Goal: Task Accomplishment & Management: Complete application form

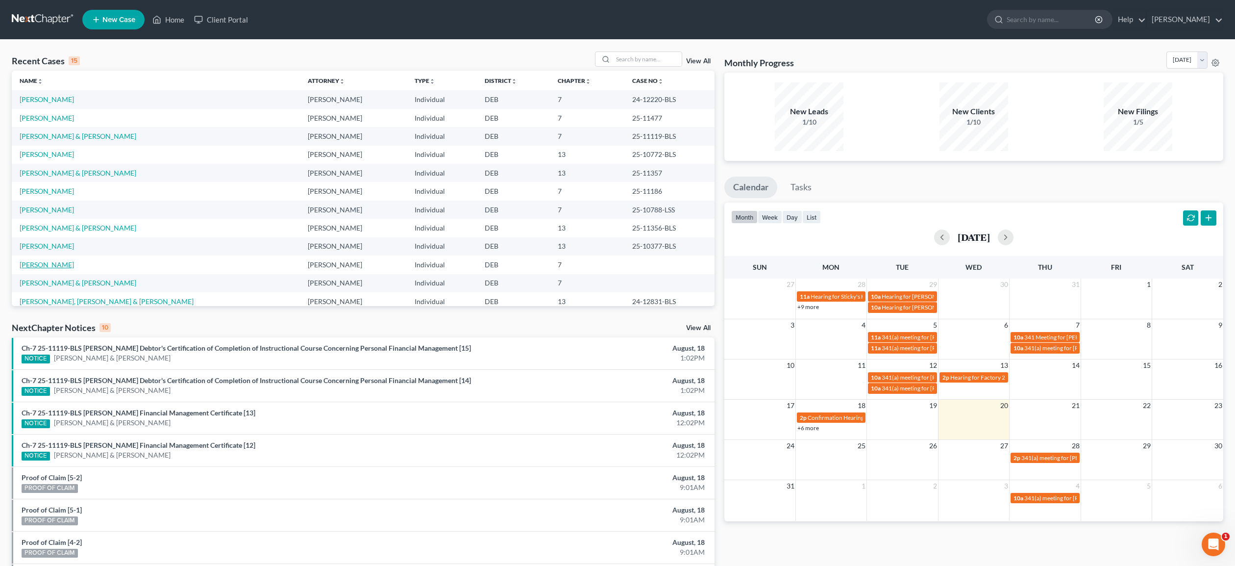
click at [74, 267] on link "[PERSON_NAME]" at bounding box center [47, 264] width 54 height 8
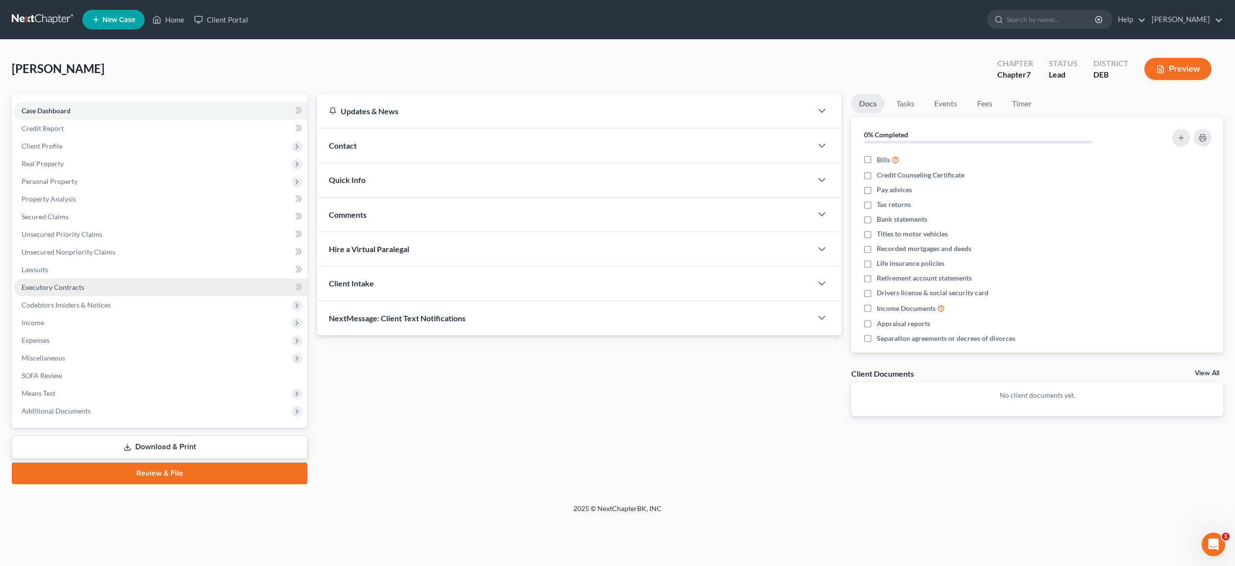
click at [40, 284] on span "Executory Contracts" at bounding box center [53, 287] width 63 height 8
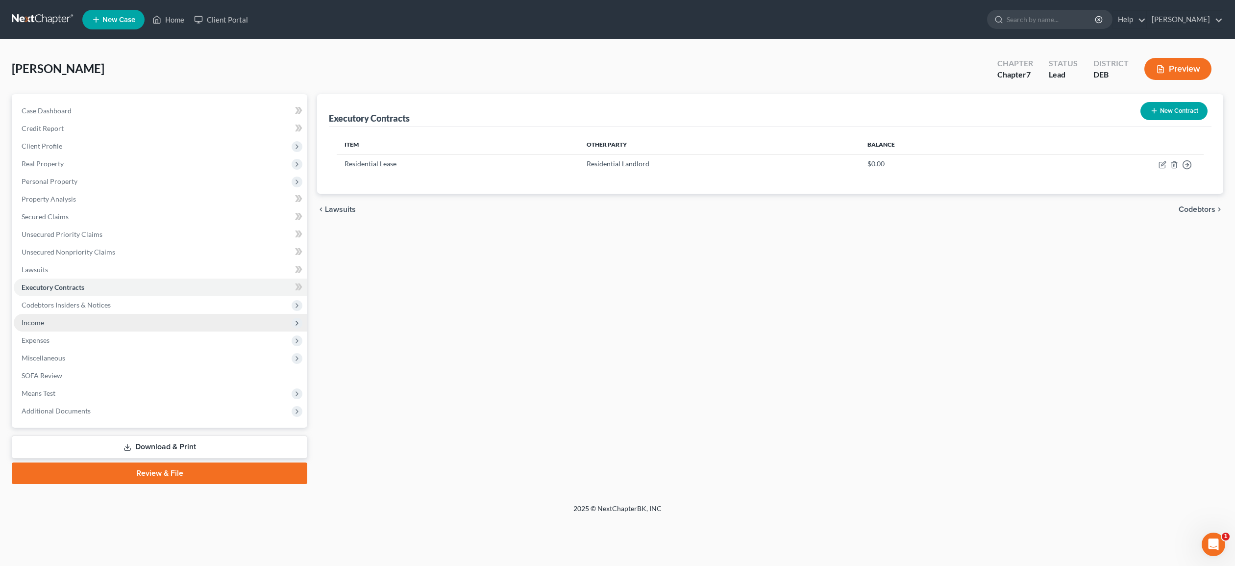
click at [35, 324] on span "Income" at bounding box center [33, 322] width 23 height 8
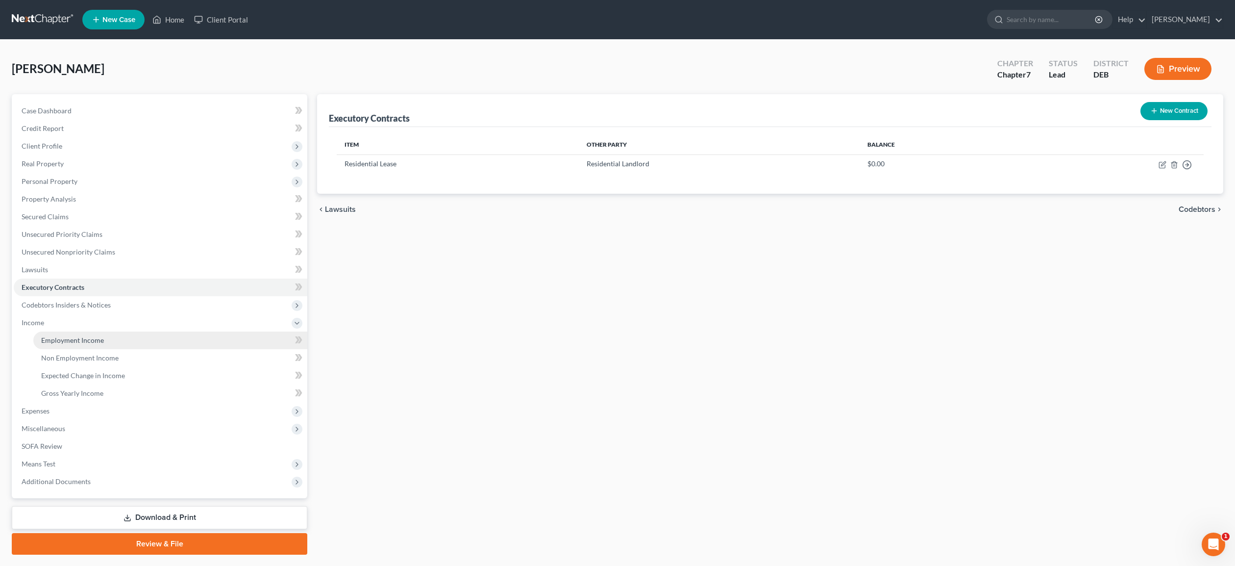
click at [62, 342] on span "Employment Income" at bounding box center [72, 340] width 63 height 8
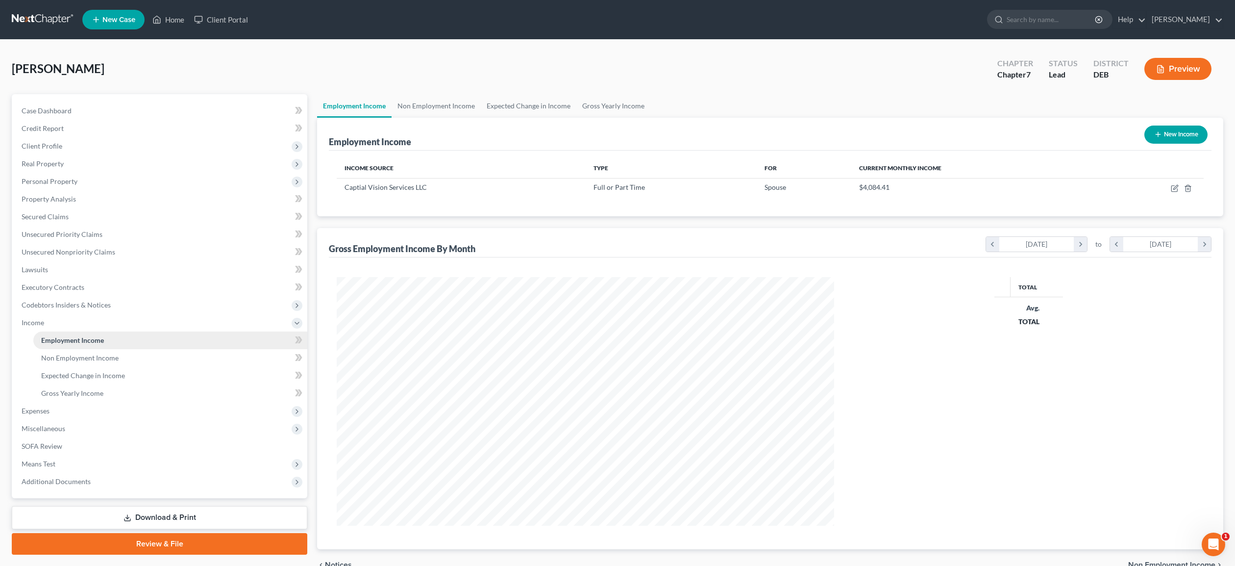
scroll to position [248, 517]
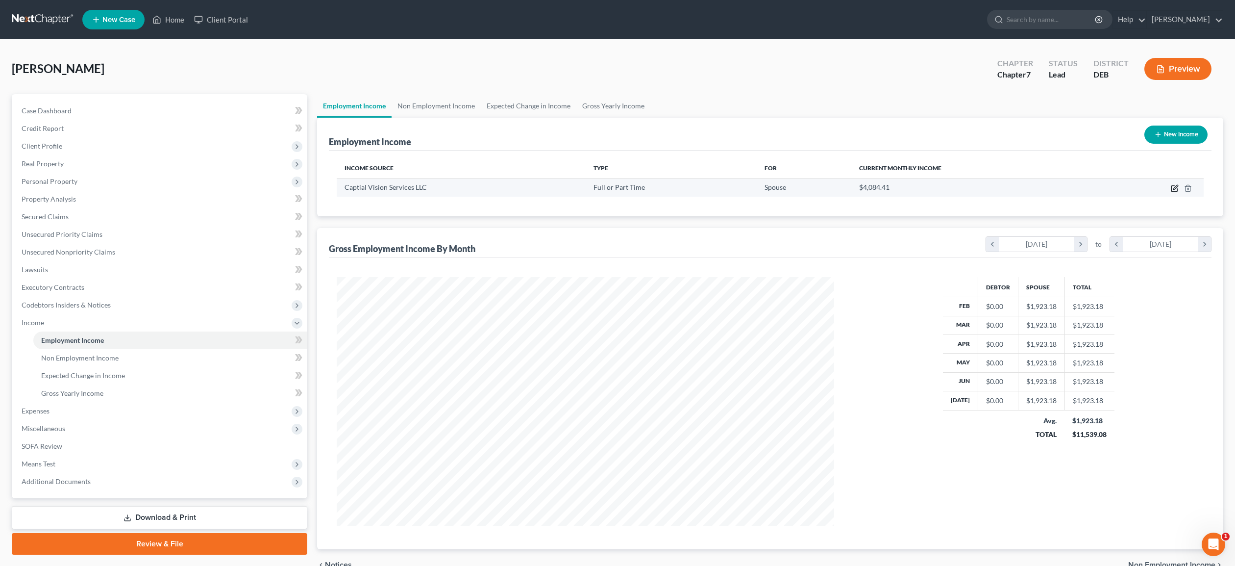
click at [1175, 187] on icon "button" at bounding box center [1175, 188] width 8 height 8
select select "0"
select select "48"
select select "2"
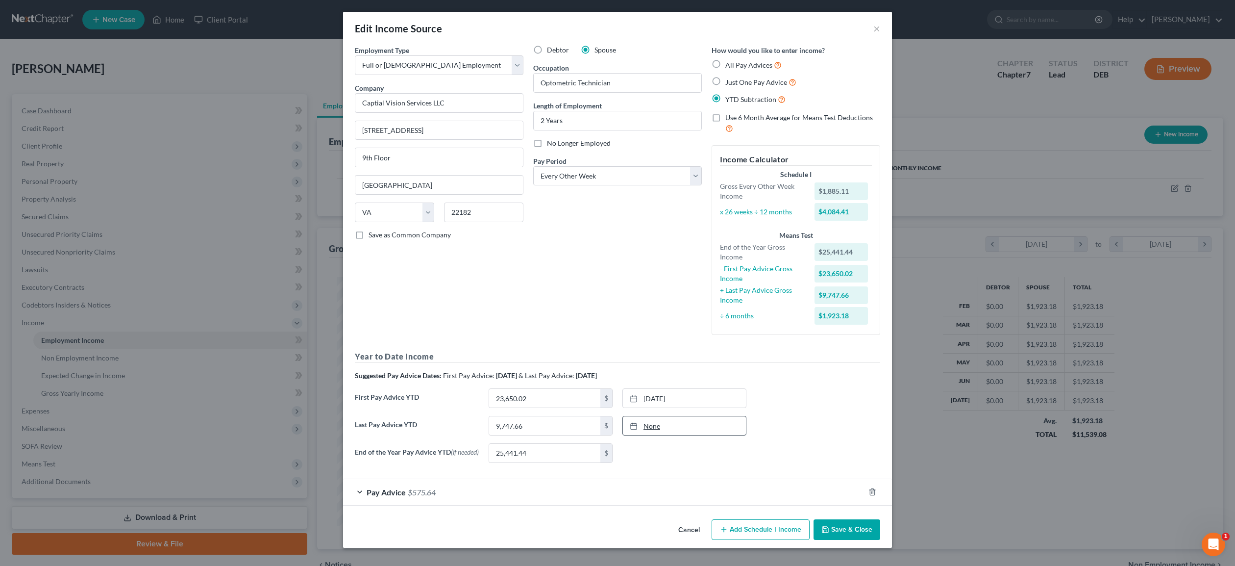
click at [652, 425] on link "None" at bounding box center [684, 425] width 123 height 19
type input "[DATE]"
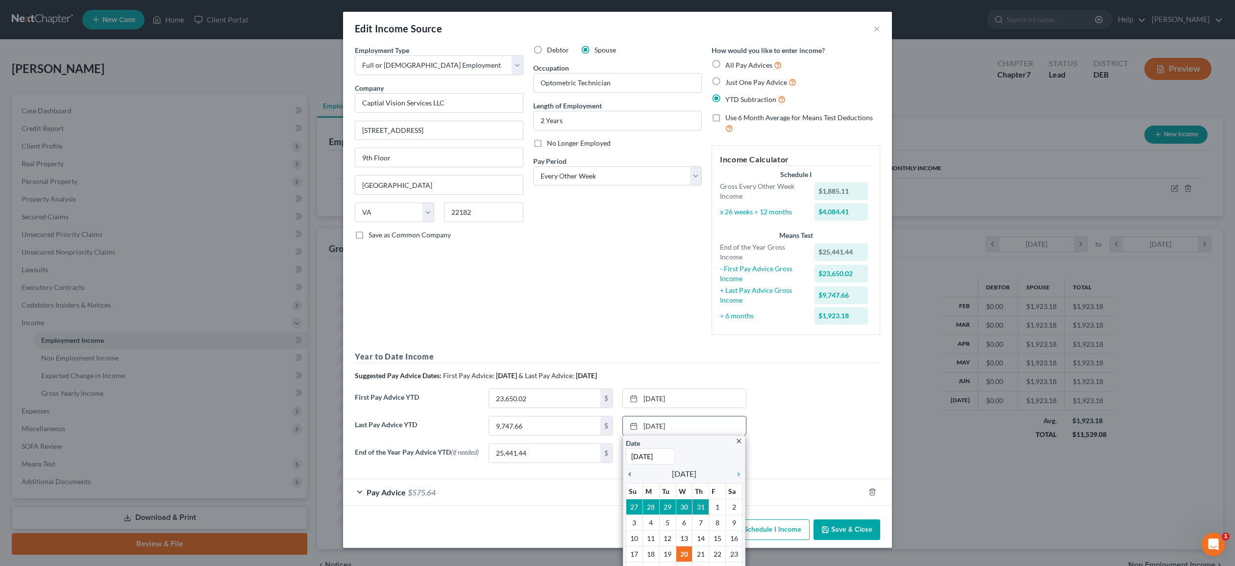
click at [632, 475] on icon "chevron_left" at bounding box center [632, 474] width 13 height 8
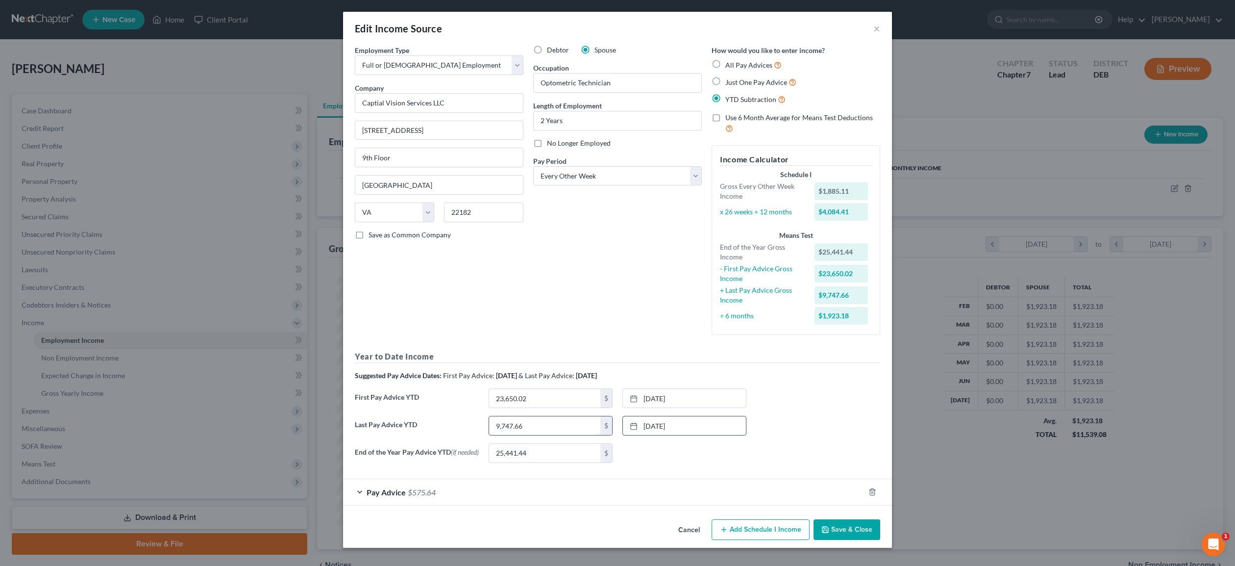
click at [571, 423] on input "9,747.66" at bounding box center [544, 425] width 111 height 19
type input "22,312.63"
click at [676, 400] on link "[DATE]" at bounding box center [684, 398] width 123 height 19
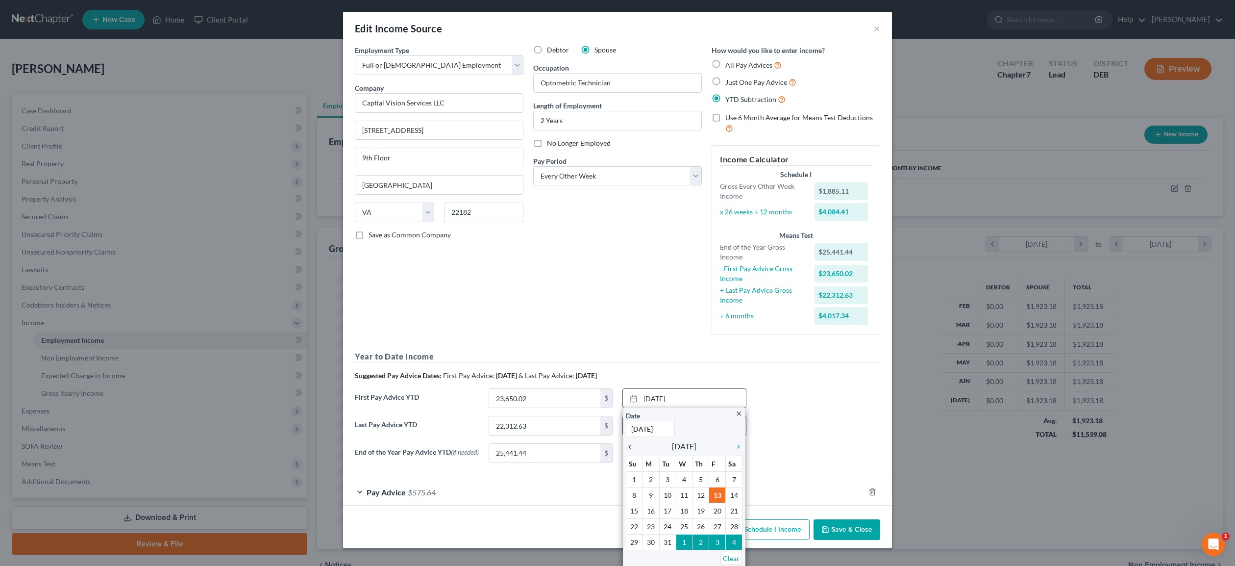
click at [631, 447] on icon "chevron_left" at bounding box center [632, 447] width 13 height 8
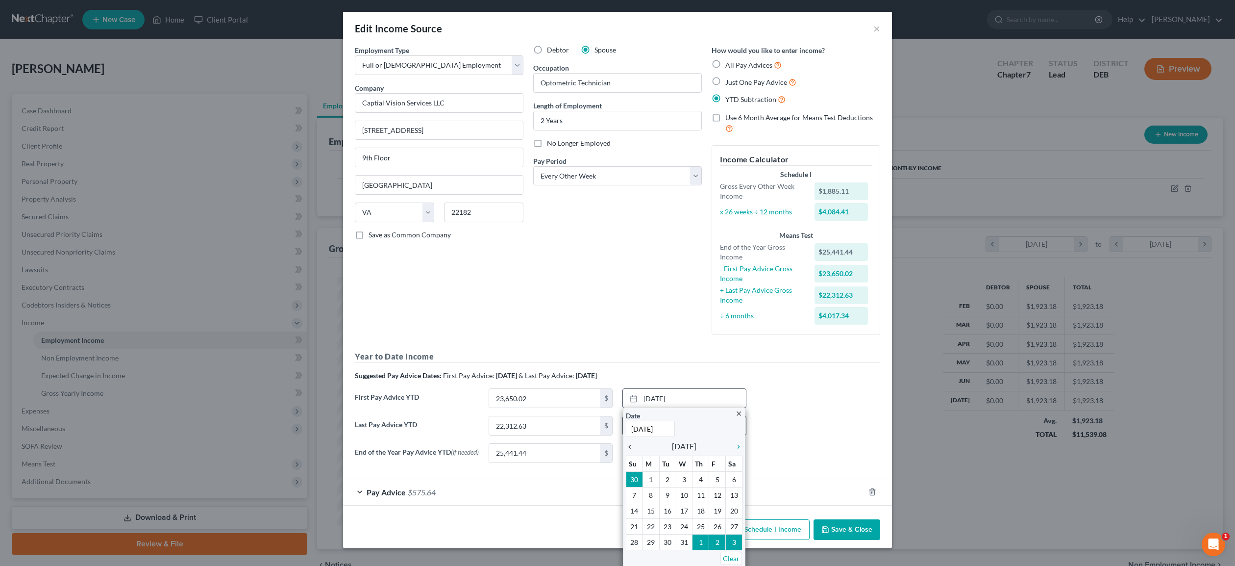
click at [631, 447] on icon "chevron_left" at bounding box center [632, 447] width 13 height 8
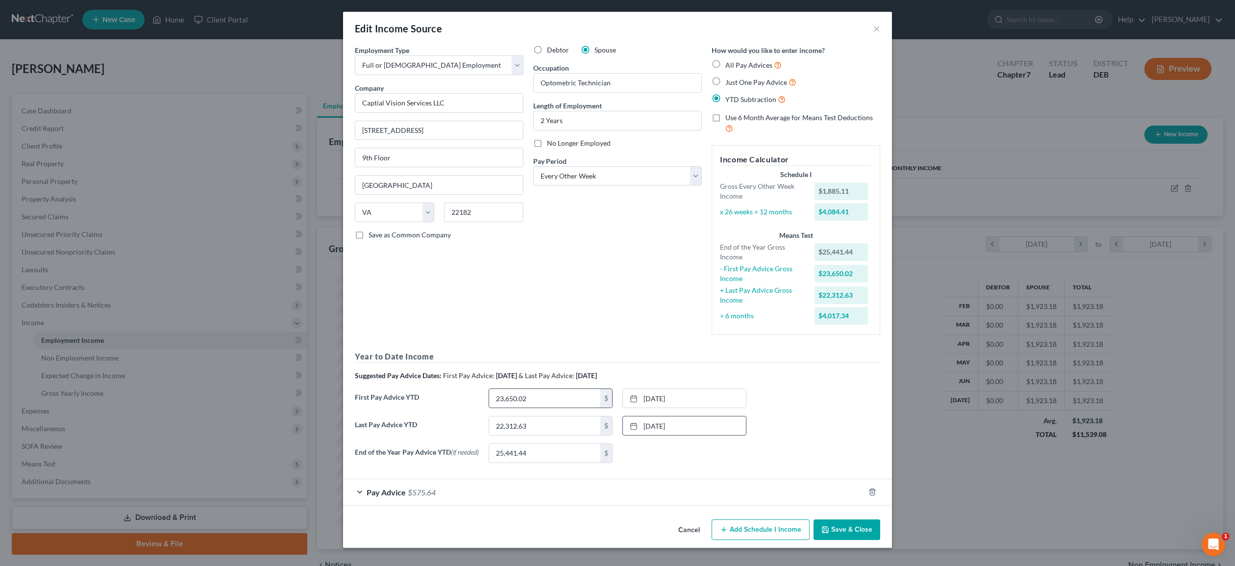
drag, startPoint x: 536, startPoint y: 401, endPoint x: 544, endPoint y: 396, distance: 8.6
click at [543, 398] on input "23,650.02" at bounding box center [544, 398] width 111 height 19
type input "4,867.07"
click at [675, 427] on link "[DATE]" at bounding box center [684, 425] width 123 height 19
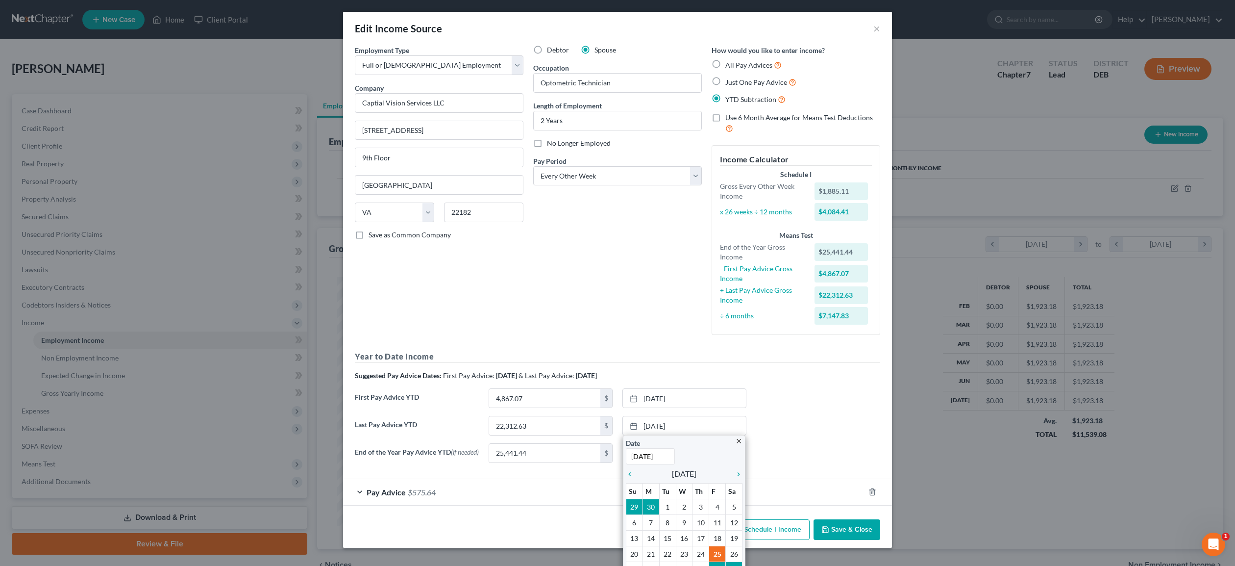
click at [740, 440] on icon "close" at bounding box center [738, 440] width 7 height 7
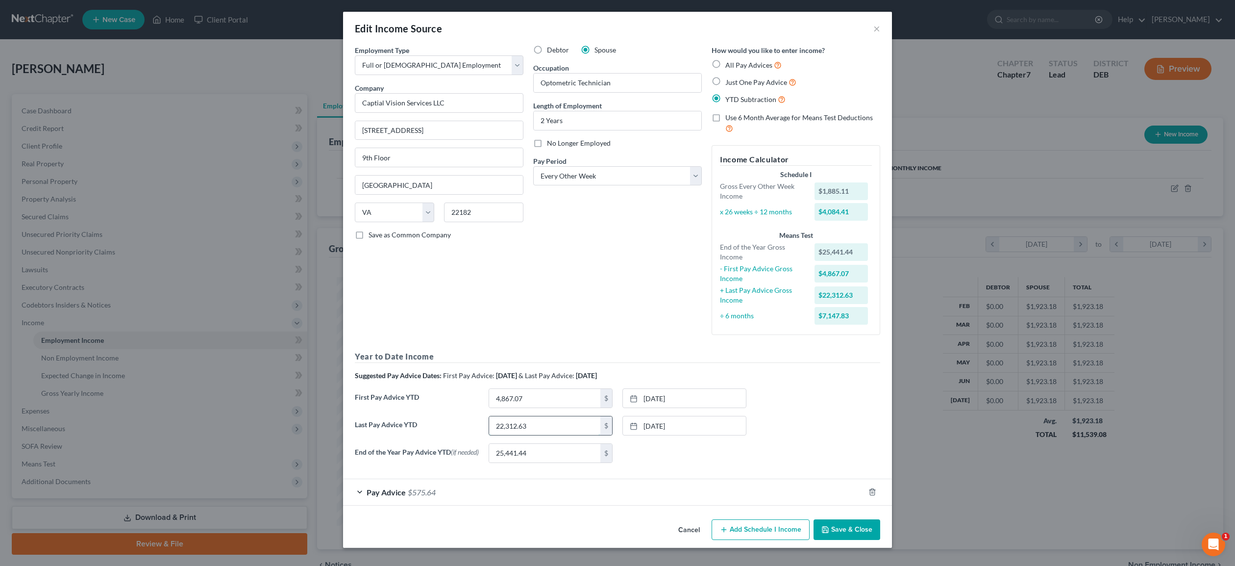
drag, startPoint x: 557, startPoint y: 429, endPoint x: 586, endPoint y: 430, distance: 28.9
click at [586, 430] on input "22,312.63" at bounding box center [544, 425] width 111 height 19
click at [675, 426] on link "[DATE]" at bounding box center [684, 425] width 123 height 19
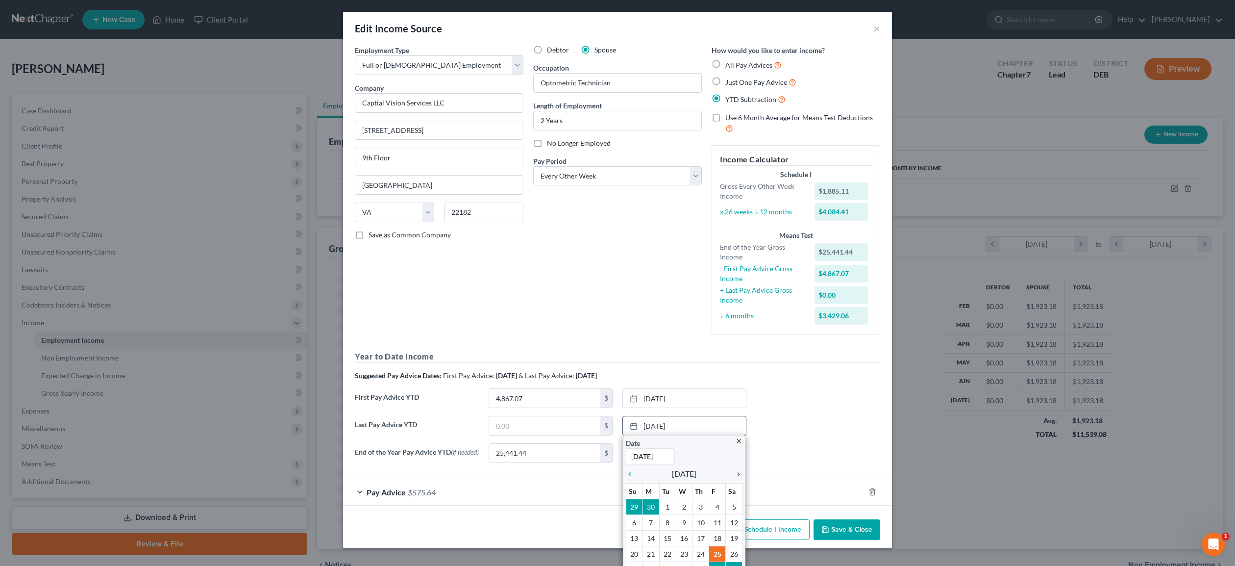
drag, startPoint x: 741, startPoint y: 474, endPoint x: 710, endPoint y: 462, distance: 32.6
click at [802, 427] on div "Last Pay Advice YTD $ [DATE] close Date [DATE] Time 12:00 AM chevron_left [DATE…" at bounding box center [617, 429] width 535 height 27
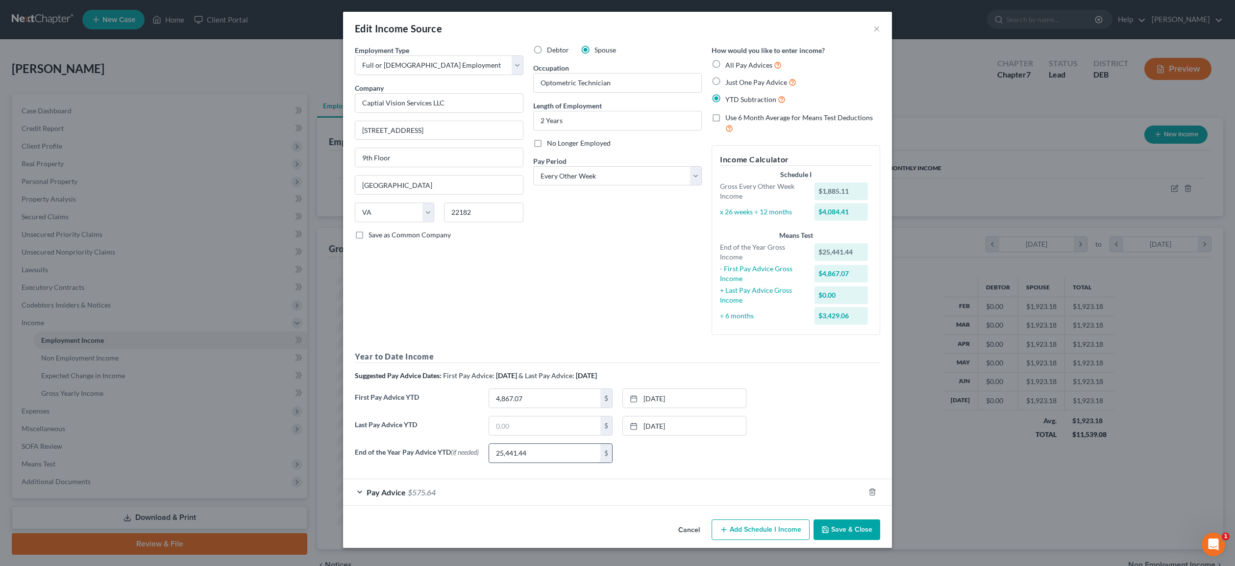
click at [536, 452] on input "25,441.44" at bounding box center [544, 453] width 111 height 19
click at [677, 427] on link "[DATE]" at bounding box center [684, 425] width 123 height 19
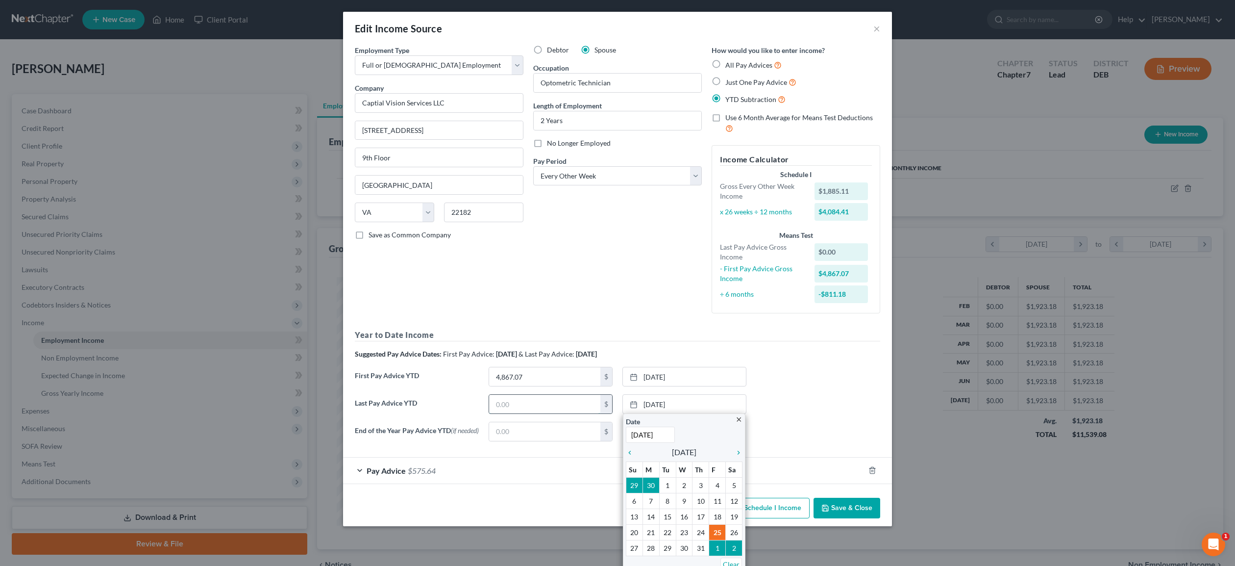
click at [535, 407] on input "text" at bounding box center [544, 404] width 111 height 19
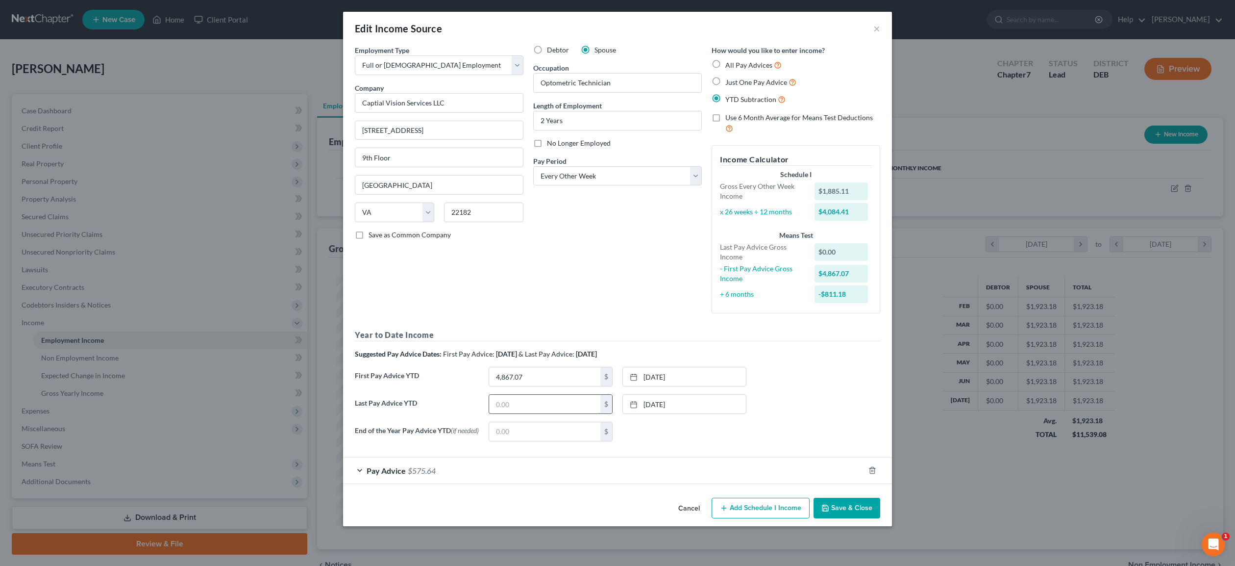
click at [497, 402] on input "text" at bounding box center [544, 404] width 111 height 19
type input "22,312.63"
click at [452, 473] on div "Pay Advice $575.64" at bounding box center [603, 470] width 521 height 26
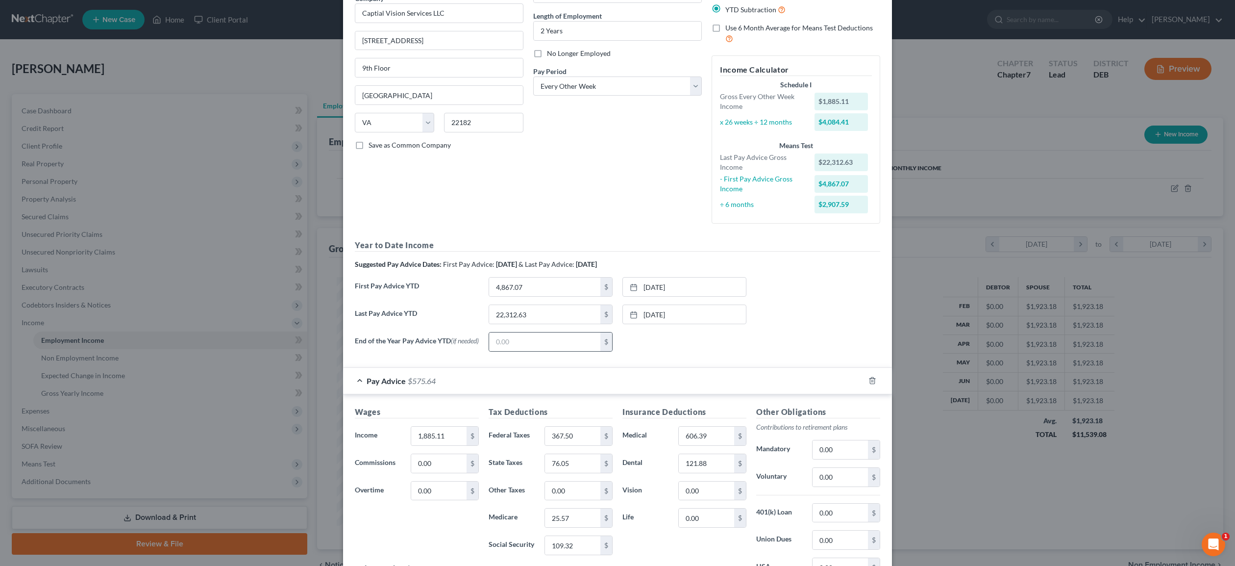
scroll to position [0, 0]
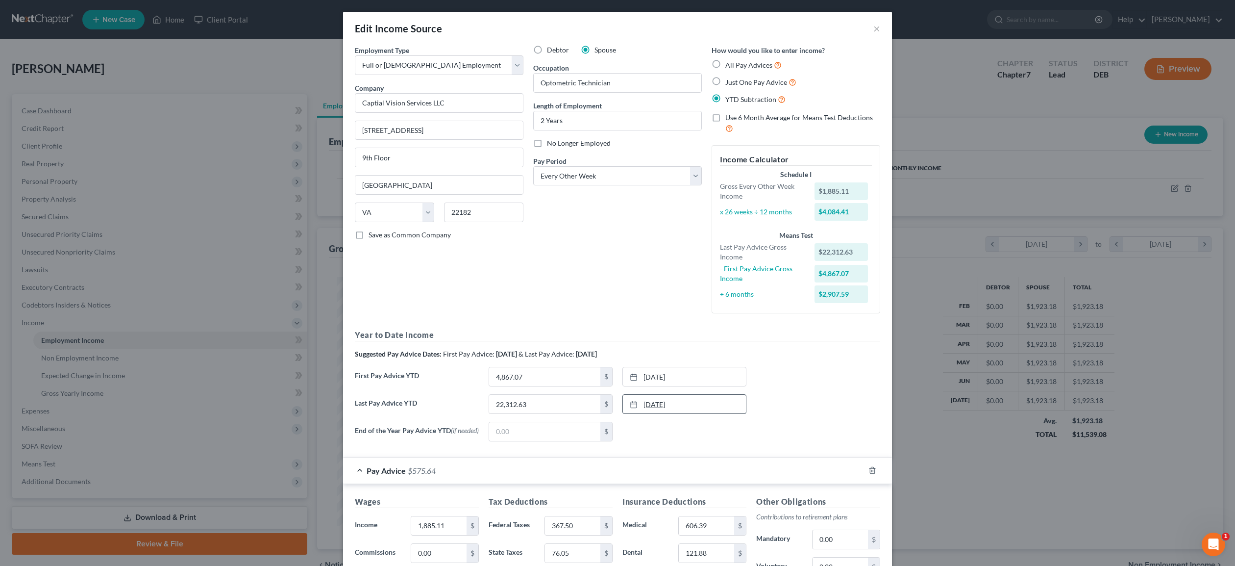
click at [723, 407] on link "[DATE]" at bounding box center [684, 404] width 123 height 19
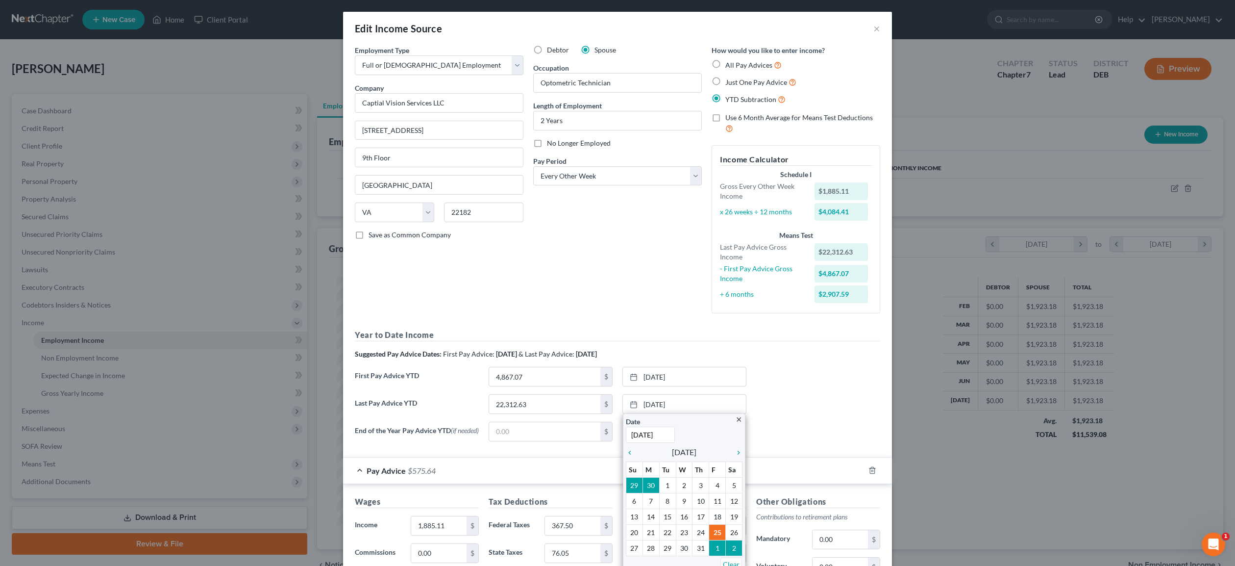
click at [817, 410] on div "Last Pay Advice YTD 22,312.63 $ [DATE] close Date [DATE] Time 12:00 AM chevron_…" at bounding box center [617, 407] width 535 height 27
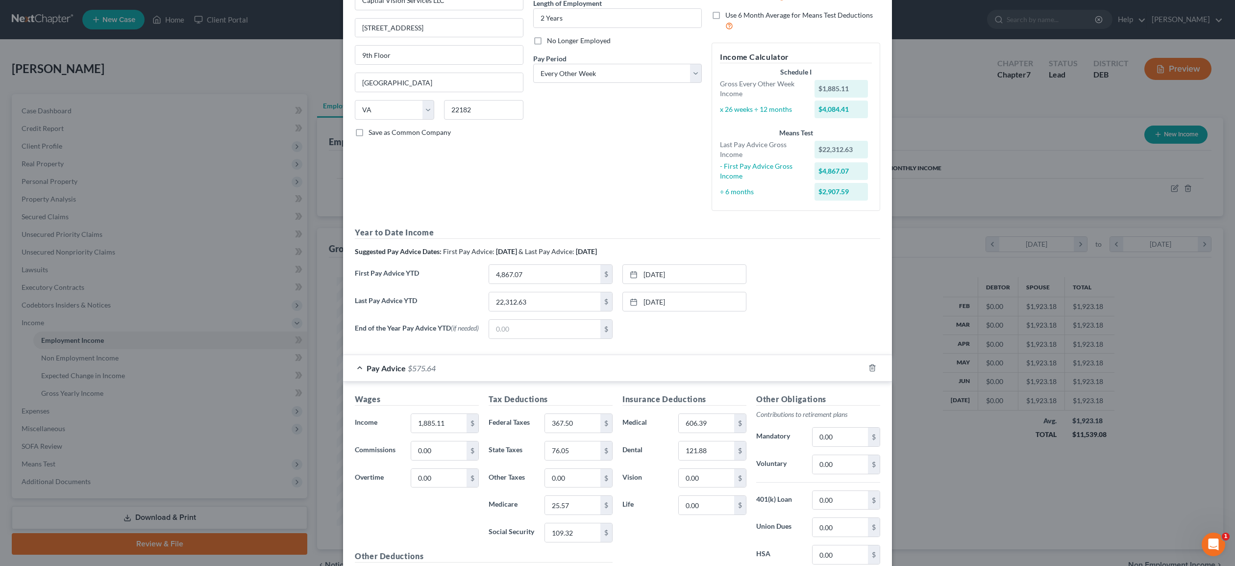
scroll to position [196, 0]
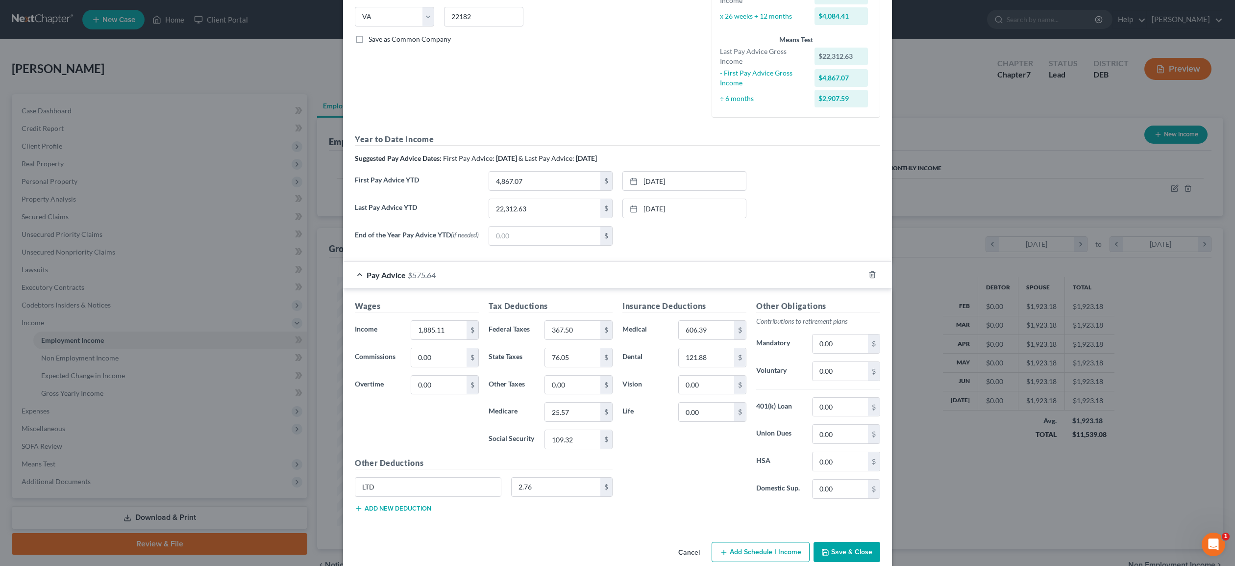
click at [844, 555] on button "Save & Close" at bounding box center [847, 552] width 67 height 21
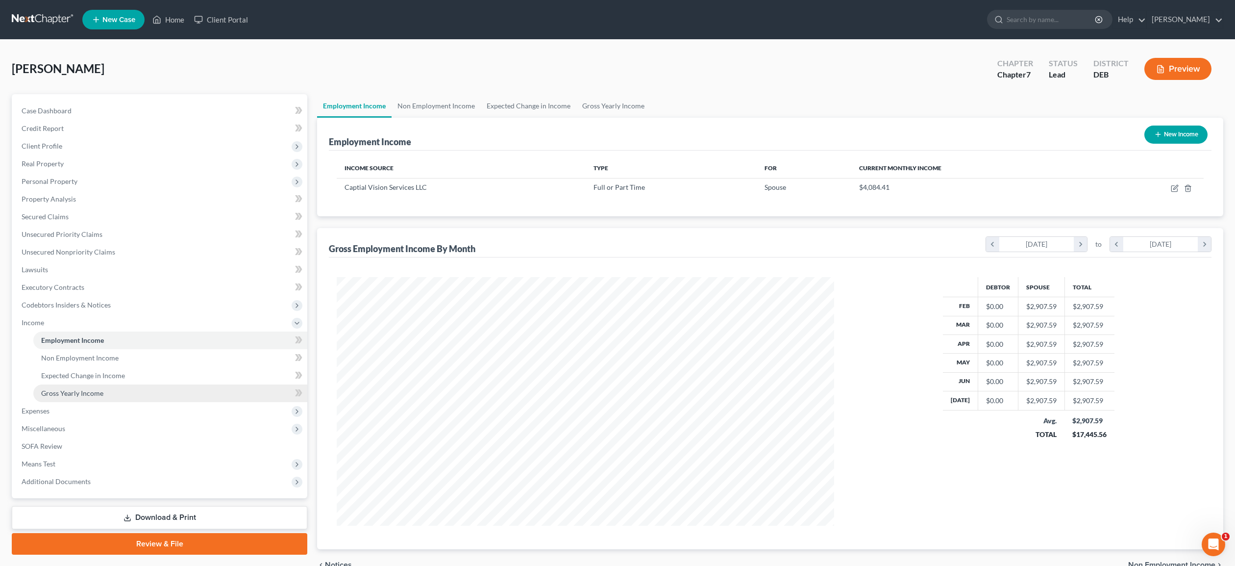
click at [81, 394] on span "Gross Yearly Income" at bounding box center [72, 393] width 62 height 8
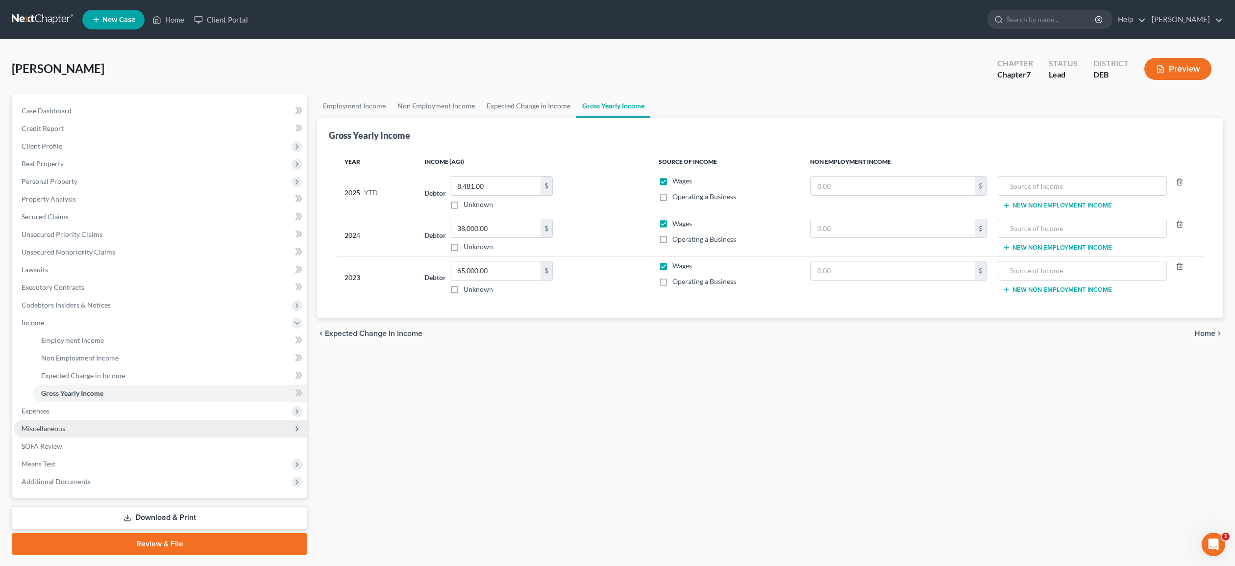
click at [43, 426] on span "Miscellaneous" at bounding box center [44, 428] width 44 height 8
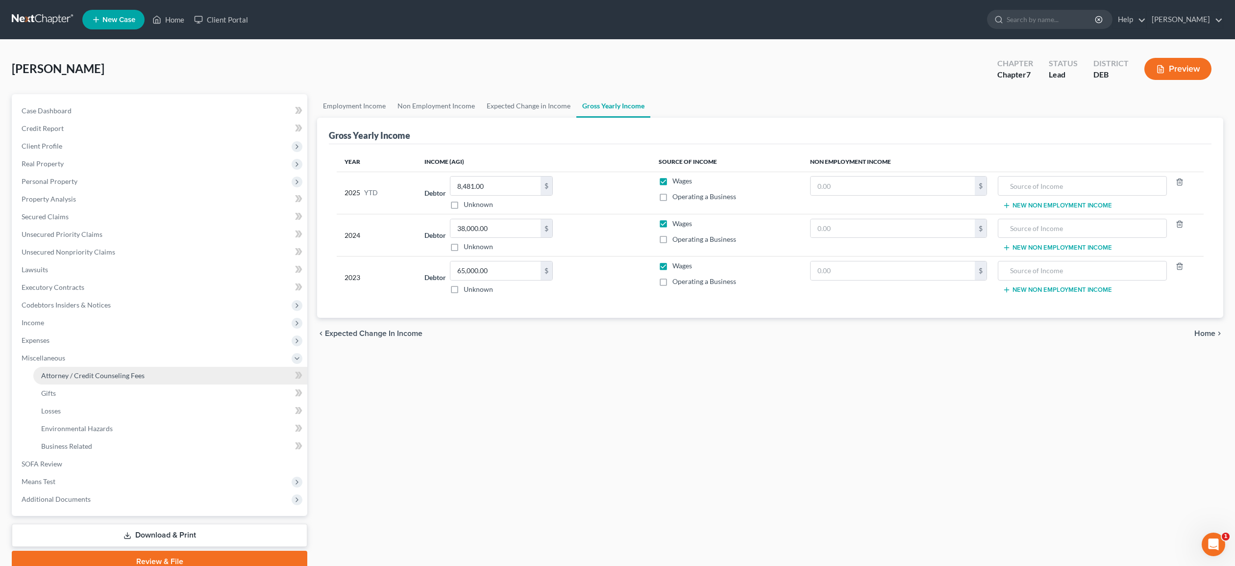
click at [74, 377] on span "Attorney / Credit Counseling Fees" at bounding box center [92, 375] width 103 height 8
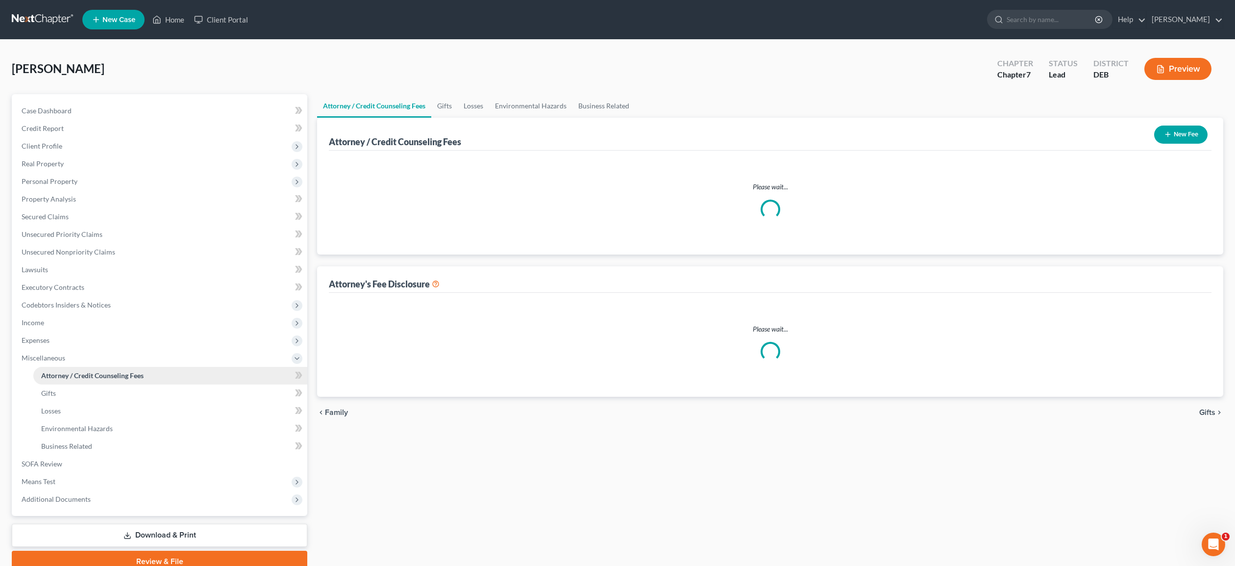
select select "0"
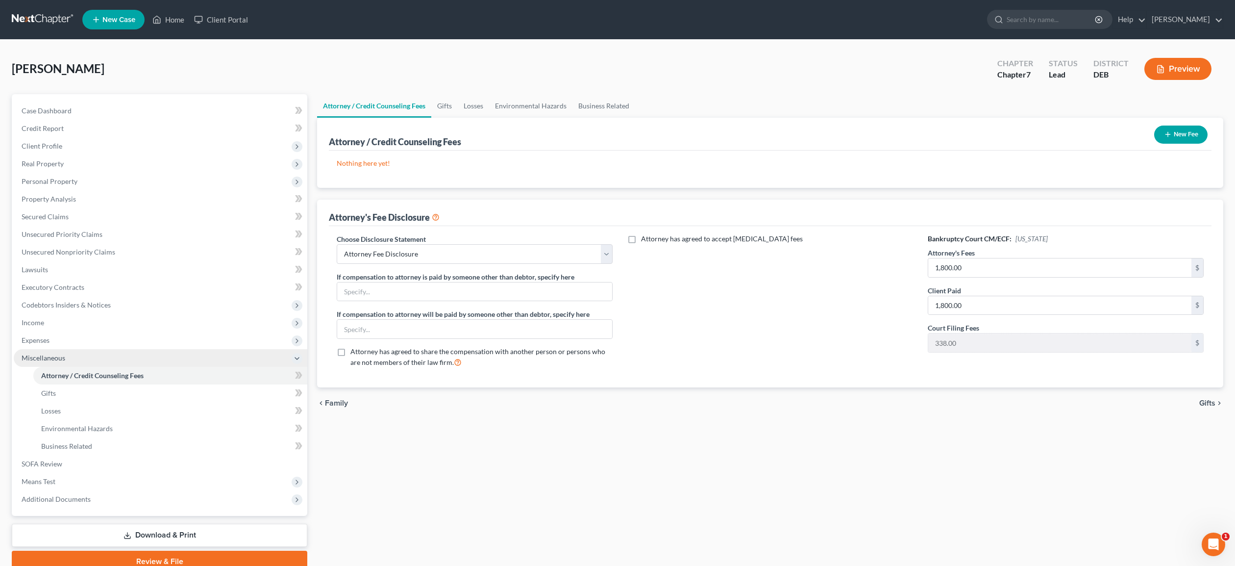
scroll to position [3, 0]
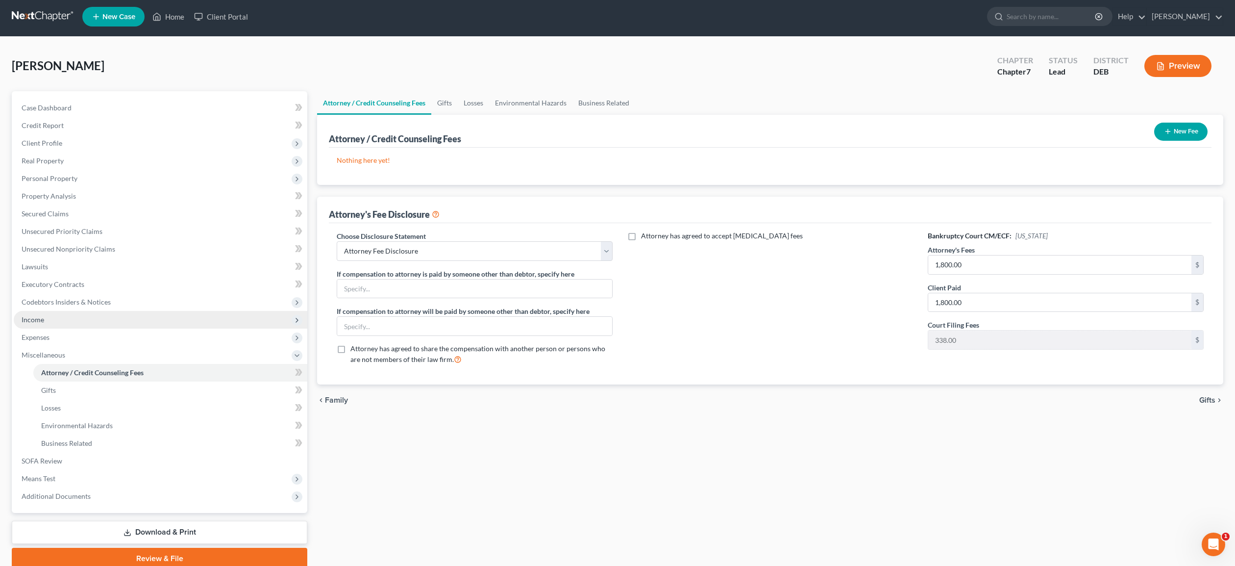
click at [27, 320] on span "Income" at bounding box center [33, 319] width 23 height 8
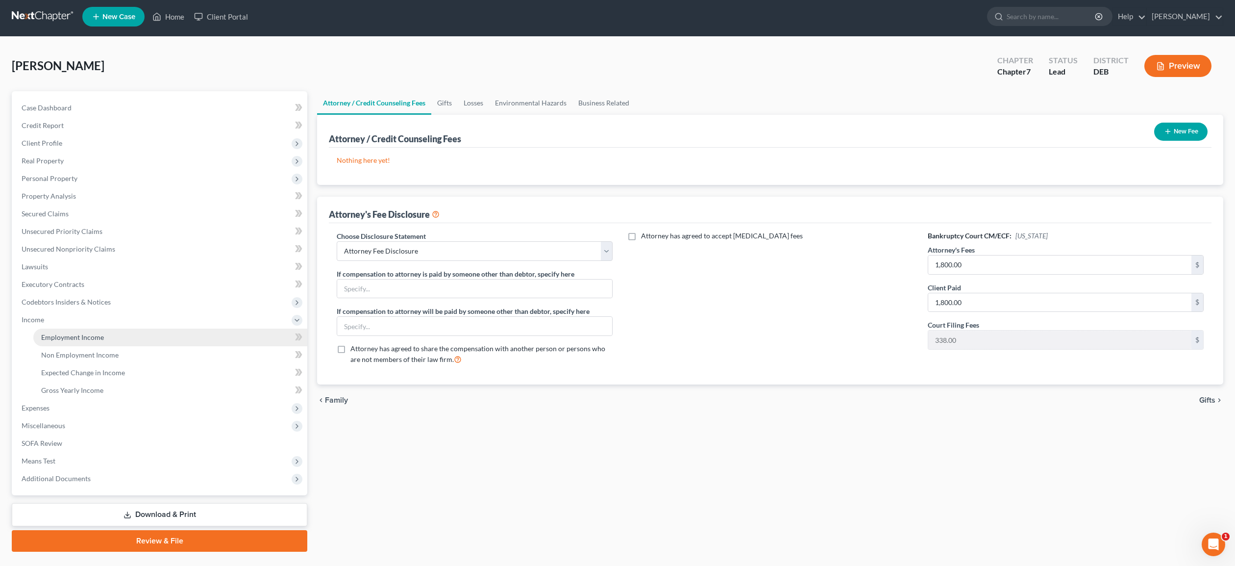
click at [75, 340] on span "Employment Income" at bounding box center [72, 337] width 63 height 8
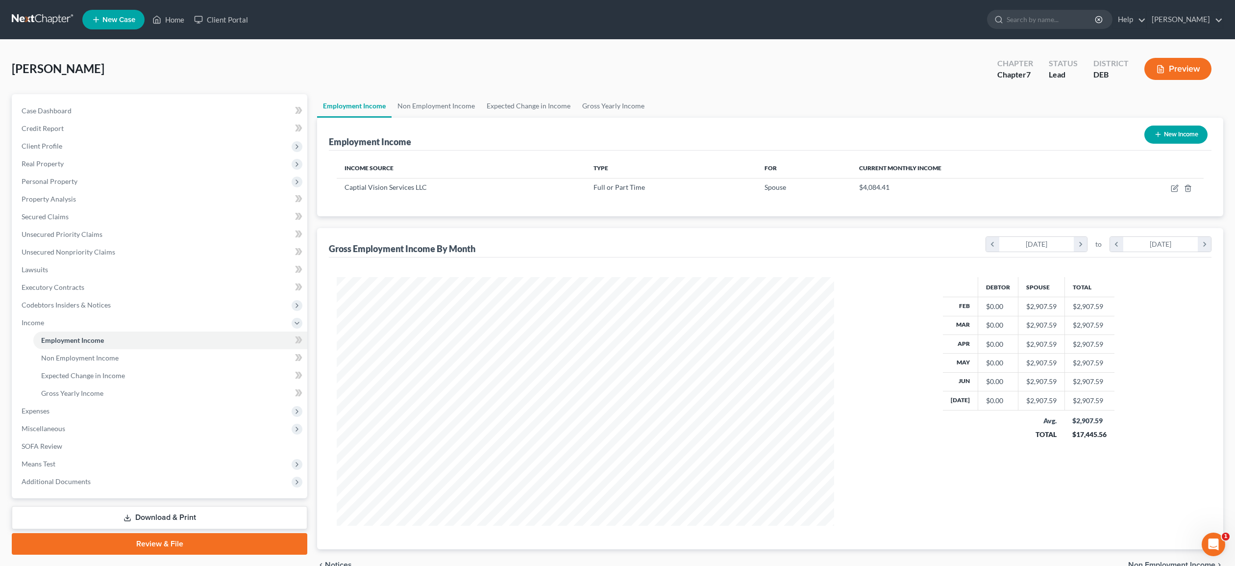
scroll to position [248, 517]
click at [1182, 135] on button "New Income" at bounding box center [1175, 134] width 63 height 18
select select "0"
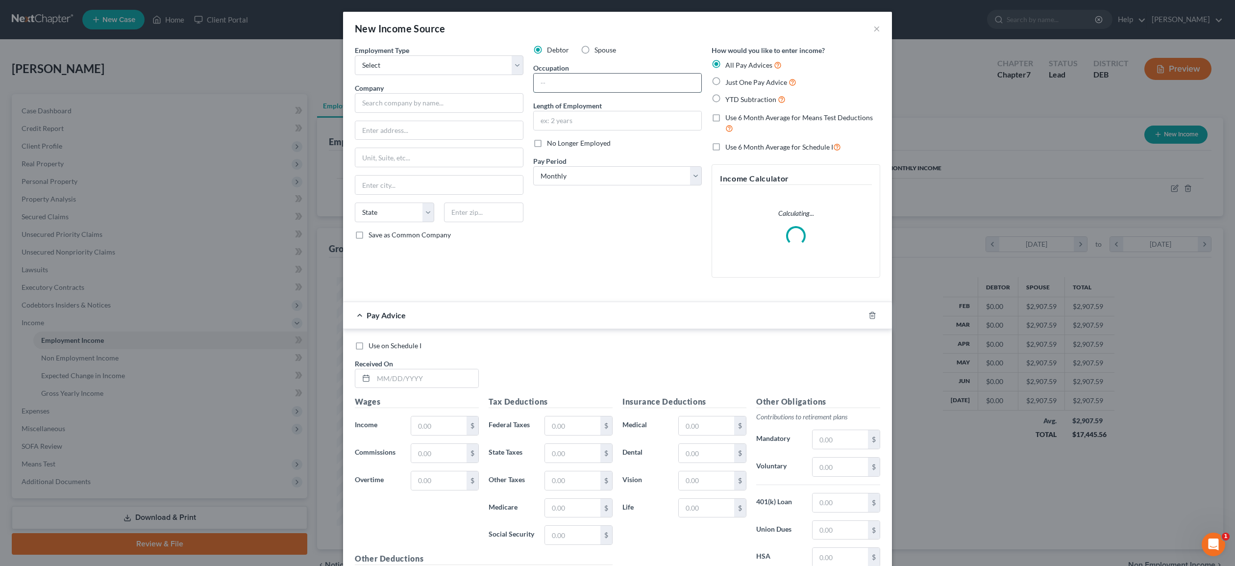
click at [550, 84] on input "text" at bounding box center [618, 83] width 168 height 19
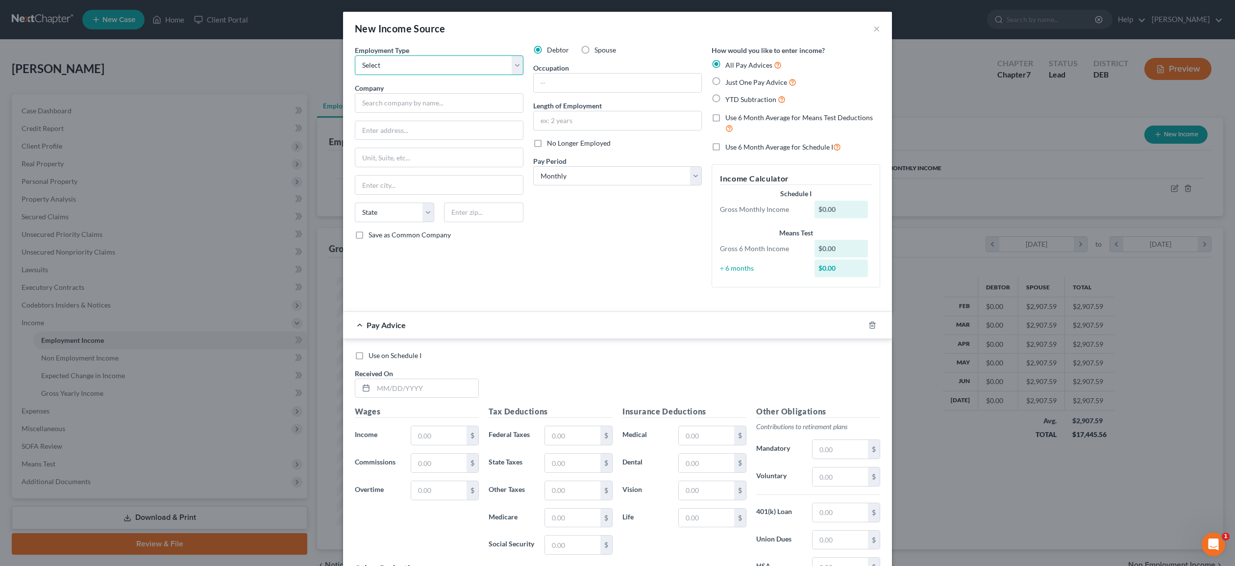
select select "0"
click option "Full or [DEMOGRAPHIC_DATA] Employment" at bounding box center [0, 0] width 0 height 0
click at [437, 106] on input "text" at bounding box center [439, 103] width 169 height 20
type input "The Dover Wipes Company"
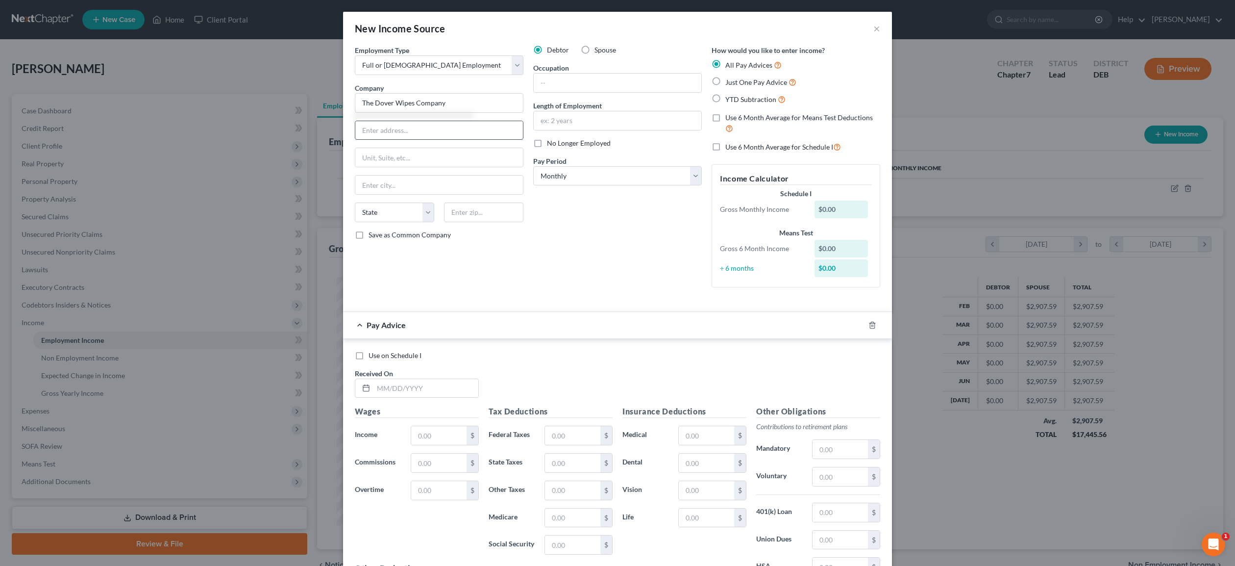
click at [402, 133] on input "text" at bounding box center [439, 130] width 168 height 19
click at [411, 129] on input "One [PERSON_NAME] ans [PERSON_NAME][GEOGRAPHIC_DATA]" at bounding box center [439, 130] width 168 height 19
type input "One [PERSON_NAME] and [PERSON_NAME][GEOGRAPHIC_DATA]"
click at [421, 154] on input "text" at bounding box center [439, 157] width 168 height 19
click at [404, 186] on input "text" at bounding box center [439, 184] width 168 height 19
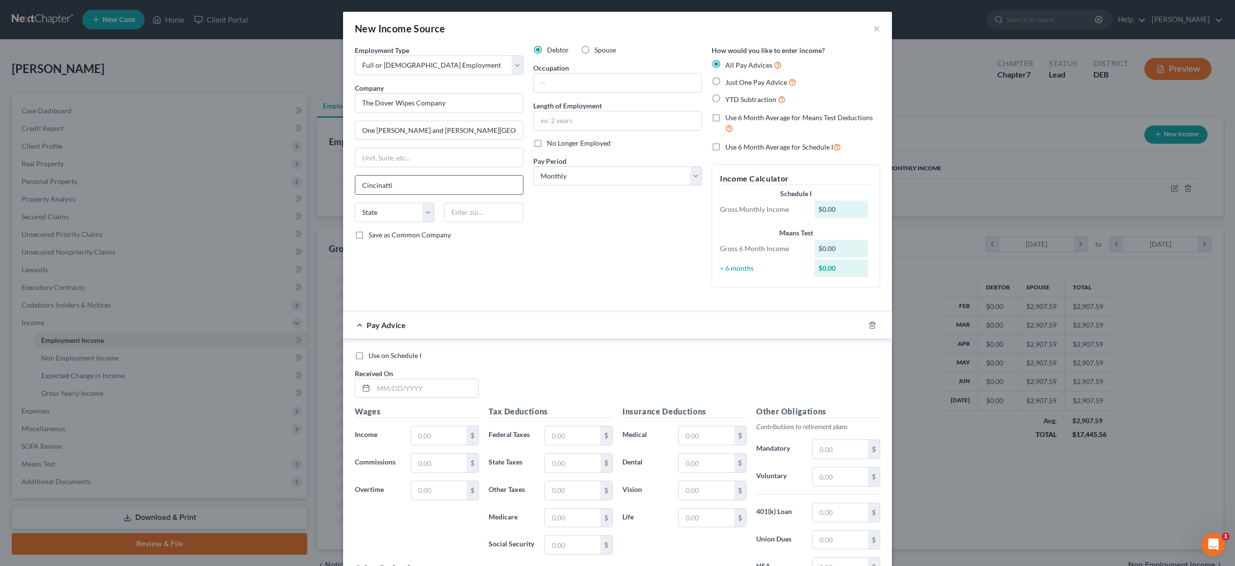
type input "Cincinatti"
select select "36"
type input "45202"
click at [571, 116] on input "text" at bounding box center [618, 120] width 168 height 19
type input "[GEOGRAPHIC_DATA]"
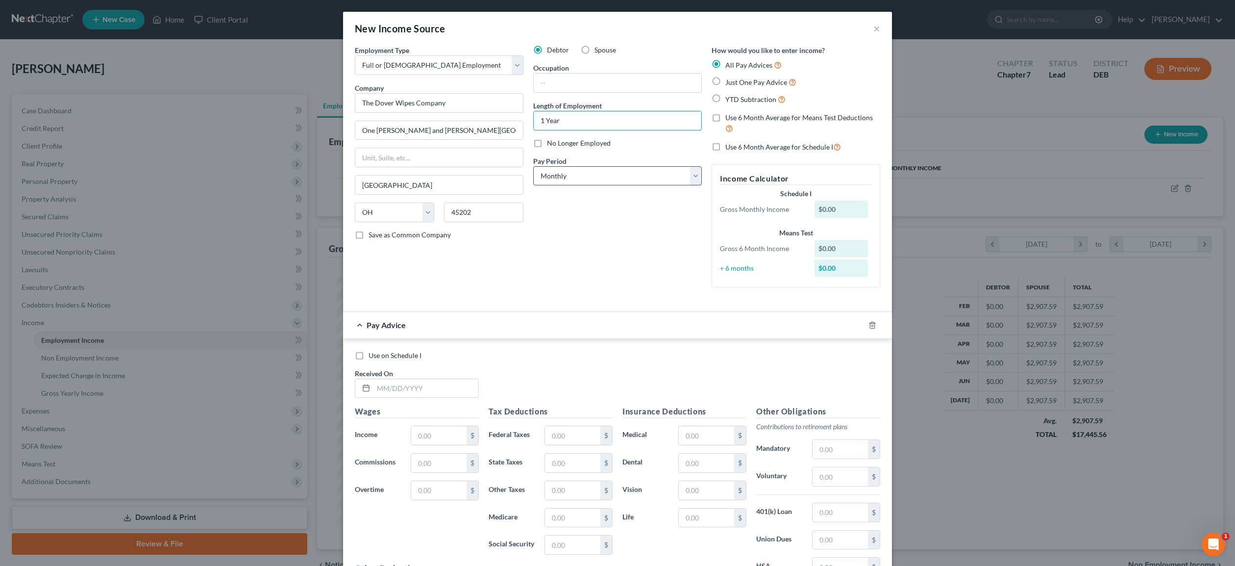
type input "1 Year"
select select "1"
click option "Twice Monthly" at bounding box center [0, 0] width 0 height 0
click at [725, 97] on label "YTD Subtraction" at bounding box center [755, 99] width 60 height 11
click at [729, 97] on input "YTD Subtraction" at bounding box center [732, 97] width 6 height 6
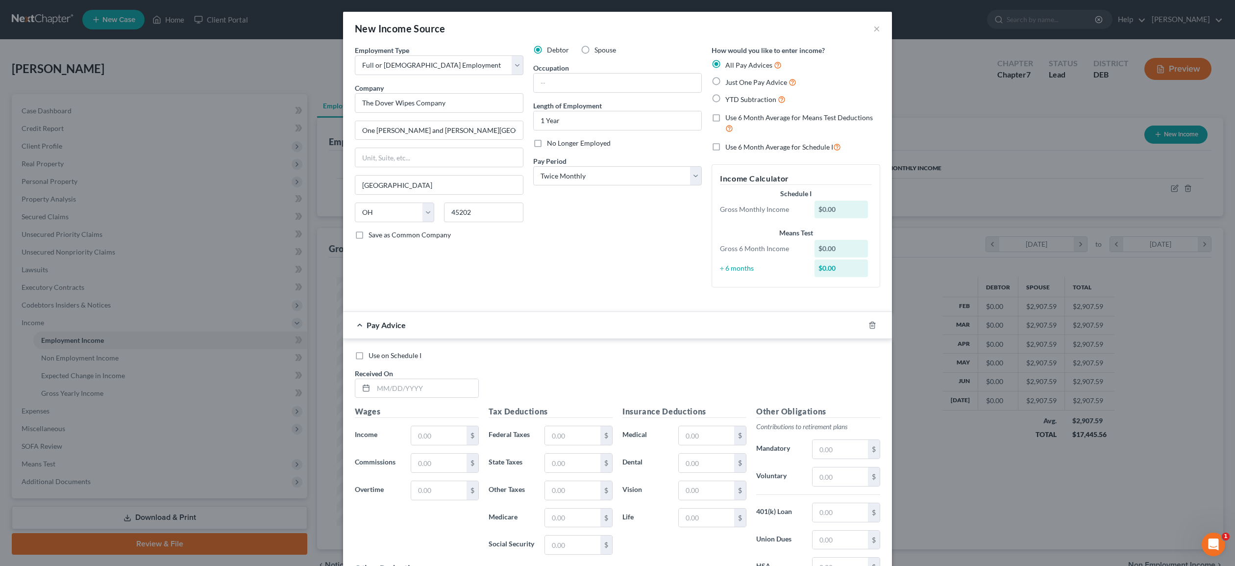
radio input "true"
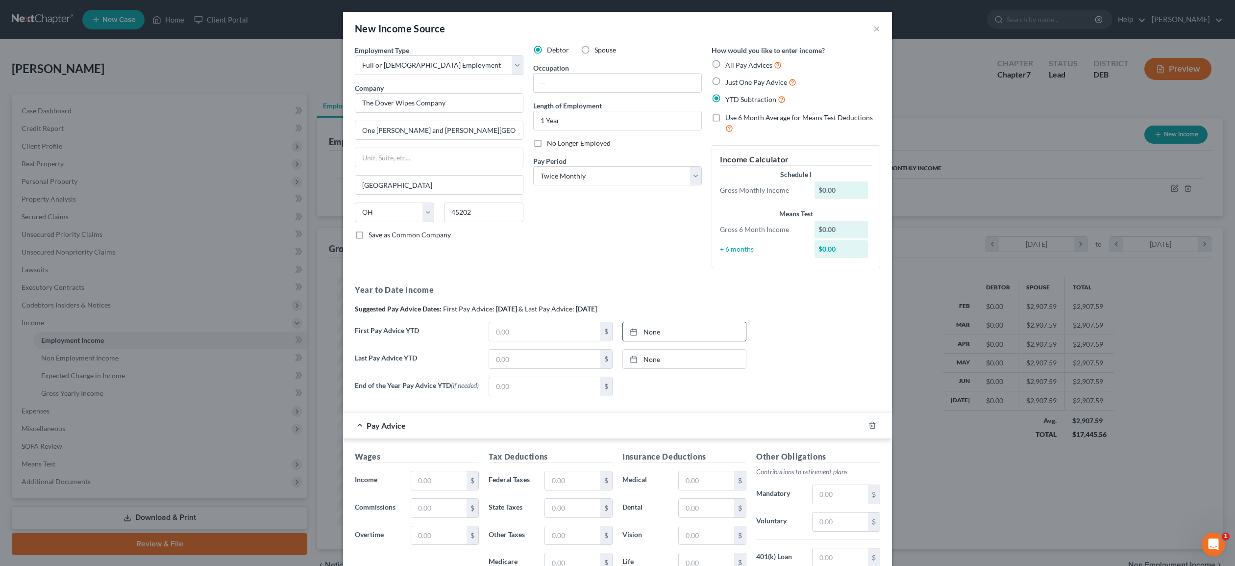
scroll to position [53, 0]
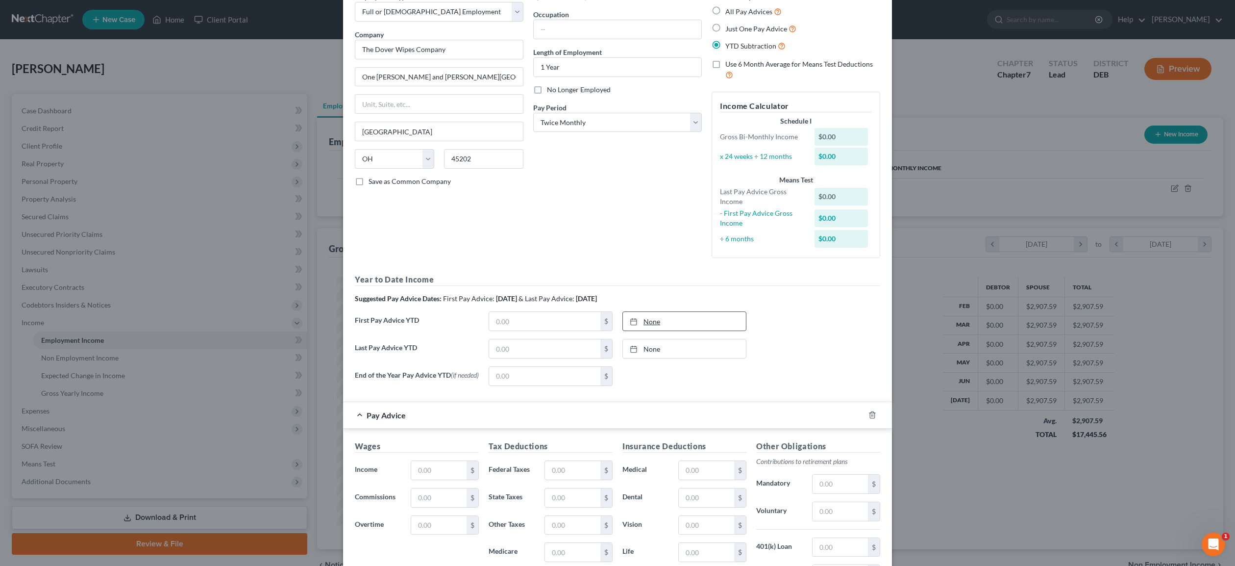
click at [634, 323] on icon at bounding box center [634, 322] width 8 height 8
type input "[DATE]"
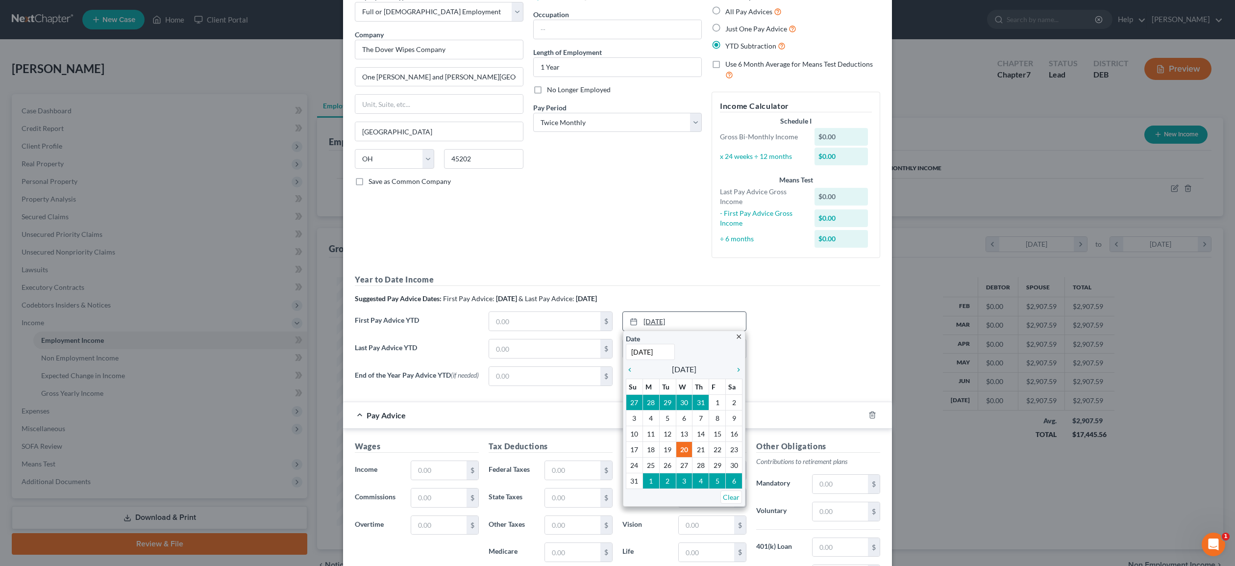
scroll to position [57, 0]
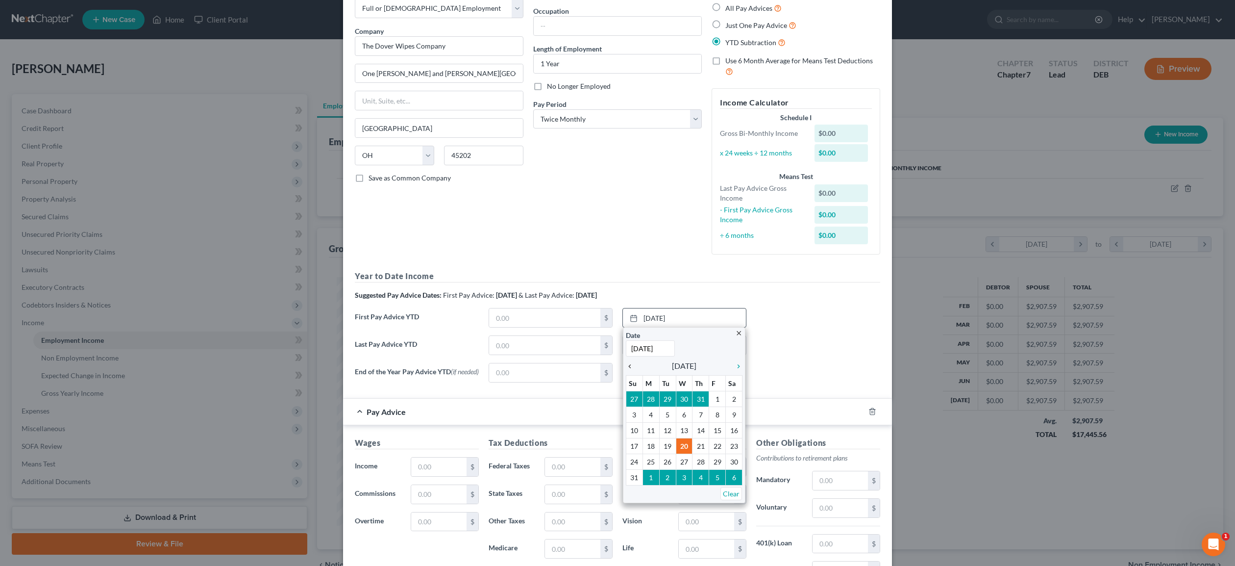
click at [630, 368] on icon "chevron_left" at bounding box center [632, 366] width 13 height 8
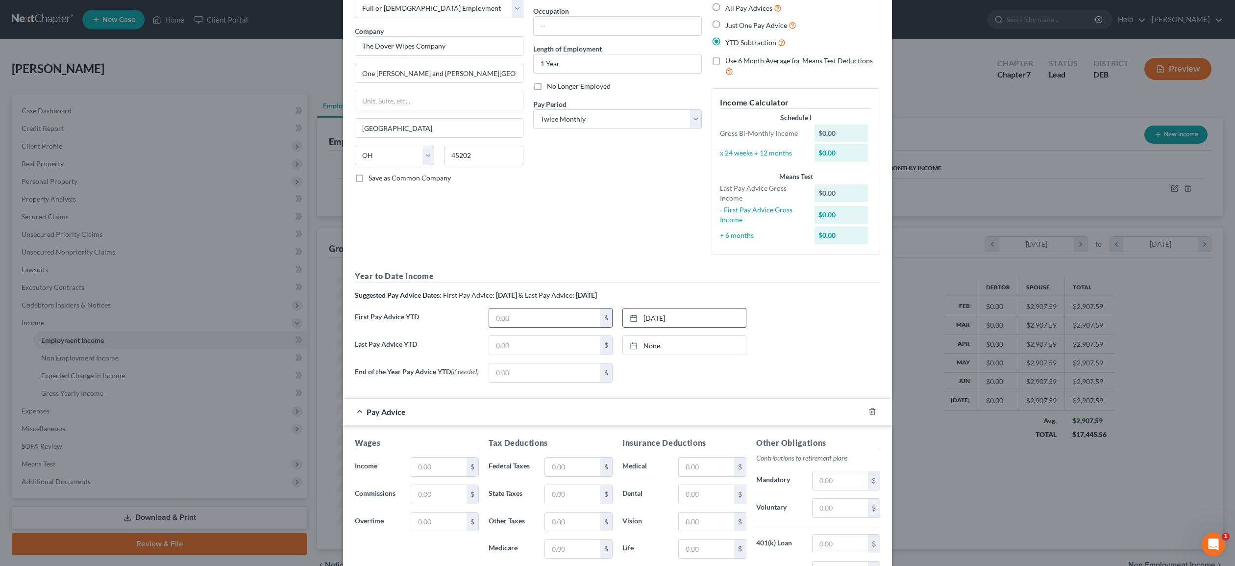
click at [549, 324] on input "text" at bounding box center [544, 317] width 111 height 19
type input "1,738.80"
click at [660, 347] on link "None" at bounding box center [684, 345] width 123 height 19
type input "[DATE]"
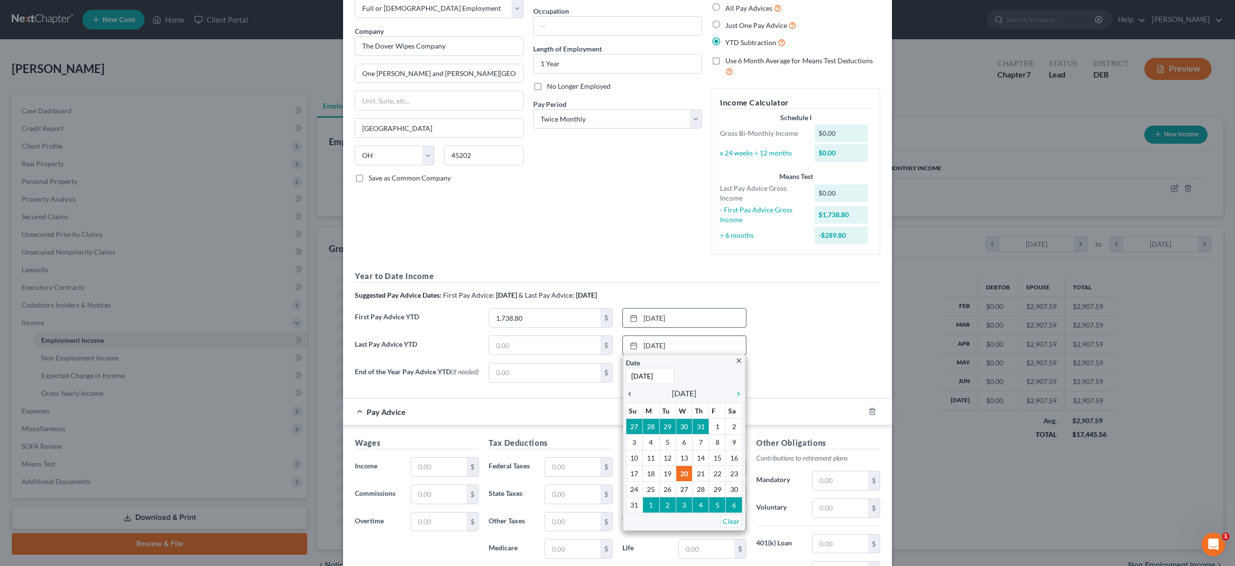
click at [630, 394] on icon "chevron_left" at bounding box center [632, 394] width 13 height 8
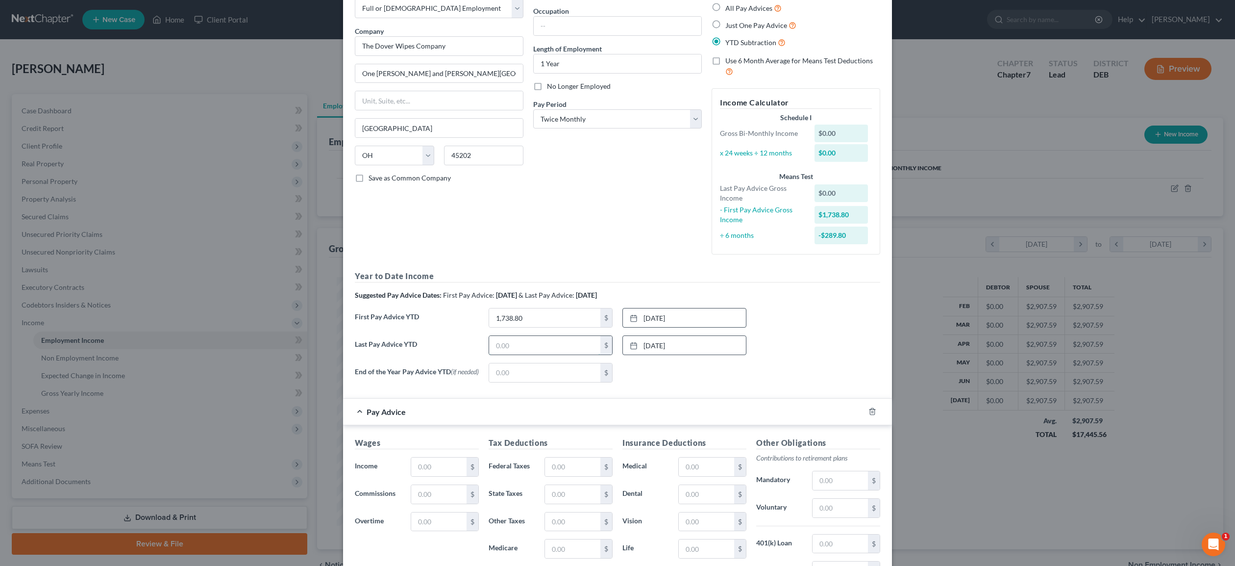
click at [547, 342] on input "text" at bounding box center [544, 345] width 111 height 19
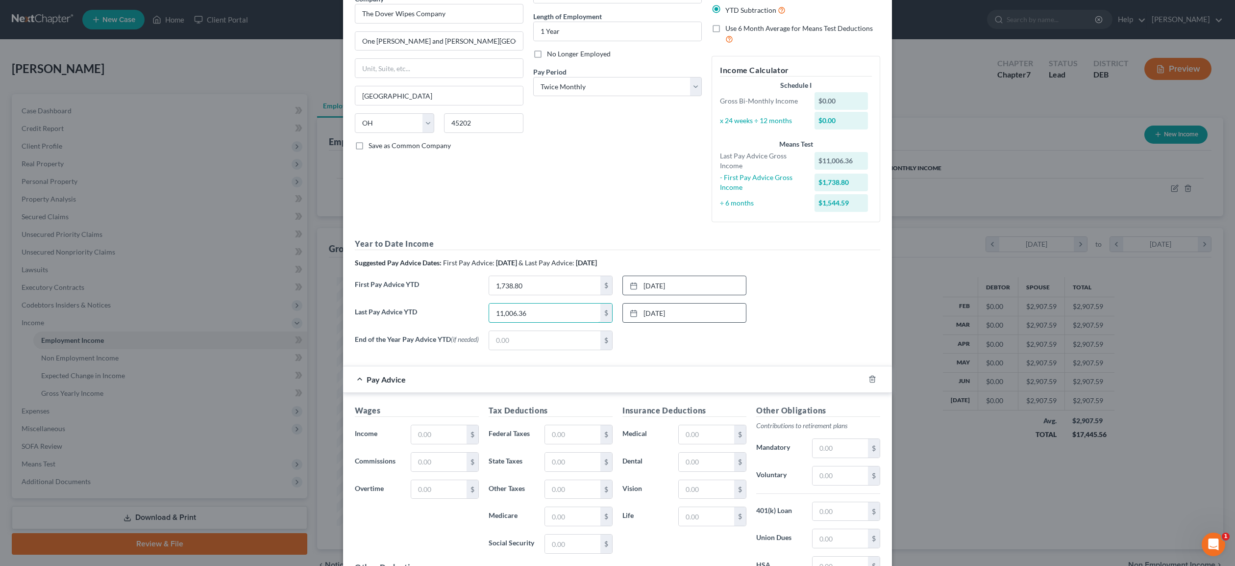
scroll to position [99, 0]
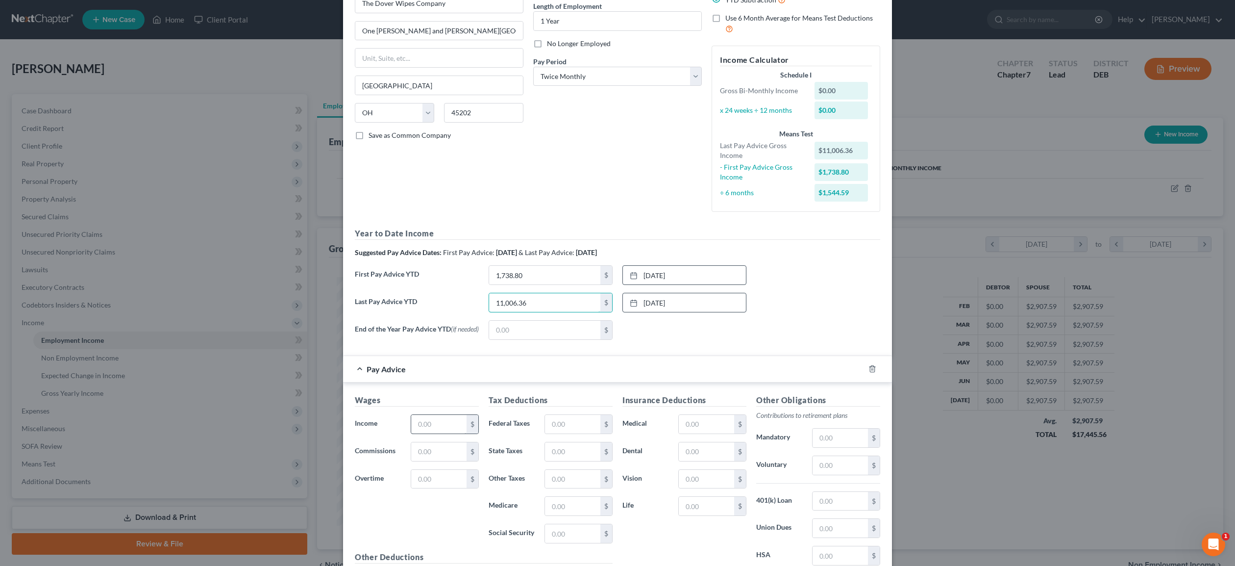
type input "11,006.36"
click at [437, 423] on input "text" at bounding box center [438, 424] width 55 height 19
type input "1,932.00"
click at [566, 423] on input "text" at bounding box center [572, 424] width 55 height 19
type input "81.07"
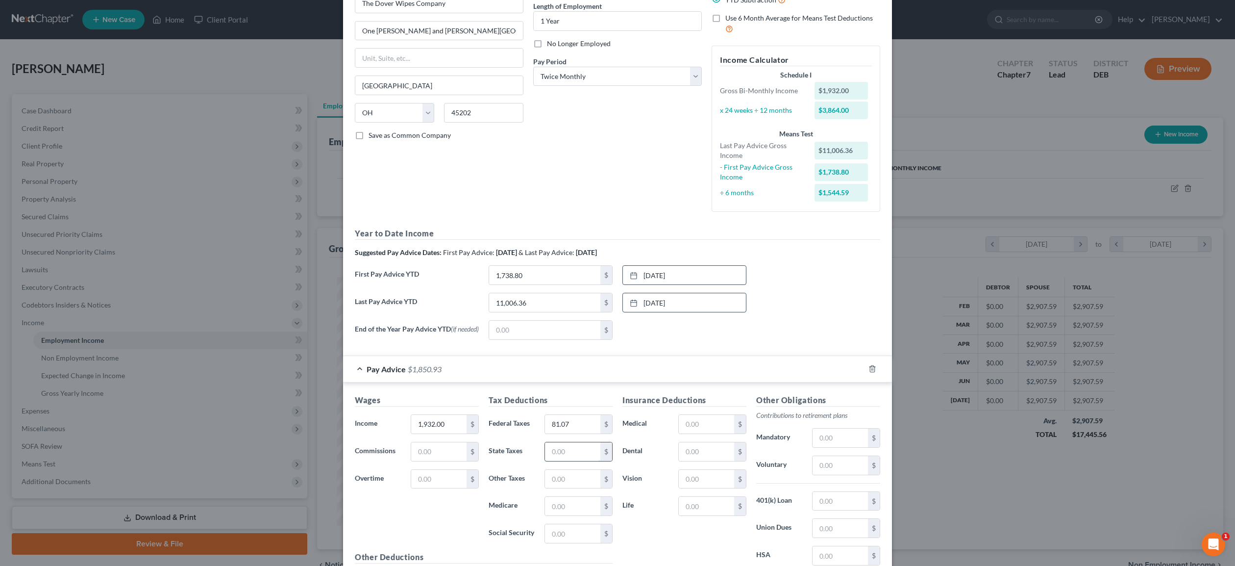
click at [567, 452] on input "text" at bounding box center [572, 451] width 55 height 19
type input "80.29"
click at [563, 509] on input "text" at bounding box center [572, 505] width 55 height 19
type input "28.48"
click at [550, 539] on input "text" at bounding box center [572, 533] width 55 height 19
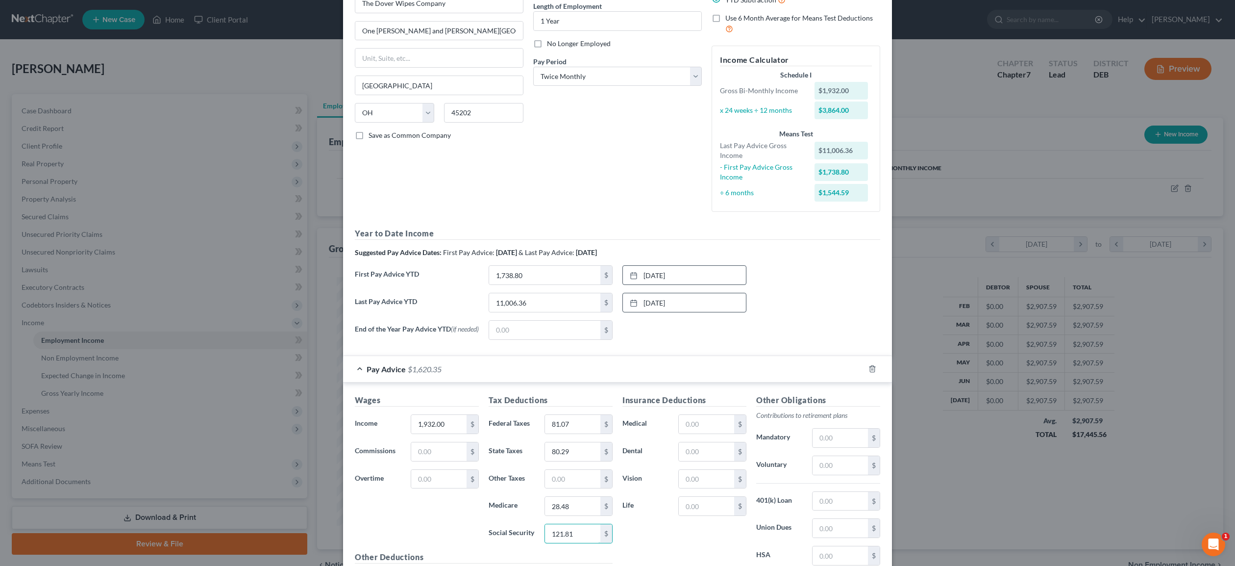
scroll to position [100, 0]
type input "121.81"
click at [695, 425] on input "text" at bounding box center [706, 422] width 55 height 19
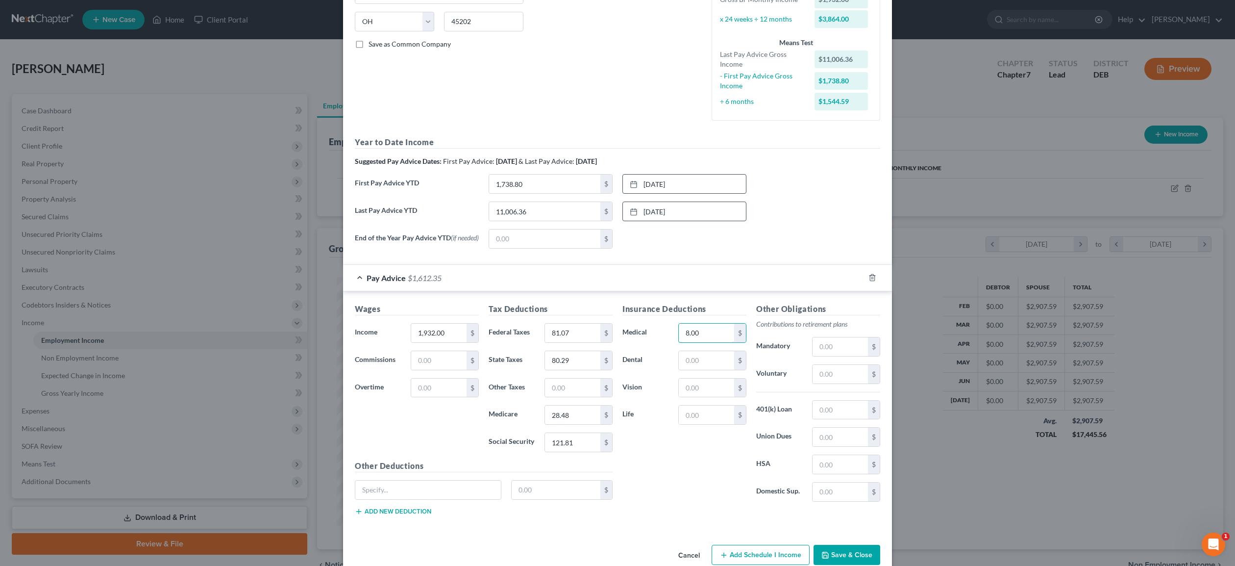
scroll to position [212, 0]
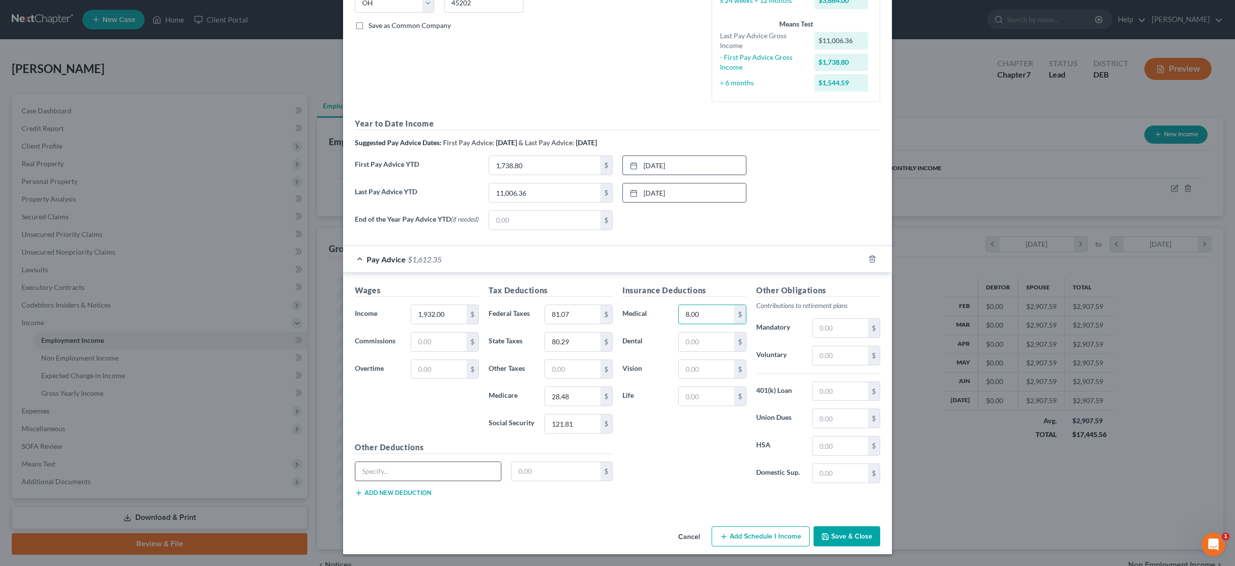
type input "8.00"
click at [426, 469] on input "text" at bounding box center [428, 471] width 146 height 19
type input "Disability"
click at [538, 471] on input "text" at bounding box center [556, 471] width 89 height 19
type input "86.96"
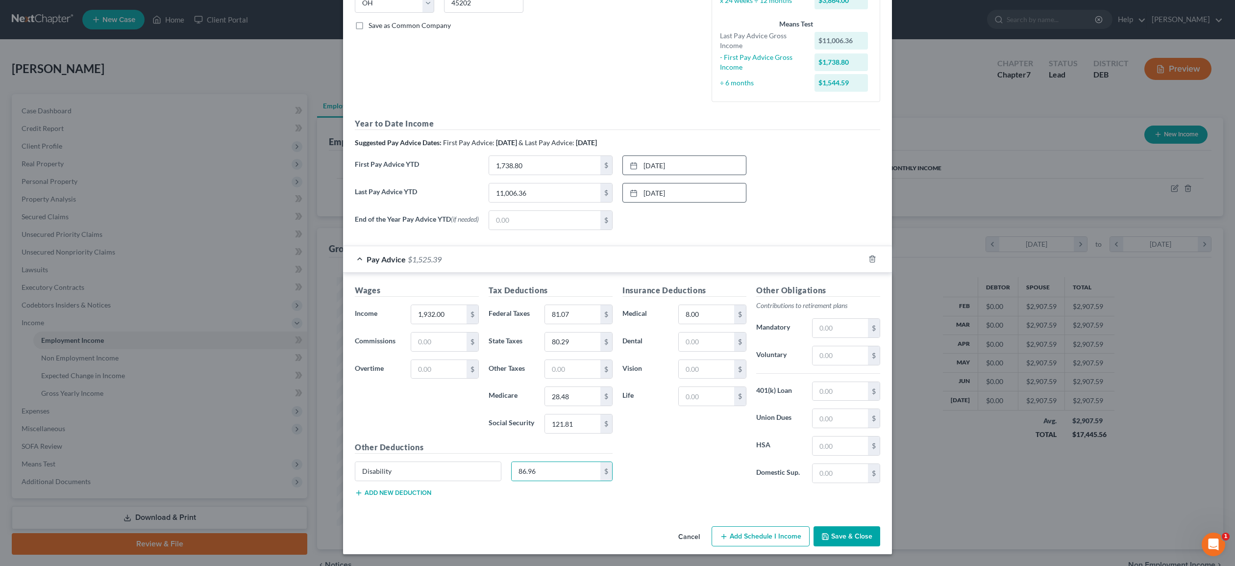
click at [833, 534] on button "Save & Close" at bounding box center [847, 536] width 67 height 21
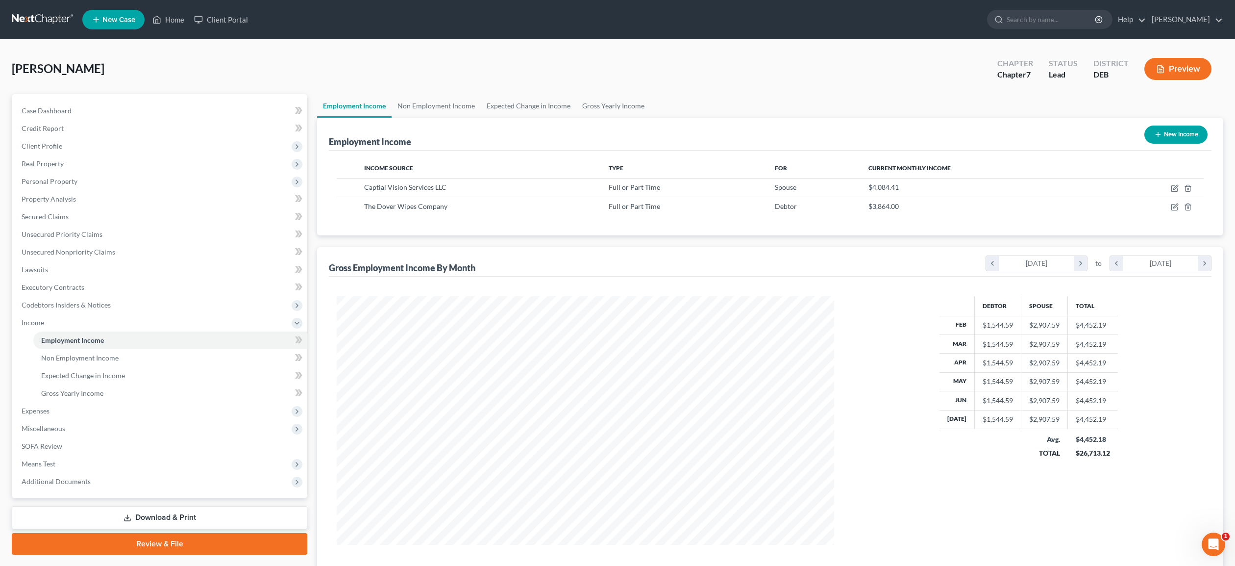
click at [1166, 135] on button "New Income" at bounding box center [1175, 134] width 63 height 18
select select "0"
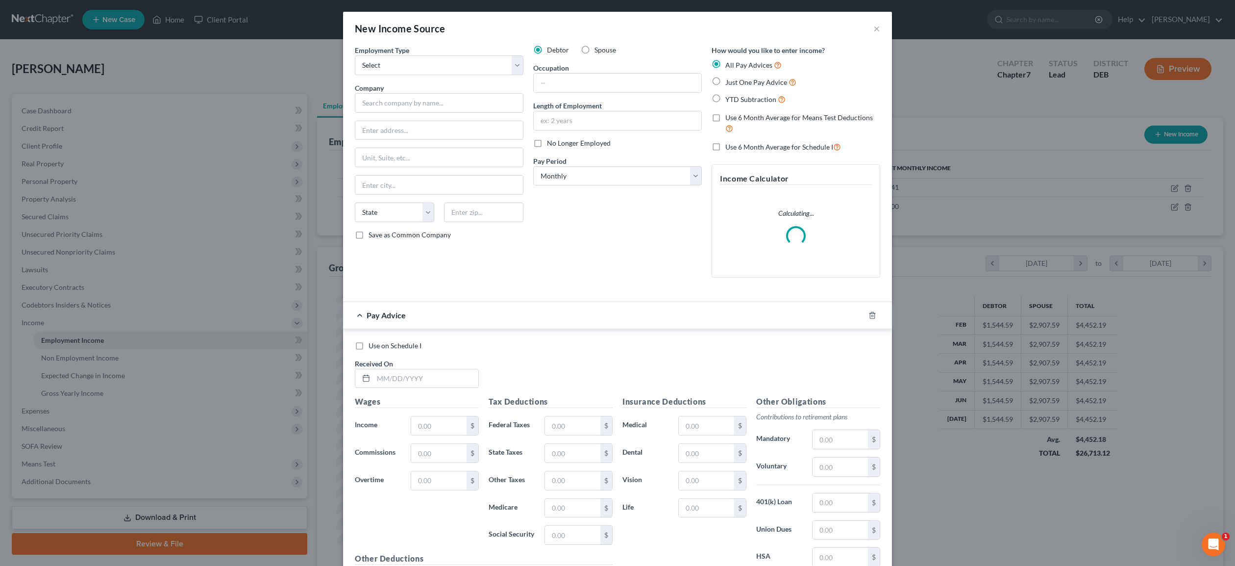
click at [547, 144] on label "No Longer Employed" at bounding box center [579, 143] width 64 height 10
click at [551, 144] on input "No Longer Employed" at bounding box center [554, 141] width 6 height 6
checkbox input "true"
click at [561, 121] on input "text" at bounding box center [618, 120] width 168 height 19
type input "1 Year"
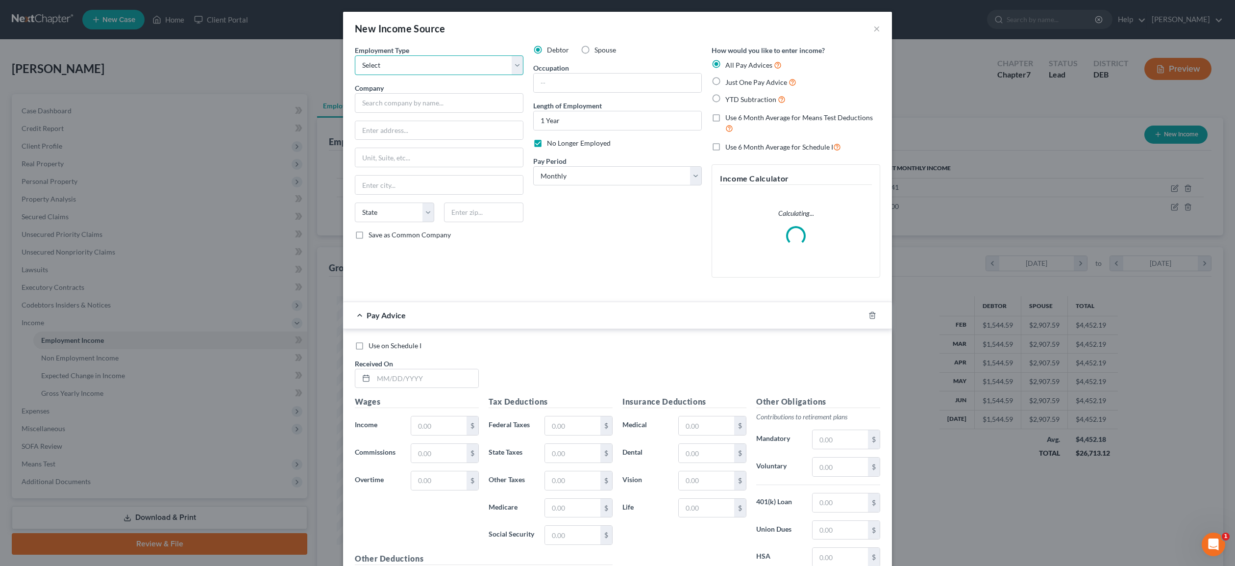
select select "0"
click option "Full or [DEMOGRAPHIC_DATA] Employment" at bounding box center [0, 0] width 0 height 0
click at [405, 100] on input "text" at bounding box center [439, 103] width 169 height 20
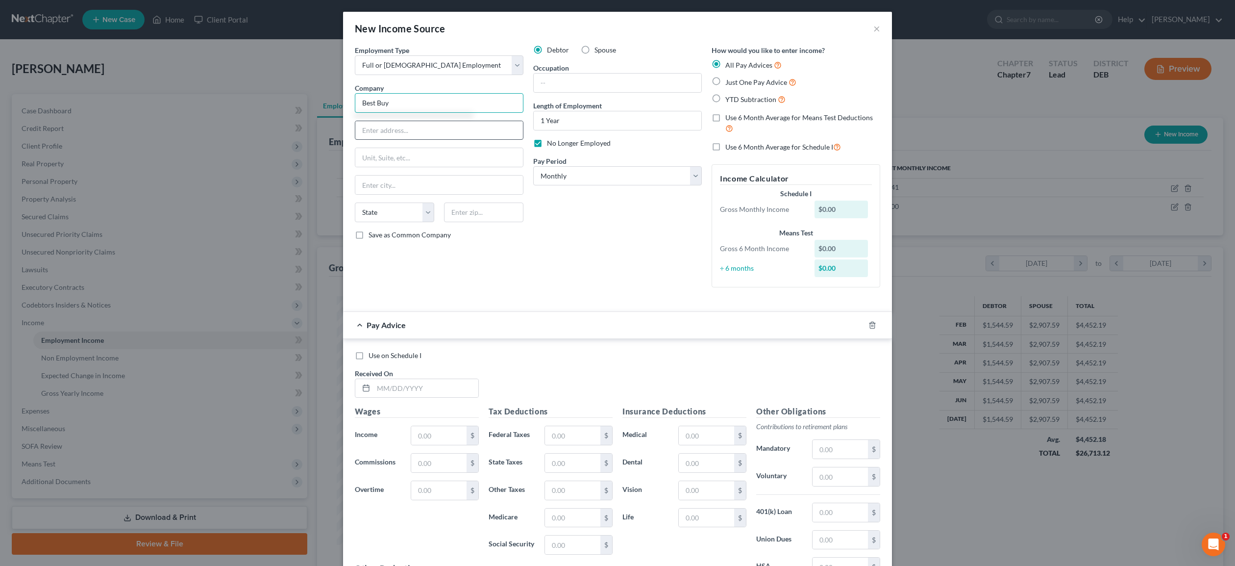
type input "Best Buy"
click at [401, 130] on input "text" at bounding box center [439, 130] width 168 height 19
type input "[STREET_ADDRESS]"
type input "[GEOGRAPHIC_DATA]"
select select "7"
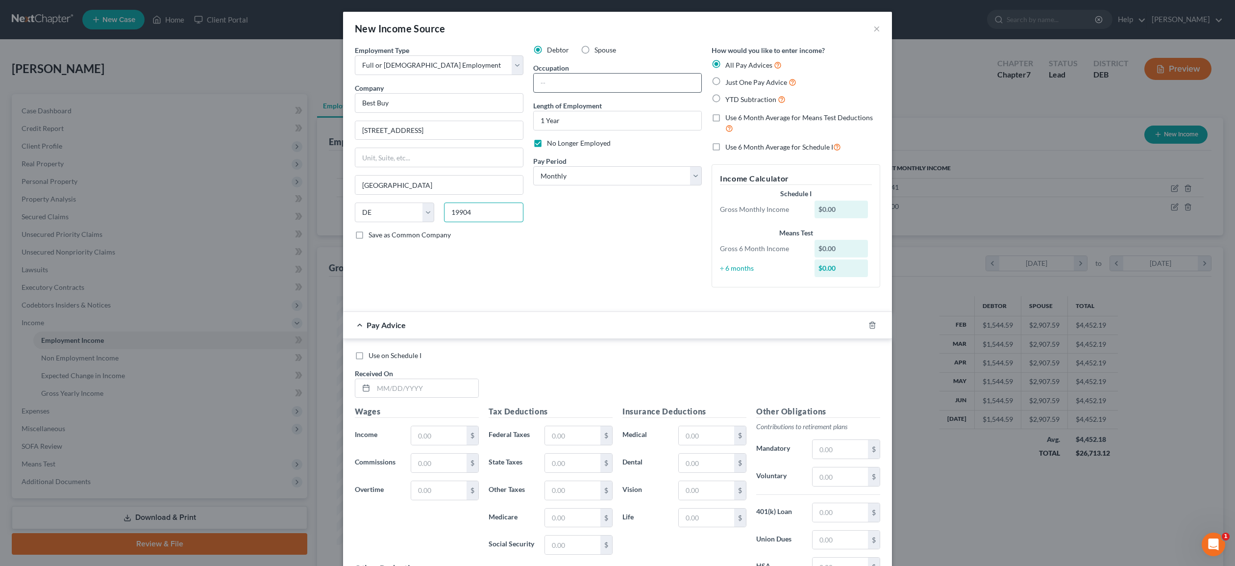
type input "19904"
click at [559, 83] on input "text" at bounding box center [618, 83] width 168 height 19
type input "D"
type input "Sales"
select select "1"
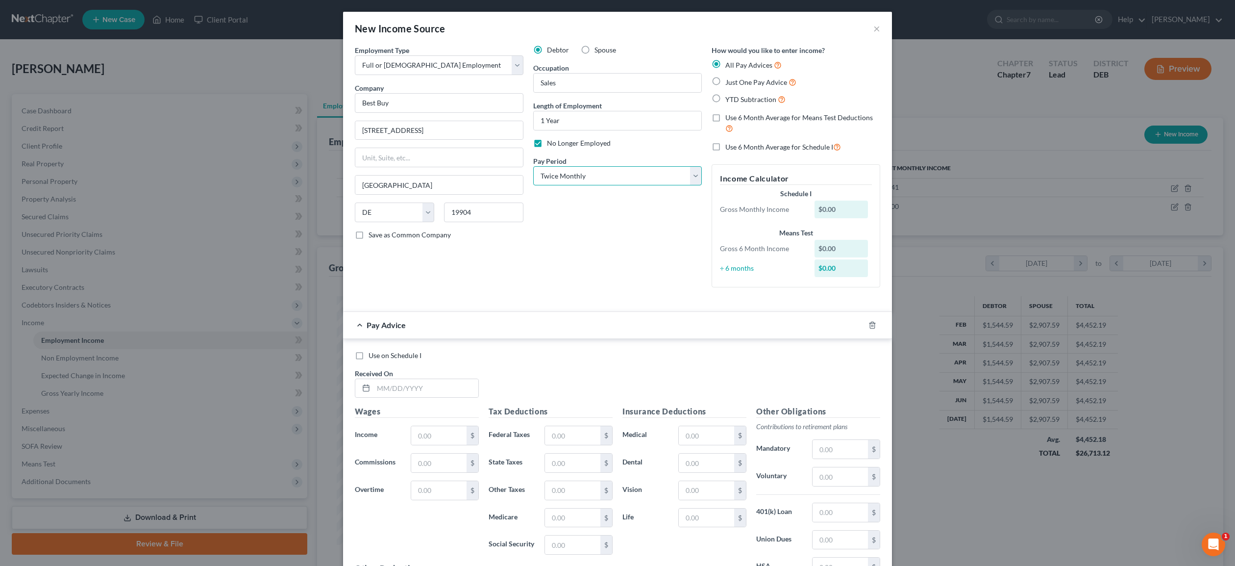
click option "Twice Monthly" at bounding box center [0, 0] width 0 height 0
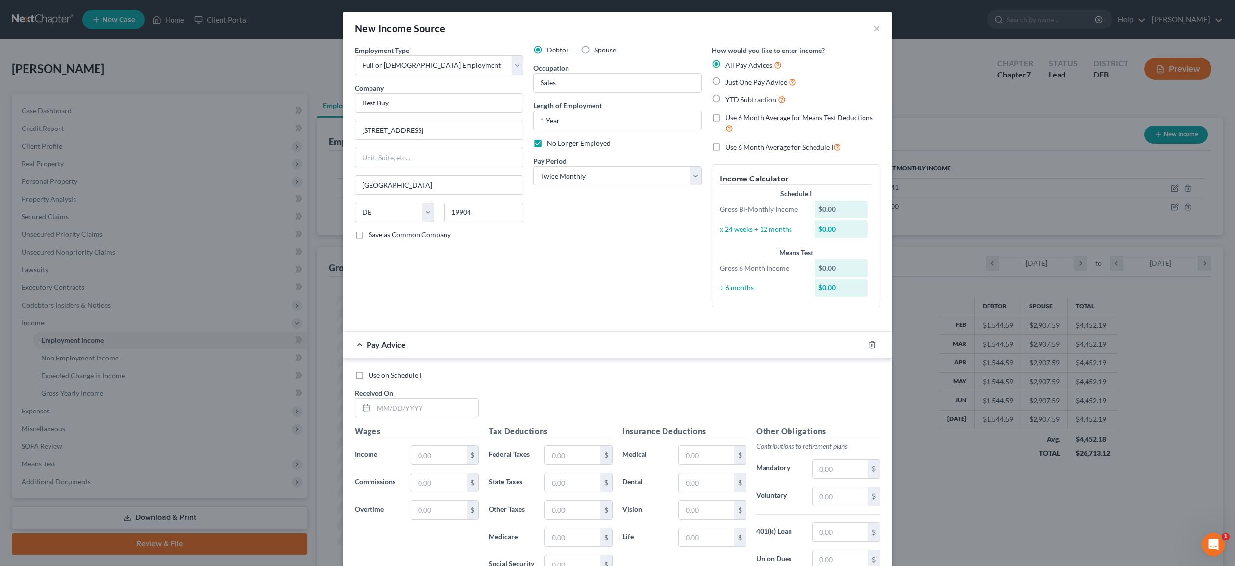
click at [725, 99] on label "YTD Subtraction" at bounding box center [755, 99] width 60 height 11
click at [729, 99] on input "YTD Subtraction" at bounding box center [732, 97] width 6 height 6
radio input "true"
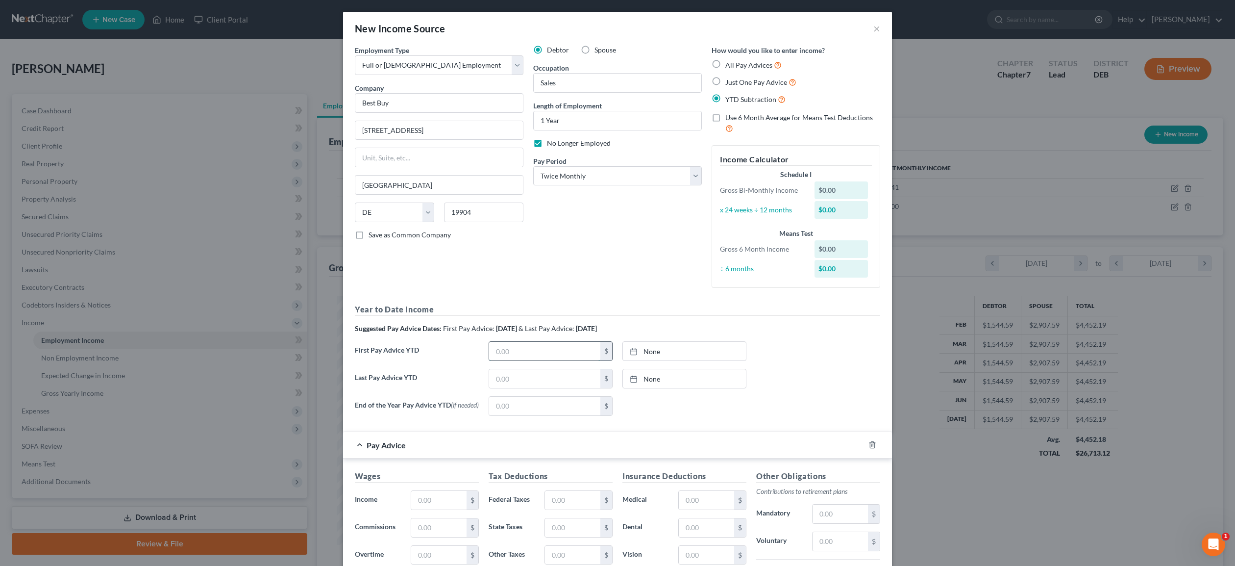
click at [510, 350] on input "text" at bounding box center [544, 351] width 111 height 19
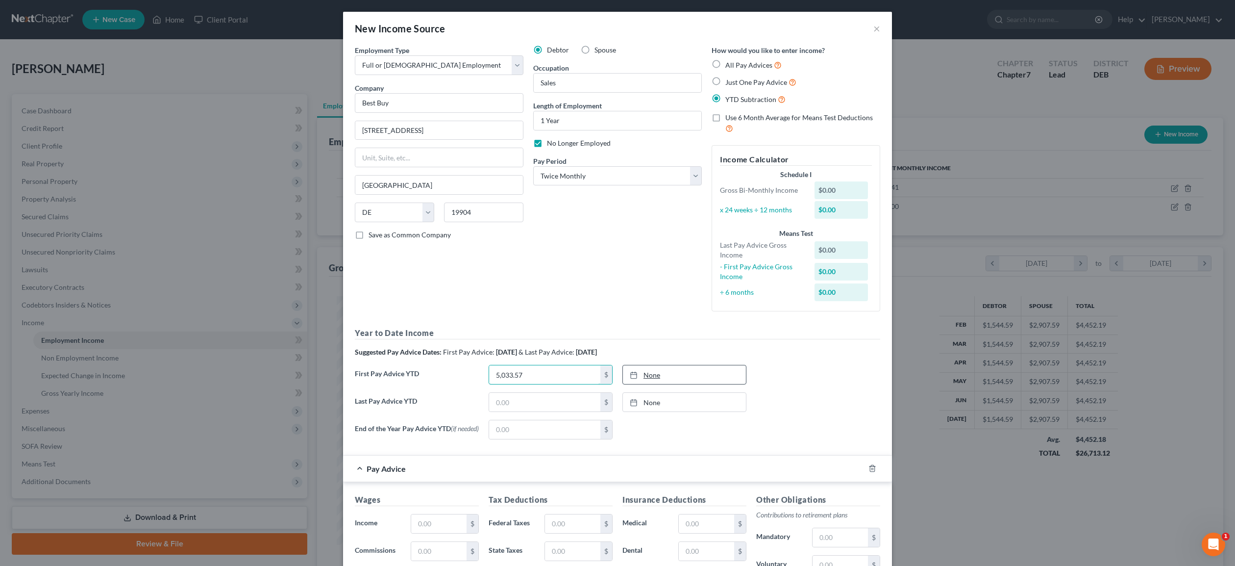
type input "5,033.57"
type input "[DATE]"
click at [656, 378] on link "[DATE]" at bounding box center [684, 374] width 123 height 19
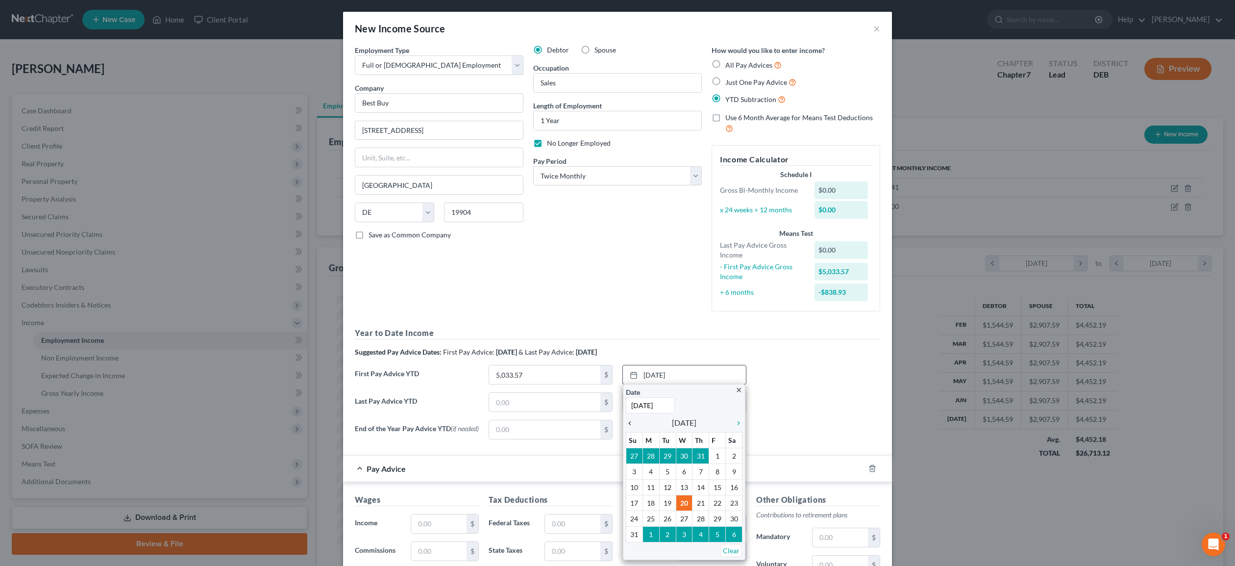
click at [628, 422] on icon "chevron_left" at bounding box center [632, 423] width 13 height 8
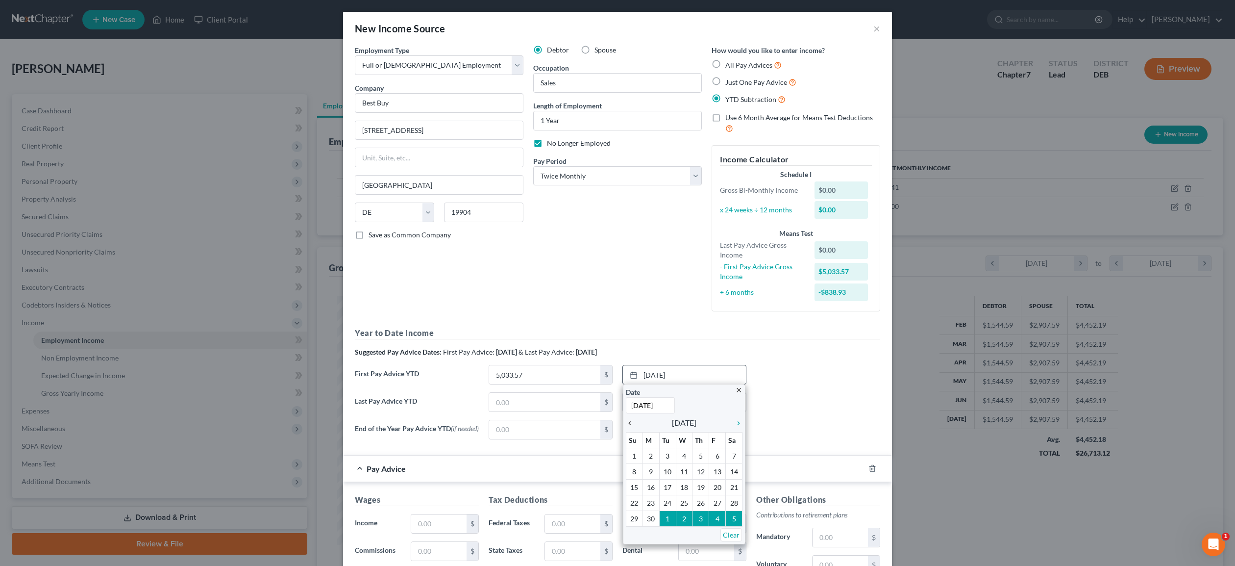
click at [628, 422] on icon "chevron_left" at bounding box center [632, 423] width 13 height 8
click at [629, 422] on icon "chevron_left" at bounding box center [632, 423] width 13 height 8
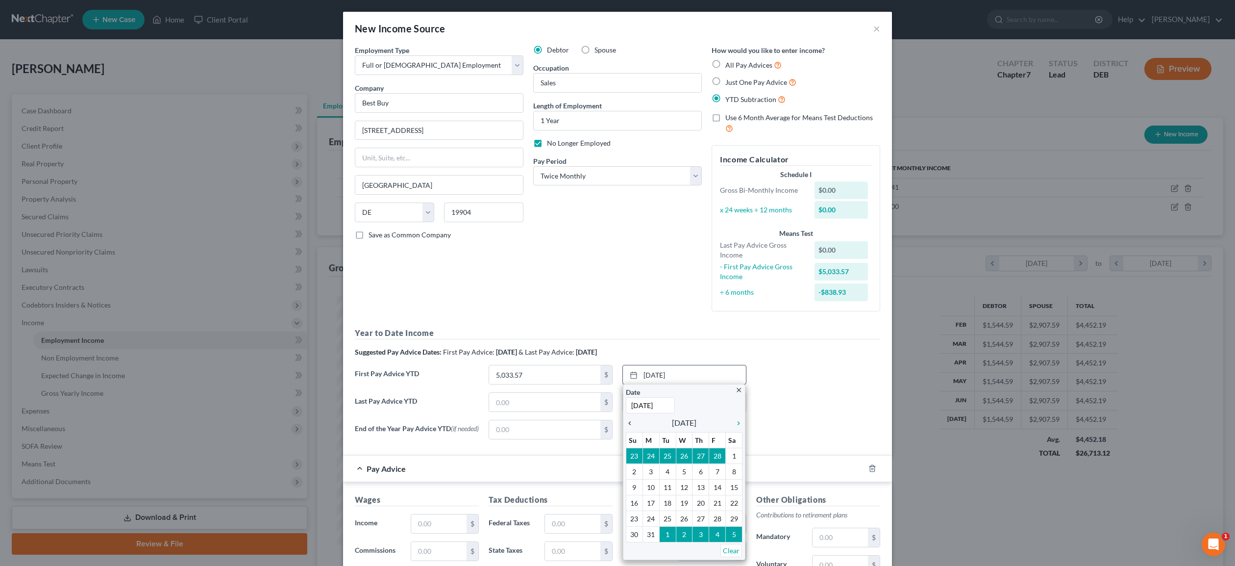
click at [629, 422] on icon "chevron_left" at bounding box center [632, 423] width 13 height 8
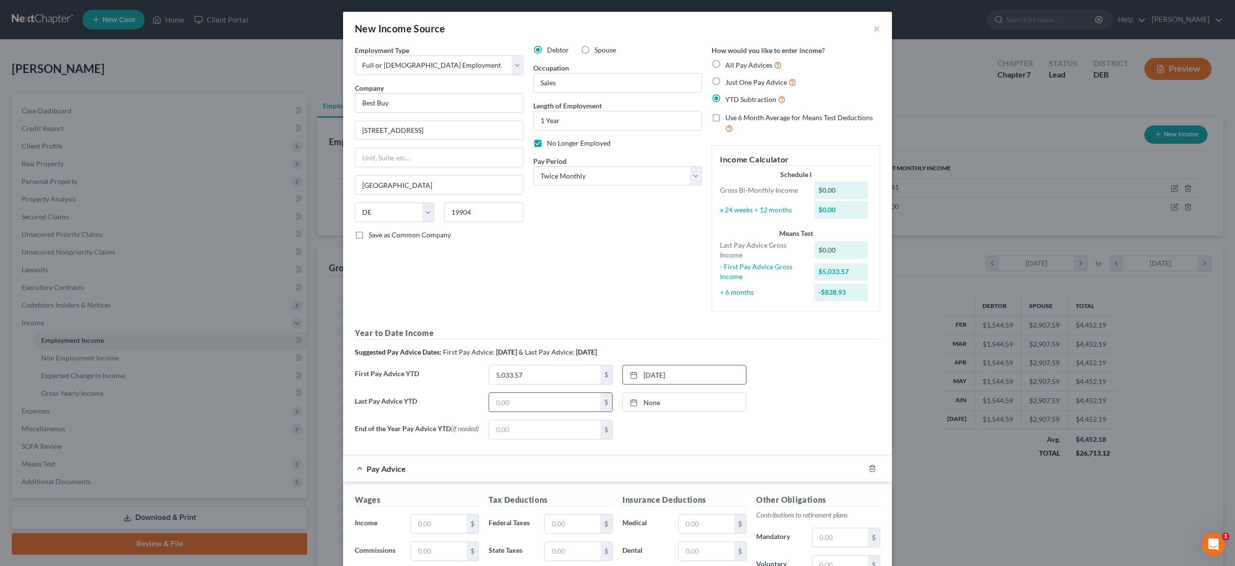
click at [548, 406] on input "text" at bounding box center [544, 402] width 111 height 19
type input "7,274.41"
click at [651, 403] on link "None" at bounding box center [684, 402] width 123 height 19
type input "[DATE]"
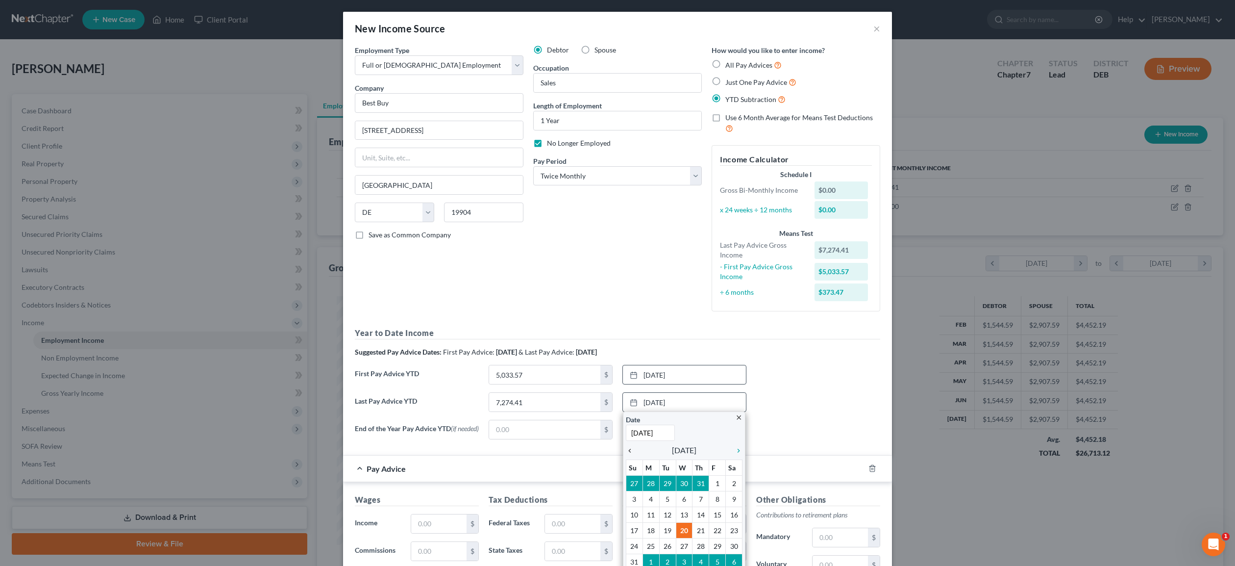
click at [629, 451] on icon "chevron_left" at bounding box center [632, 450] width 13 height 8
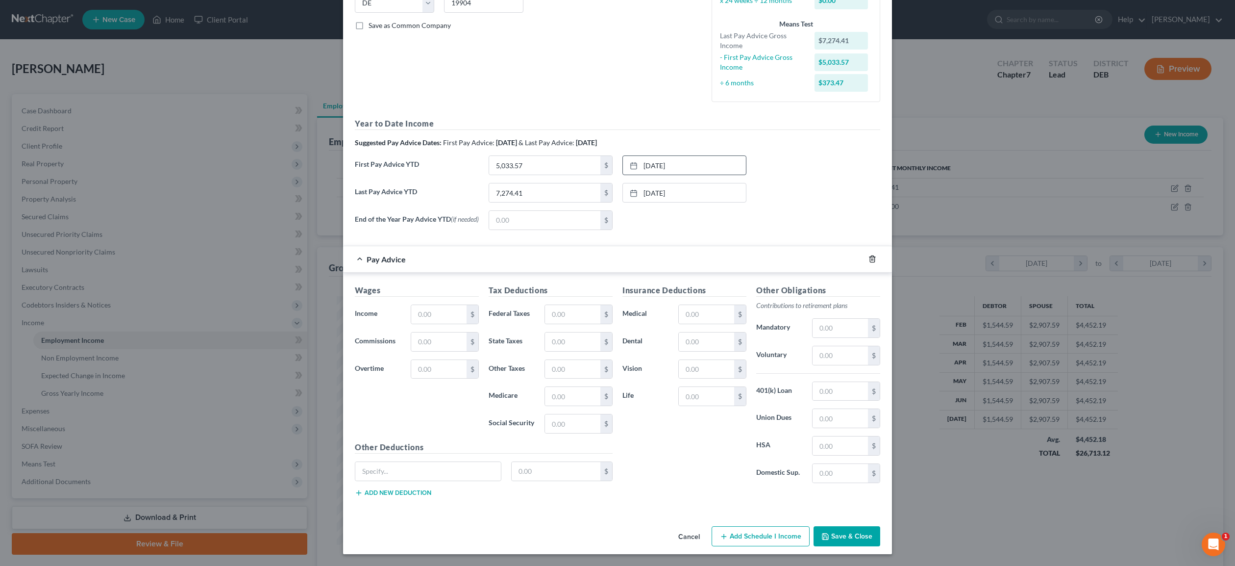
click at [874, 258] on icon "button" at bounding box center [872, 259] width 4 height 6
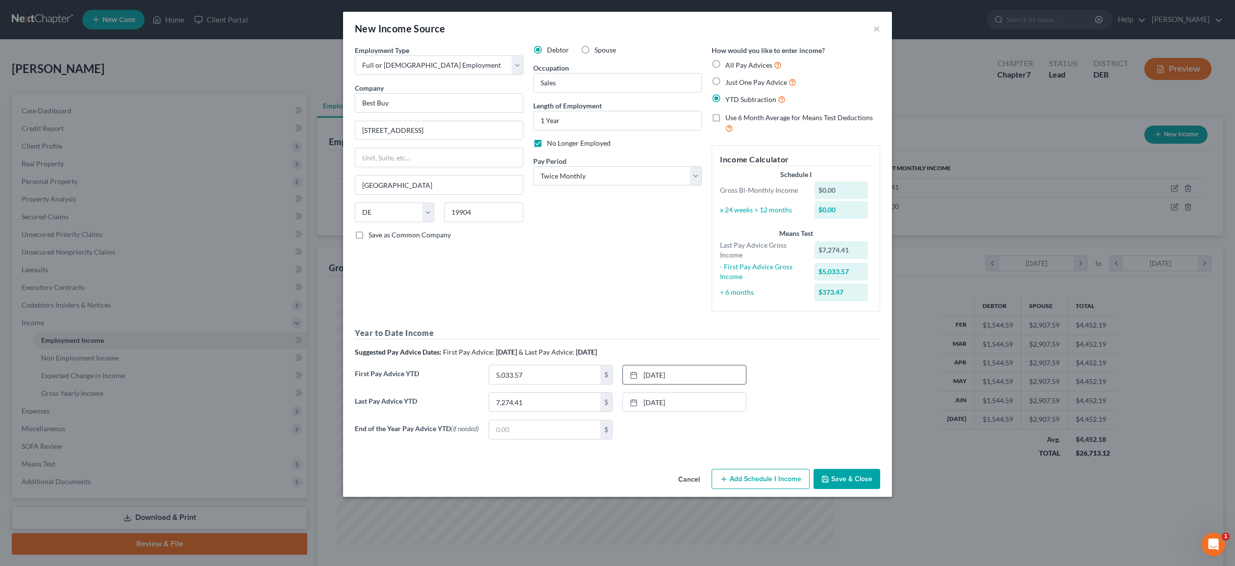
scroll to position [0, 0]
click at [847, 485] on button "Save & Close" at bounding box center [847, 479] width 67 height 21
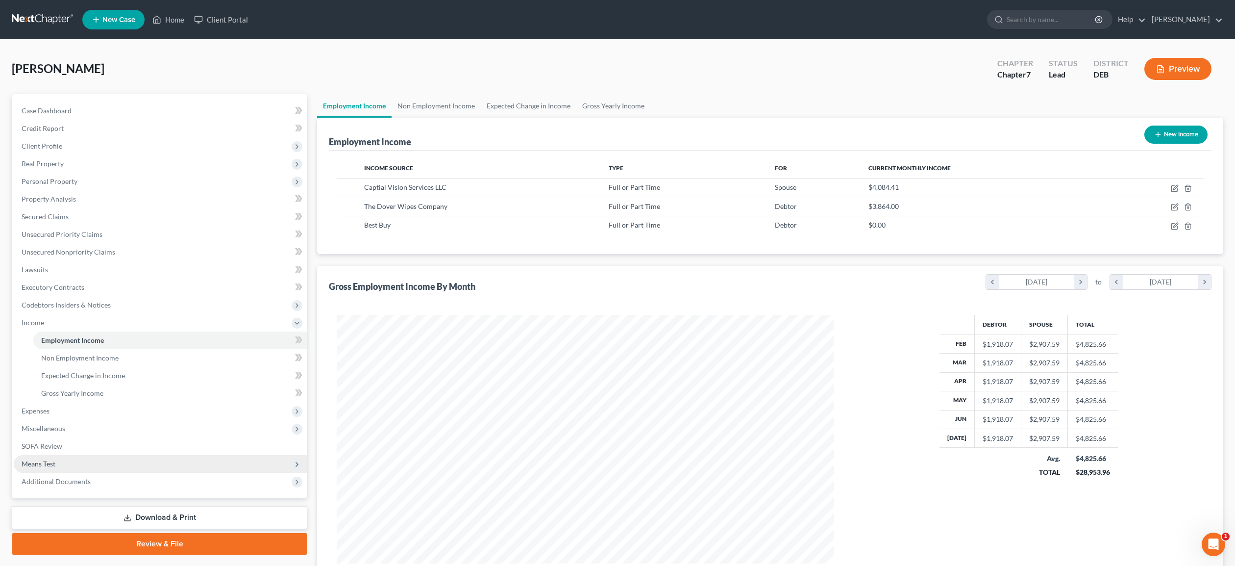
click at [45, 459] on span "Means Test" at bounding box center [39, 463] width 34 height 8
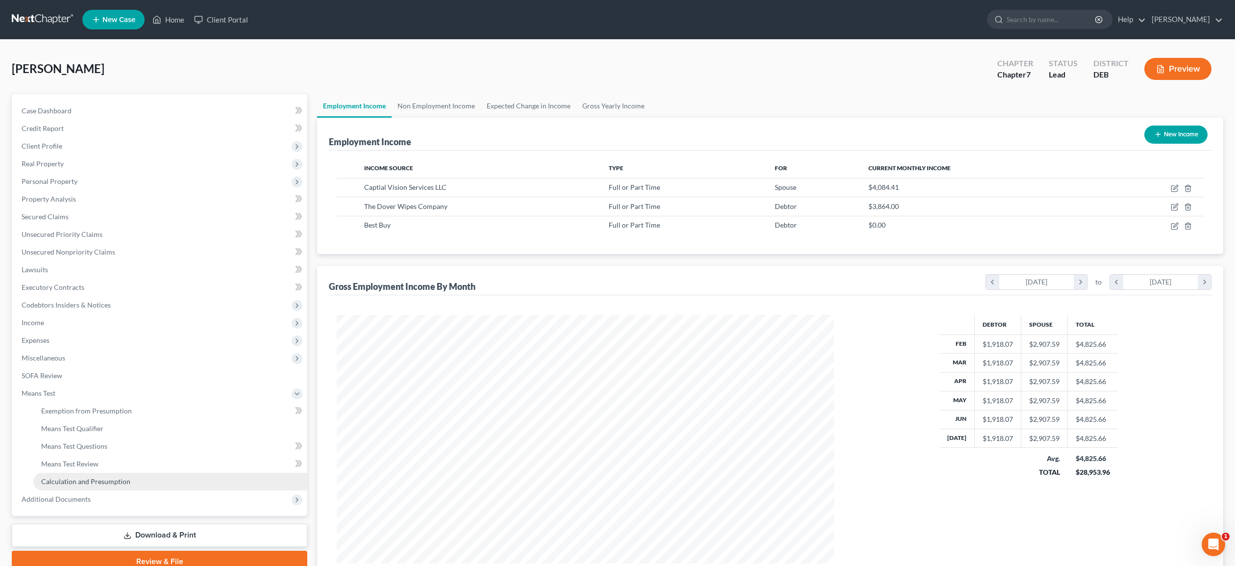
click at [78, 479] on span "Calculation and Presumption" at bounding box center [85, 481] width 89 height 8
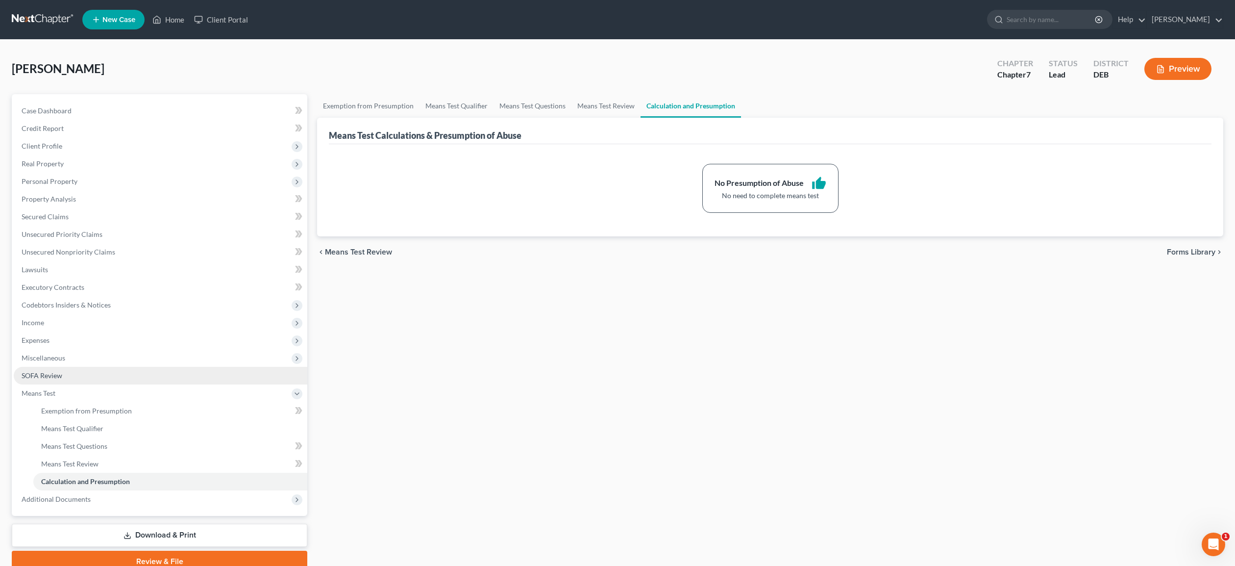
click at [54, 373] on span "SOFA Review" at bounding box center [42, 375] width 41 height 8
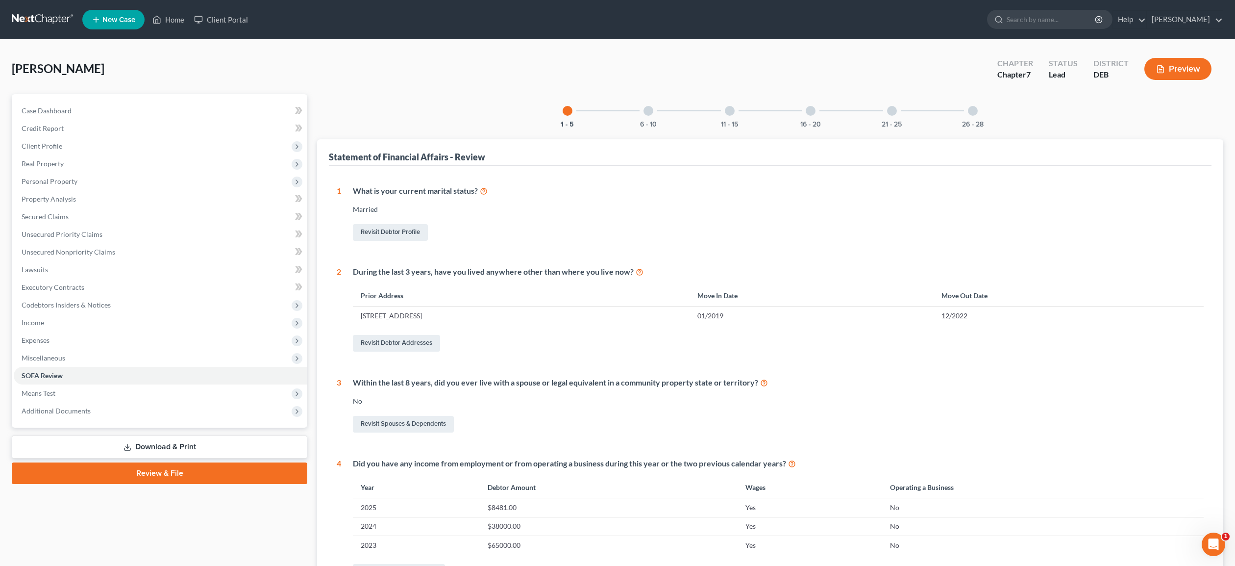
click at [74, 470] on link "Review & File" at bounding box center [160, 473] width 296 height 22
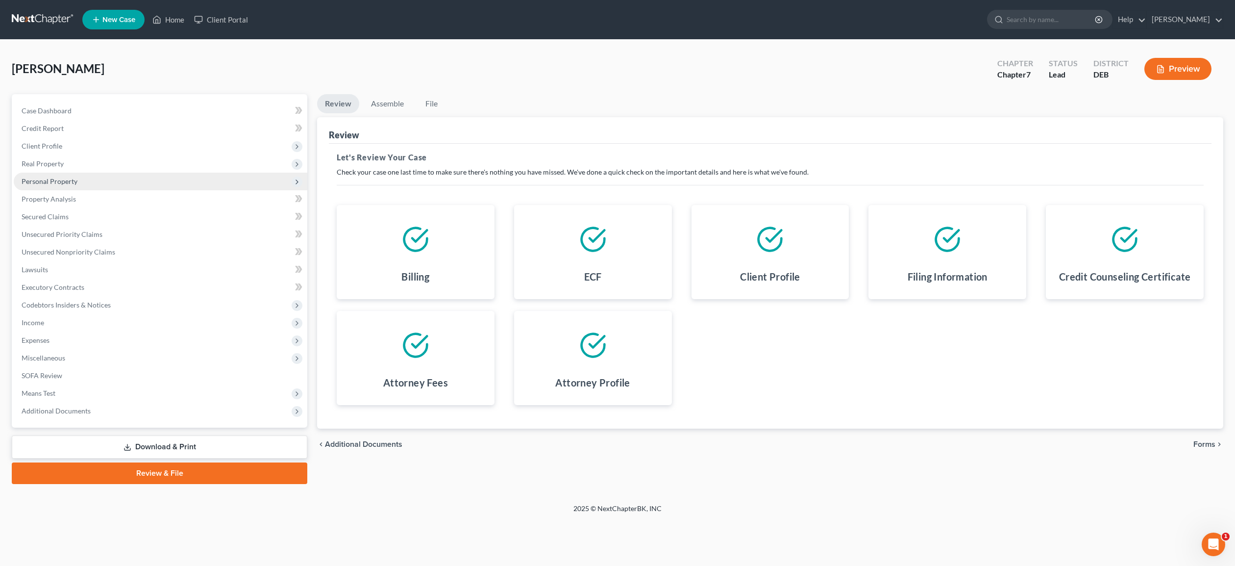
click at [48, 180] on span "Personal Property" at bounding box center [50, 181] width 56 height 8
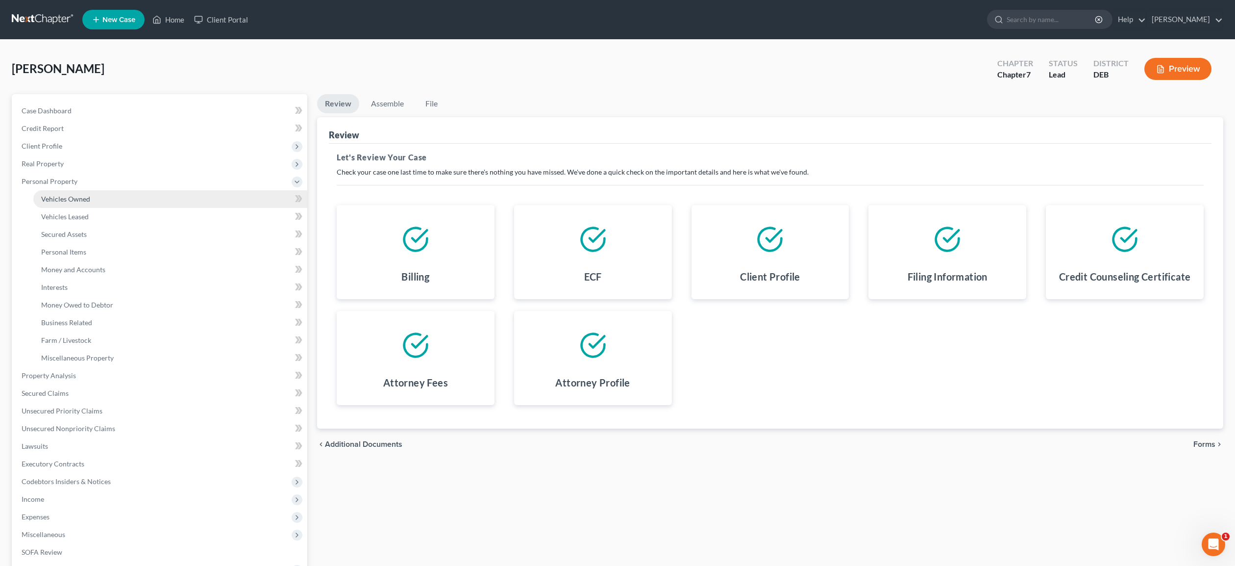
click at [50, 195] on span "Vehicles Owned" at bounding box center [65, 199] width 49 height 8
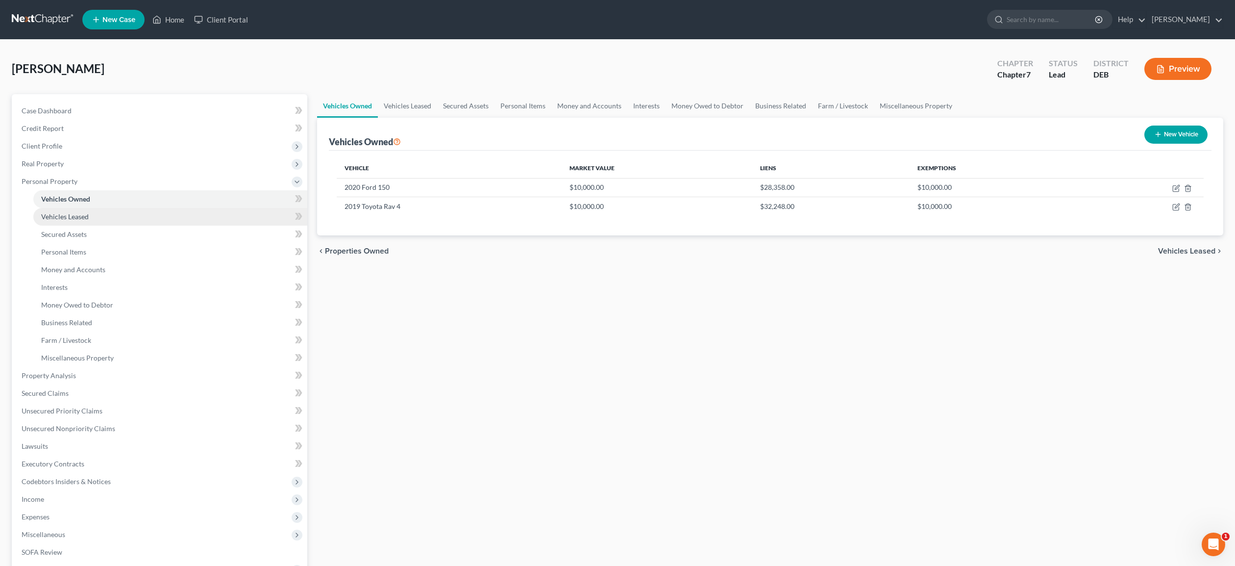
click at [59, 217] on span "Vehicles Leased" at bounding box center [65, 216] width 48 height 8
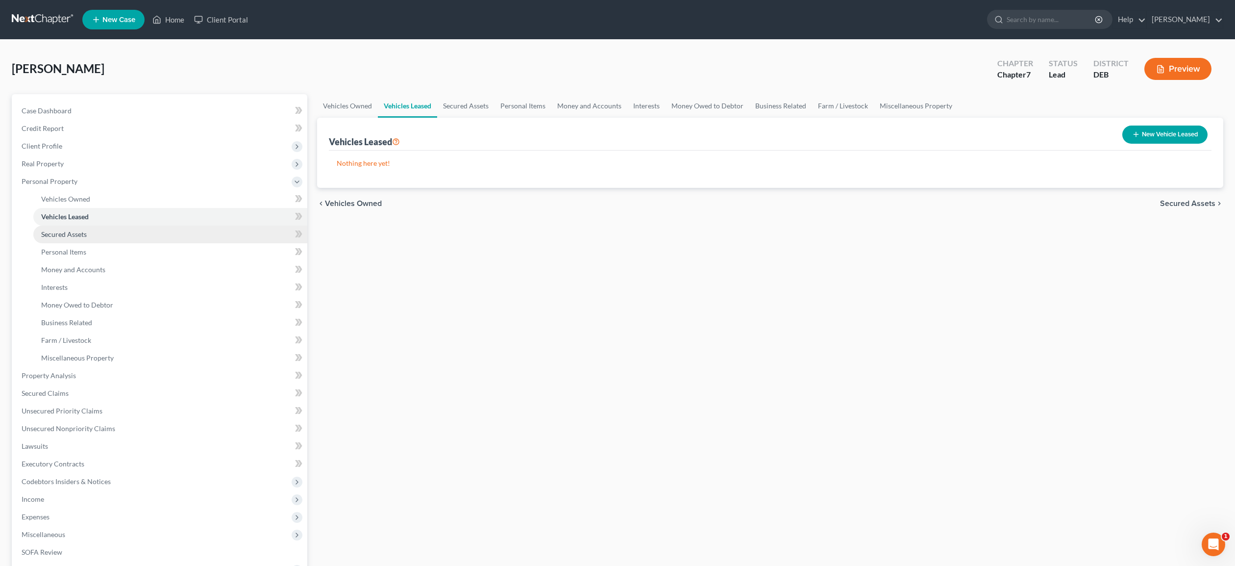
click at [64, 235] on span "Secured Assets" at bounding box center [64, 234] width 46 height 8
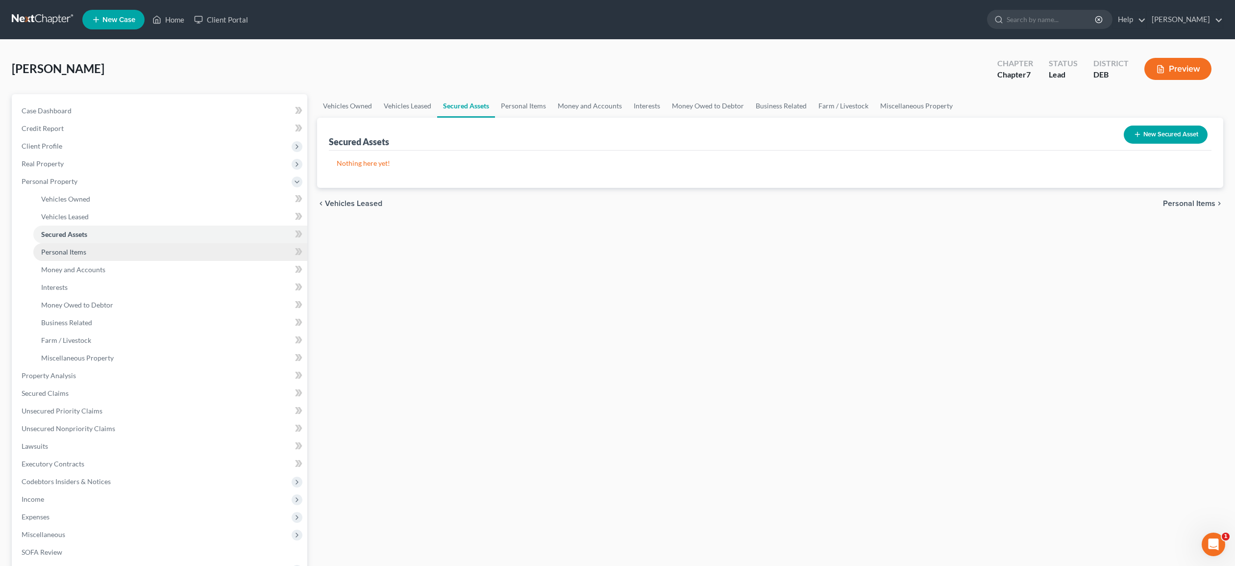
click at [67, 251] on span "Personal Items" at bounding box center [63, 252] width 45 height 8
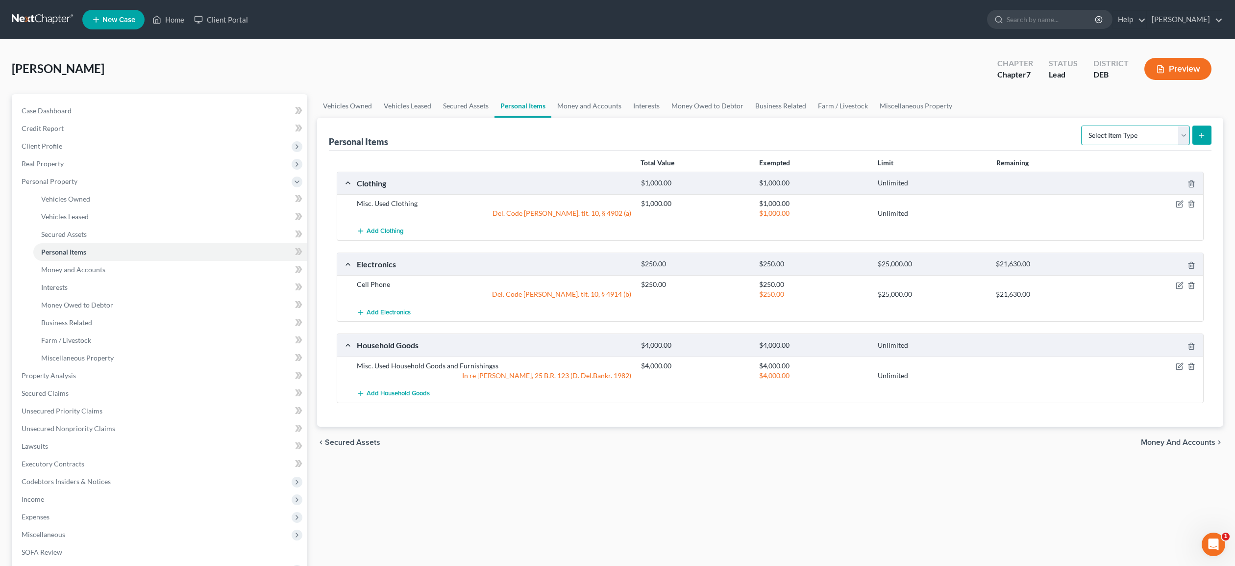
click at [1081, 125] on select "Select Item Type Clothing Collectibles Of Value Electronics Firearms Household …" at bounding box center [1135, 135] width 109 height 20
click at [73, 269] on span "Money and Accounts" at bounding box center [73, 269] width 64 height 8
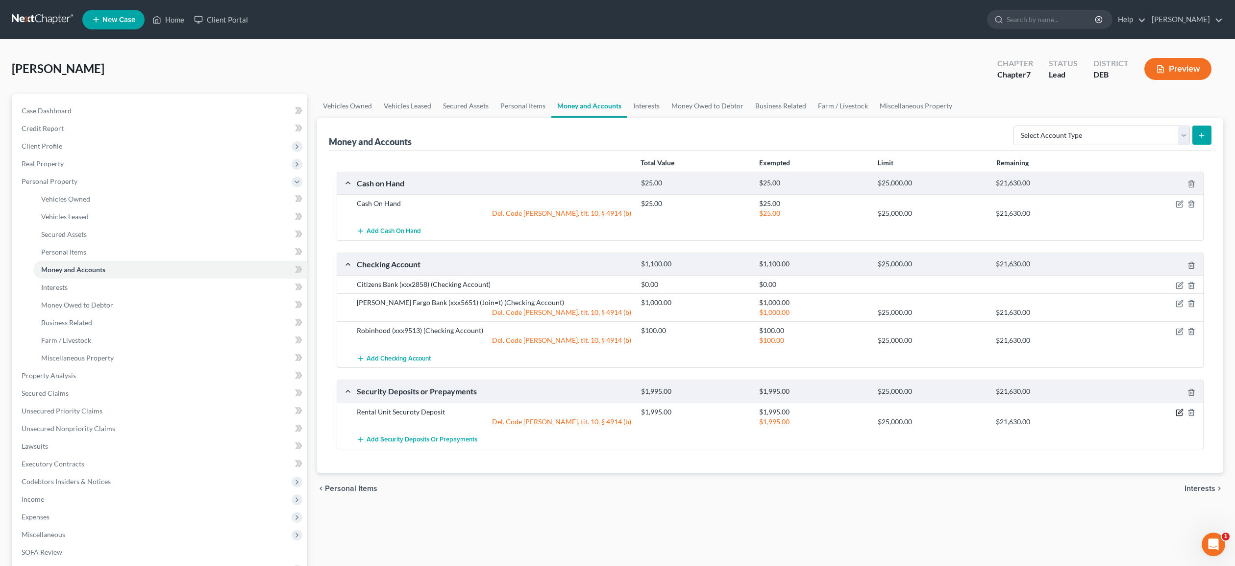
click at [1178, 411] on icon "button" at bounding box center [1180, 412] width 8 height 8
select select "3"
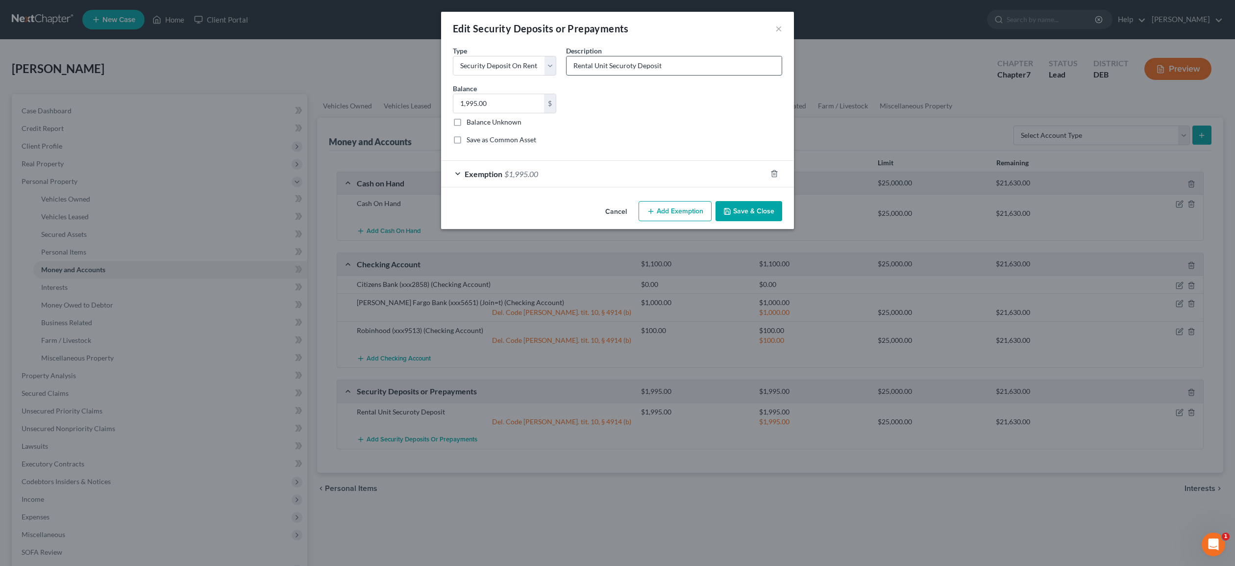
drag, startPoint x: 631, startPoint y: 67, endPoint x: 636, endPoint y: 65, distance: 5.3
click at [631, 67] on input "Rental Unit Securoty Deposit" at bounding box center [674, 65] width 215 height 19
type input "Rental Unit Security Deposit"
click at [752, 209] on button "Save & Close" at bounding box center [749, 211] width 67 height 21
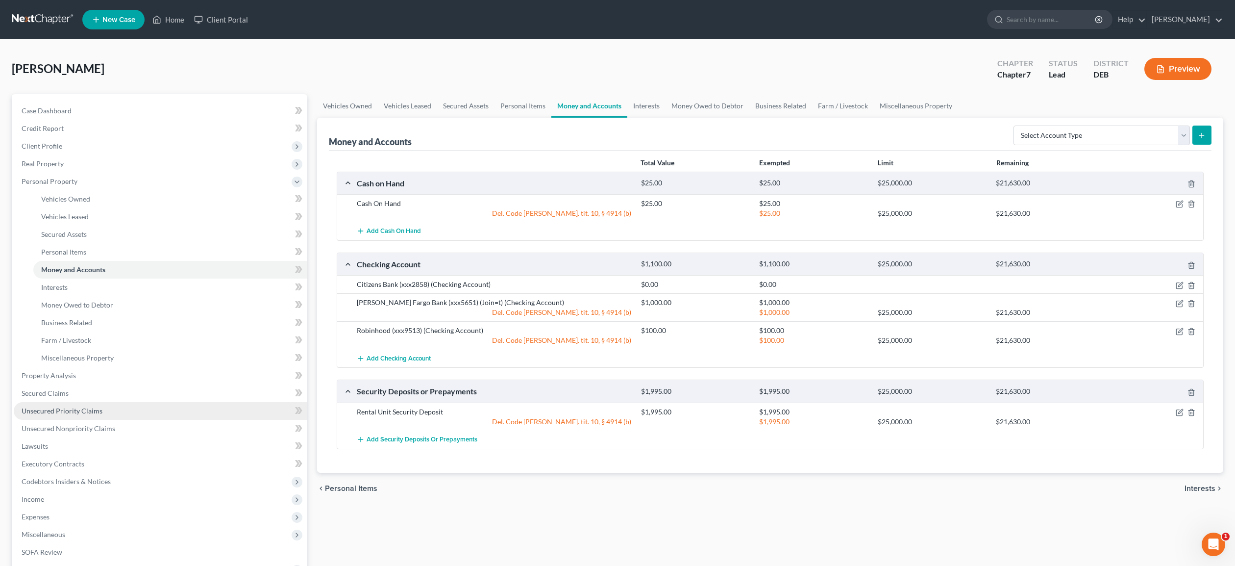
click at [67, 409] on span "Unsecured Priority Claims" at bounding box center [62, 410] width 81 height 8
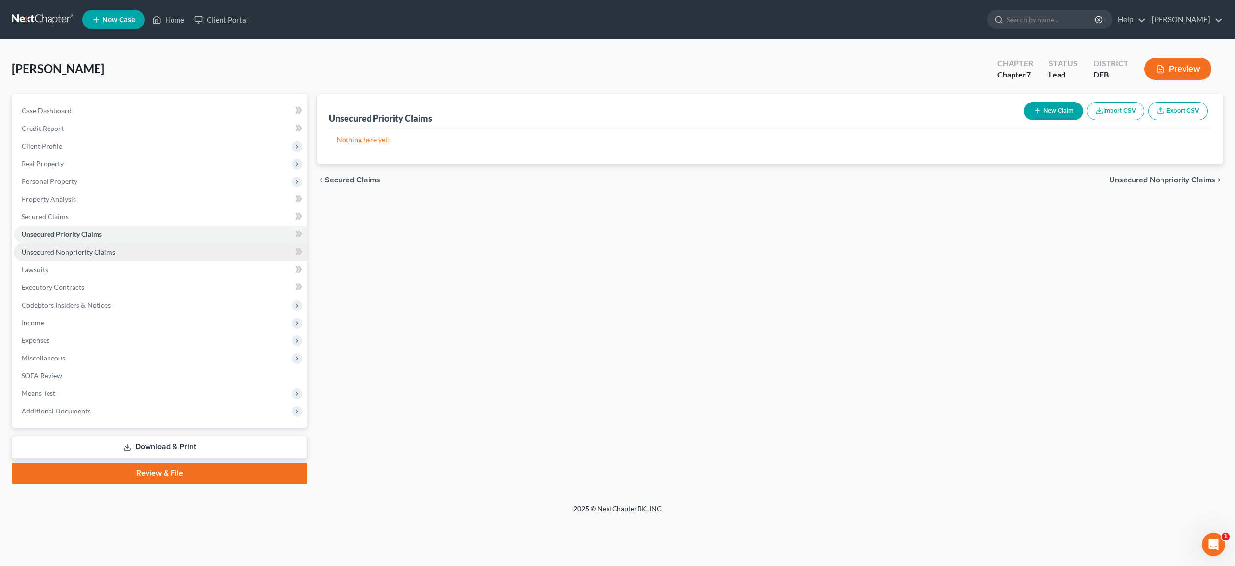
click at [77, 249] on span "Unsecured Nonpriority Claims" at bounding box center [69, 252] width 94 height 8
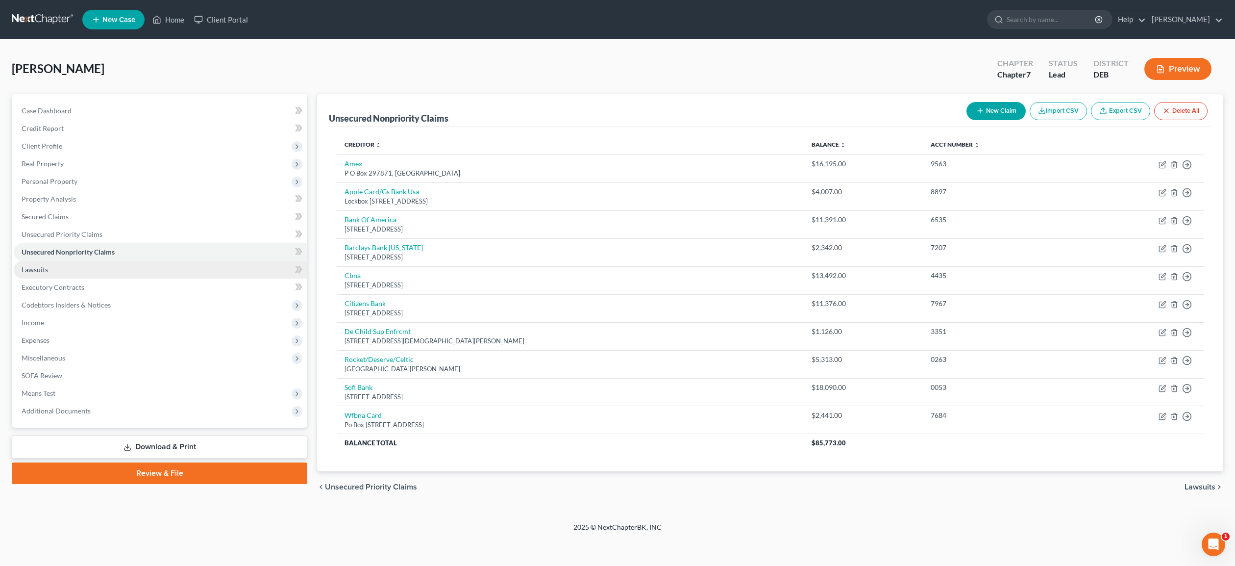
click at [68, 272] on link "Lawsuits" at bounding box center [161, 270] width 294 height 18
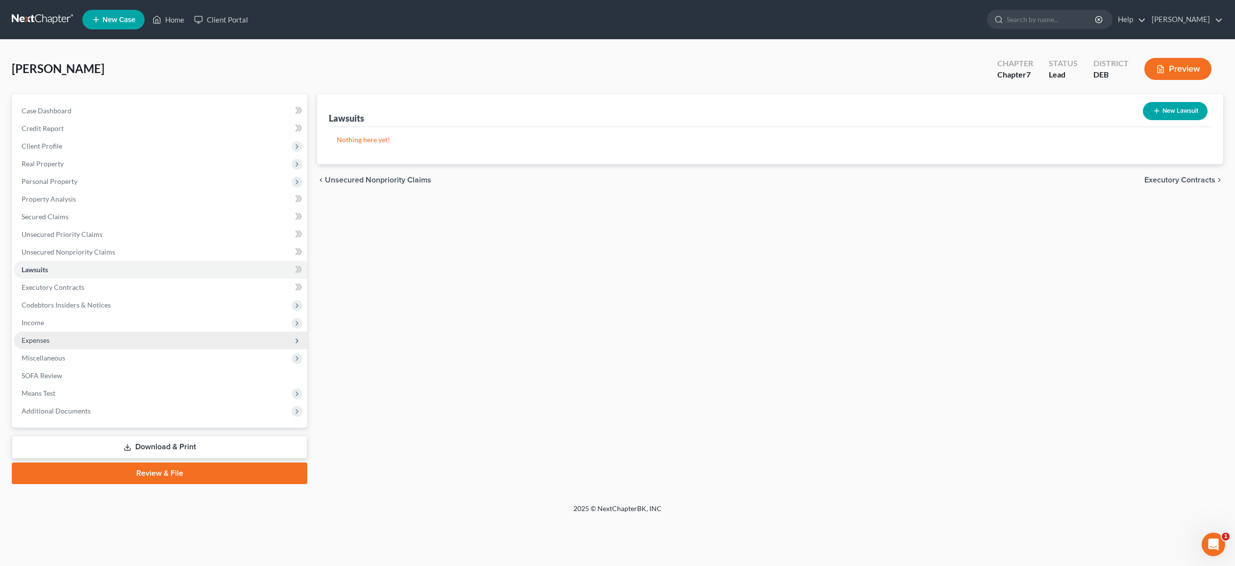
click at [52, 338] on span "Expenses" at bounding box center [161, 340] width 294 height 18
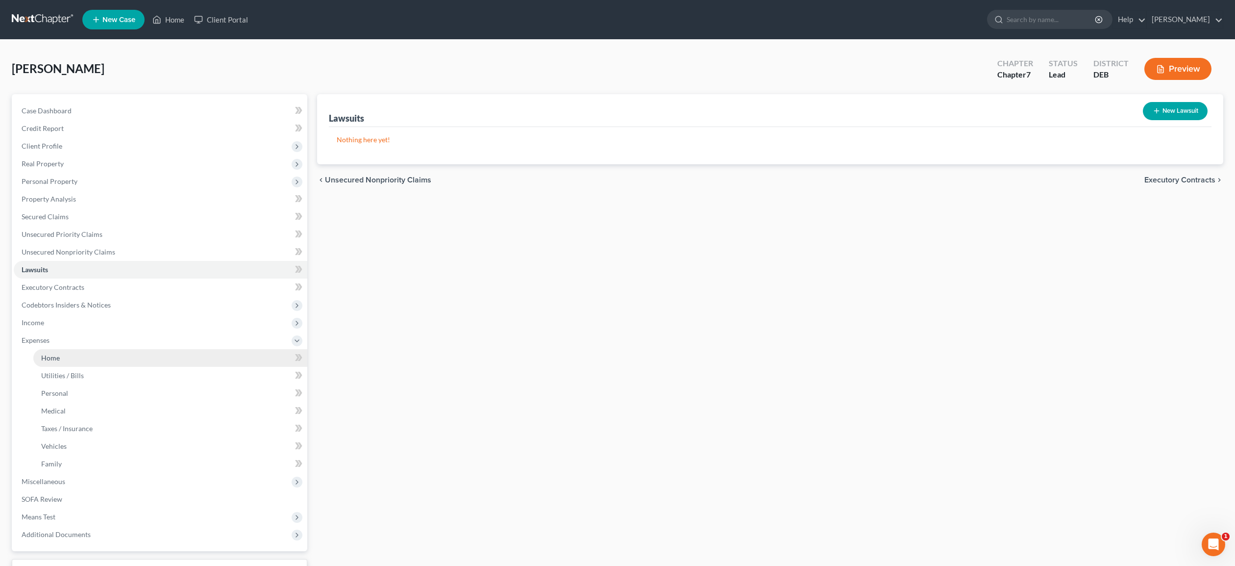
scroll to position [78, 0]
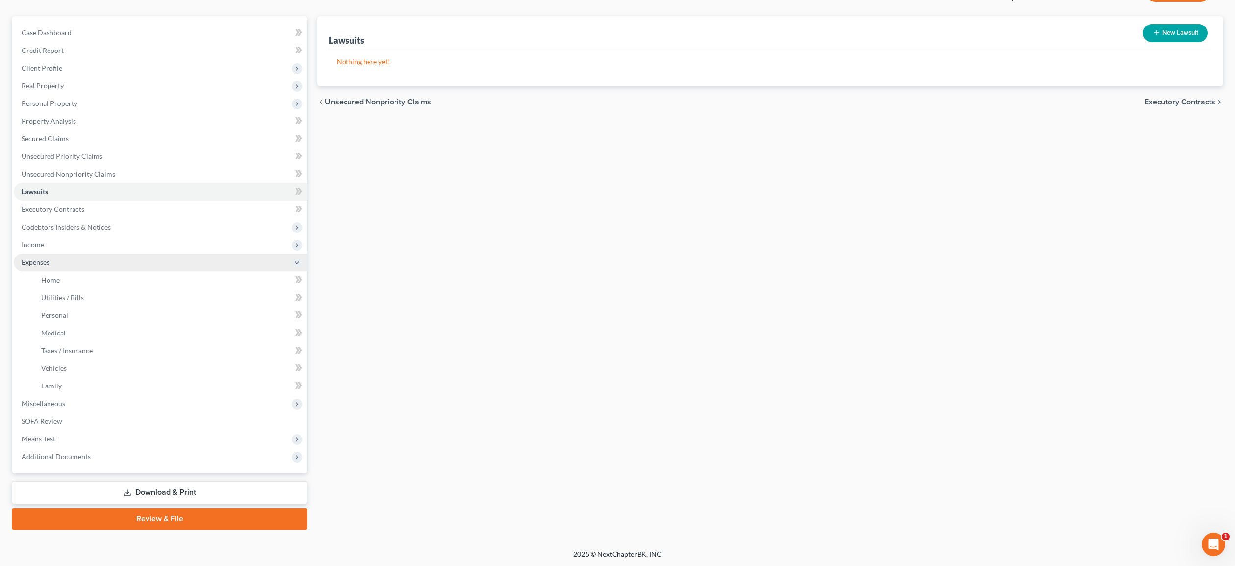
click at [42, 265] on span "Expenses" at bounding box center [36, 262] width 28 height 8
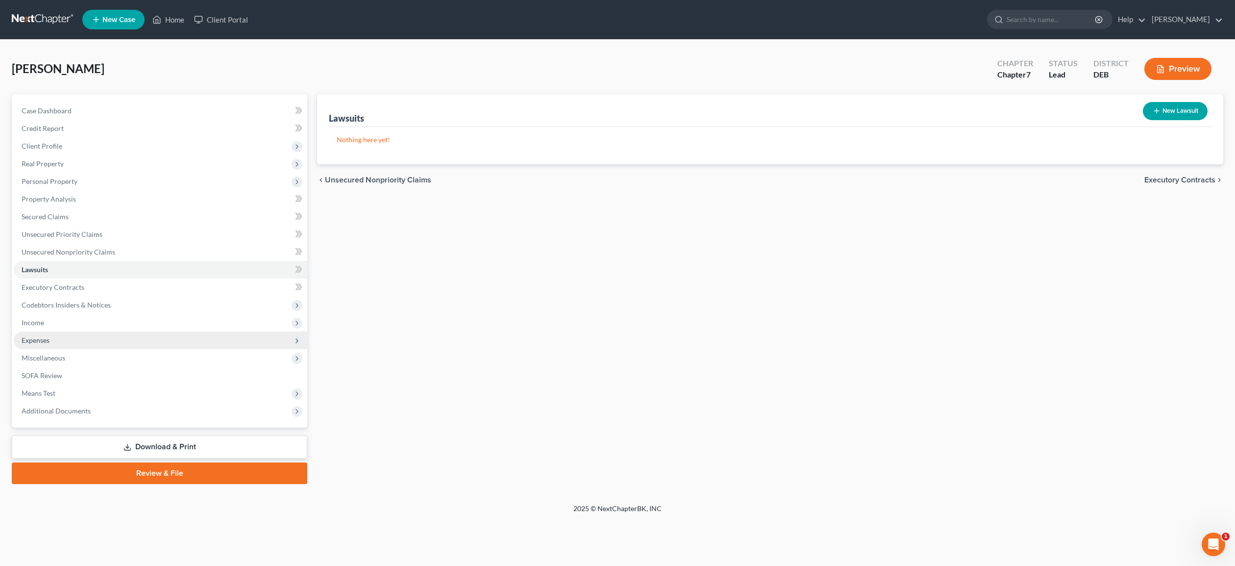
scroll to position [0, 0]
click at [43, 337] on span "Expenses" at bounding box center [36, 340] width 28 height 8
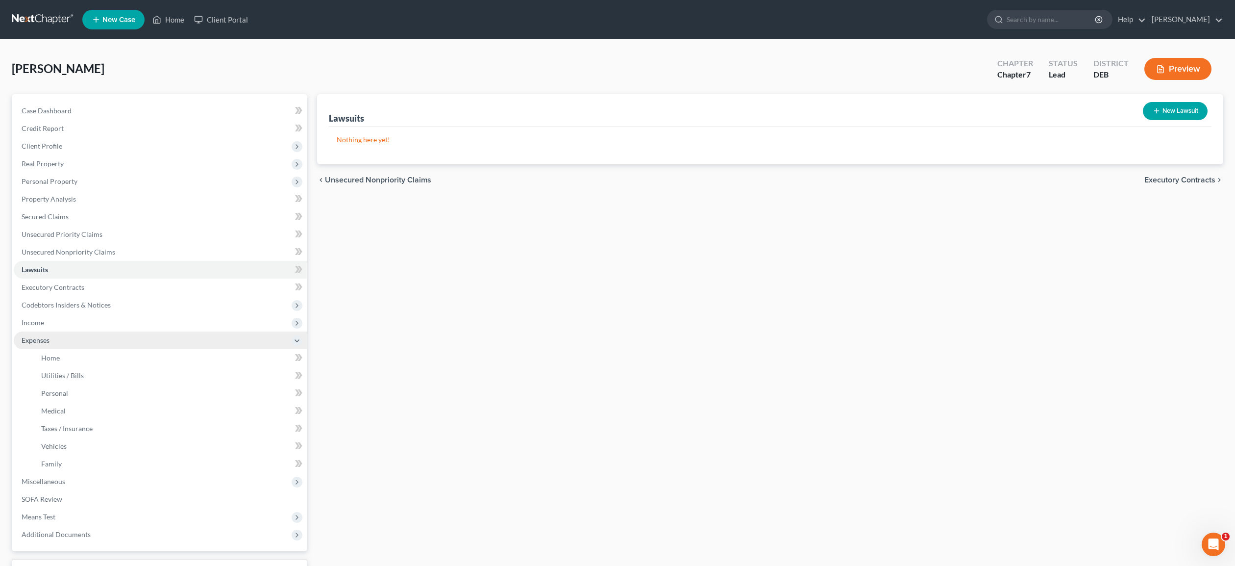
click at [42, 337] on span "Expenses" at bounding box center [36, 340] width 28 height 8
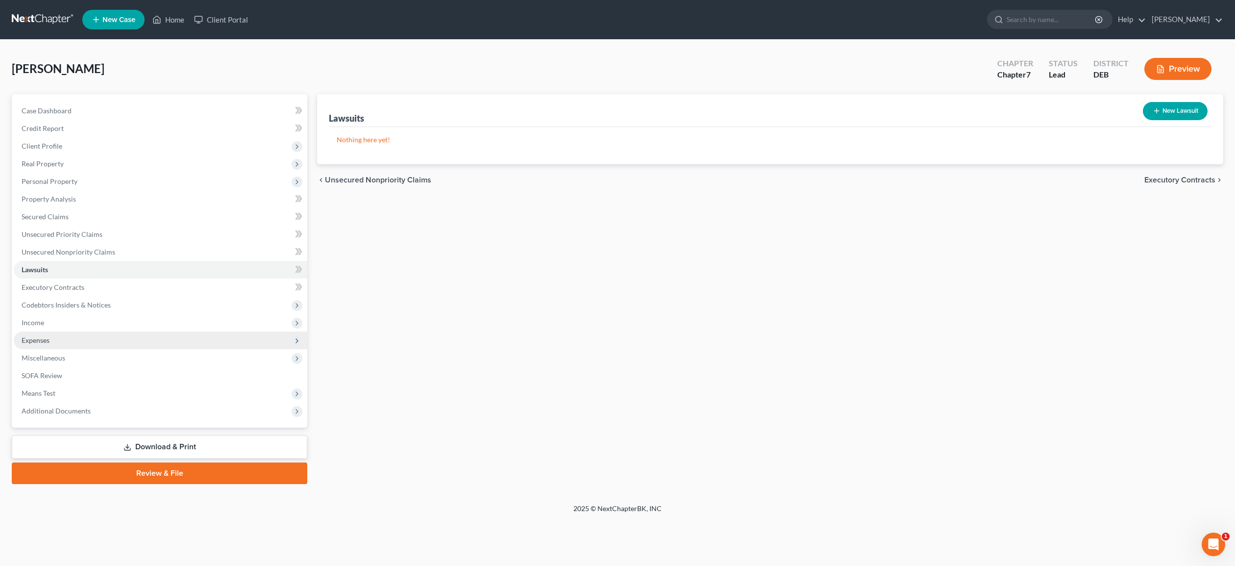
click at [42, 336] on span "Expenses" at bounding box center [36, 340] width 28 height 8
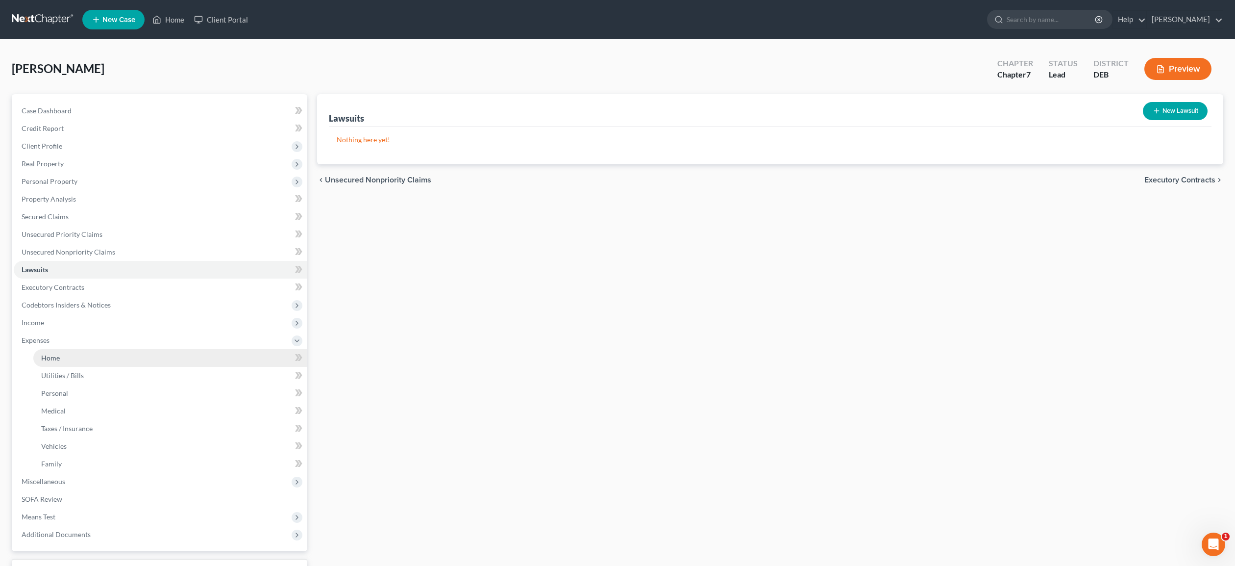
click at [53, 357] on span "Home" at bounding box center [50, 357] width 19 height 8
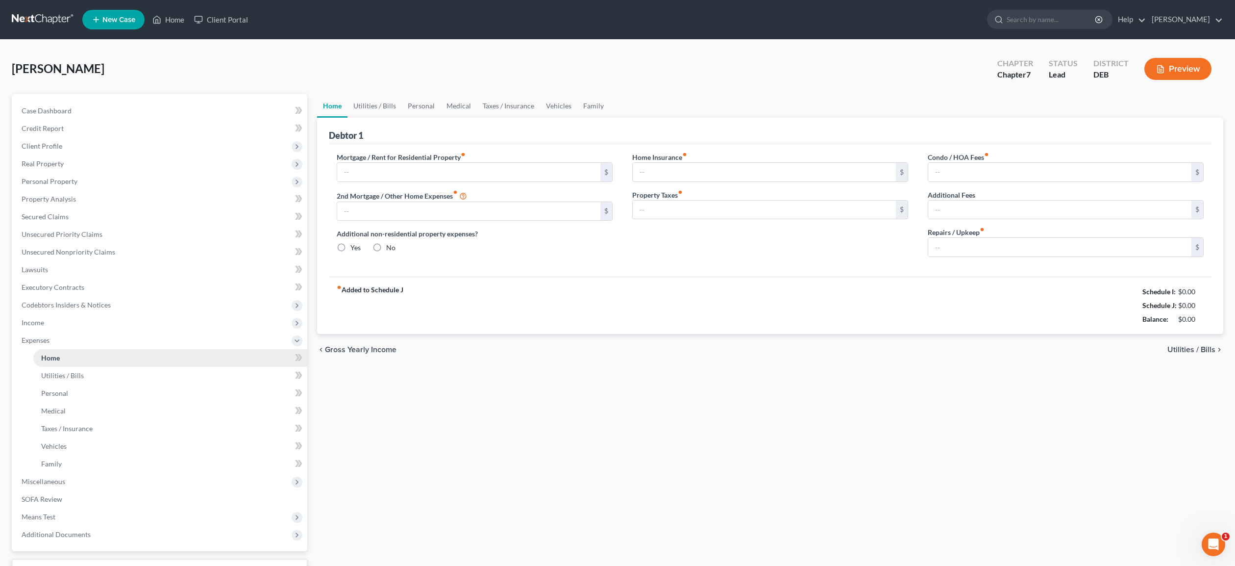
type input "1,995.00"
type input "0.00"
radio input "true"
type input "0.00"
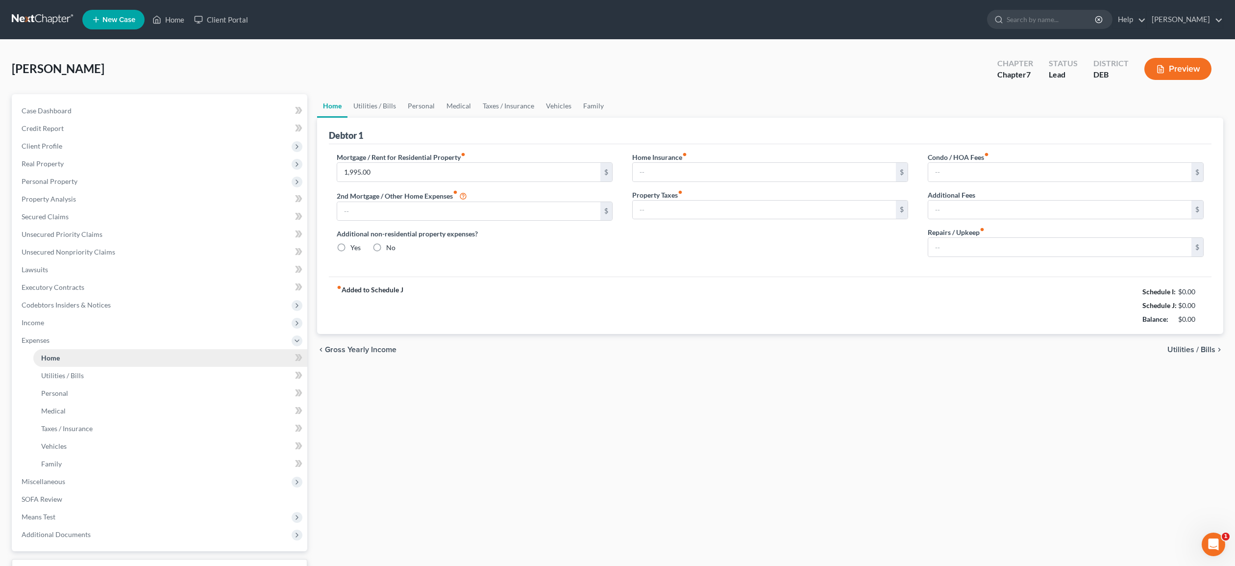
type input "0.00"
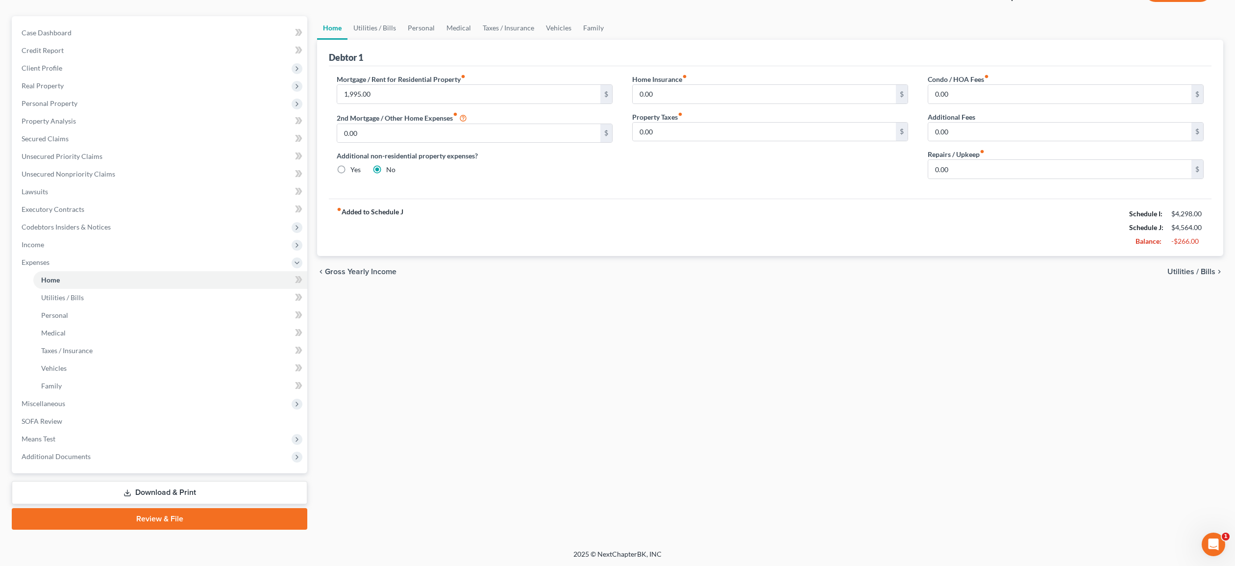
click at [125, 494] on icon at bounding box center [128, 493] width 8 height 8
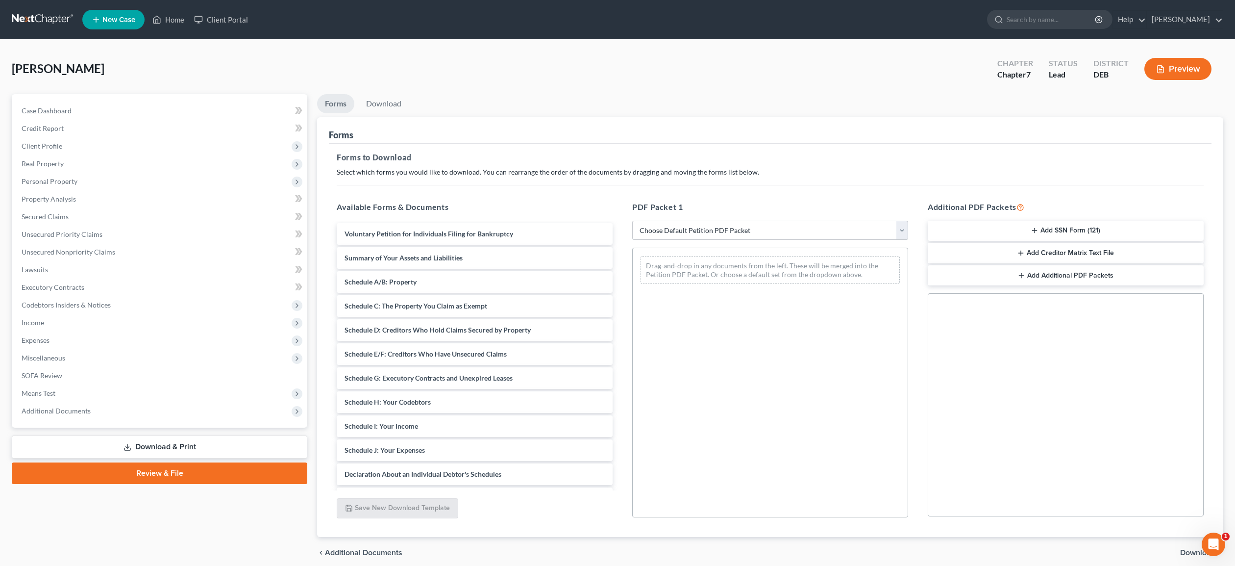
select select "0"
click option "Complete Bankruptcy Petition (all forms and schedules)" at bounding box center [0, 0] width 0 height 0
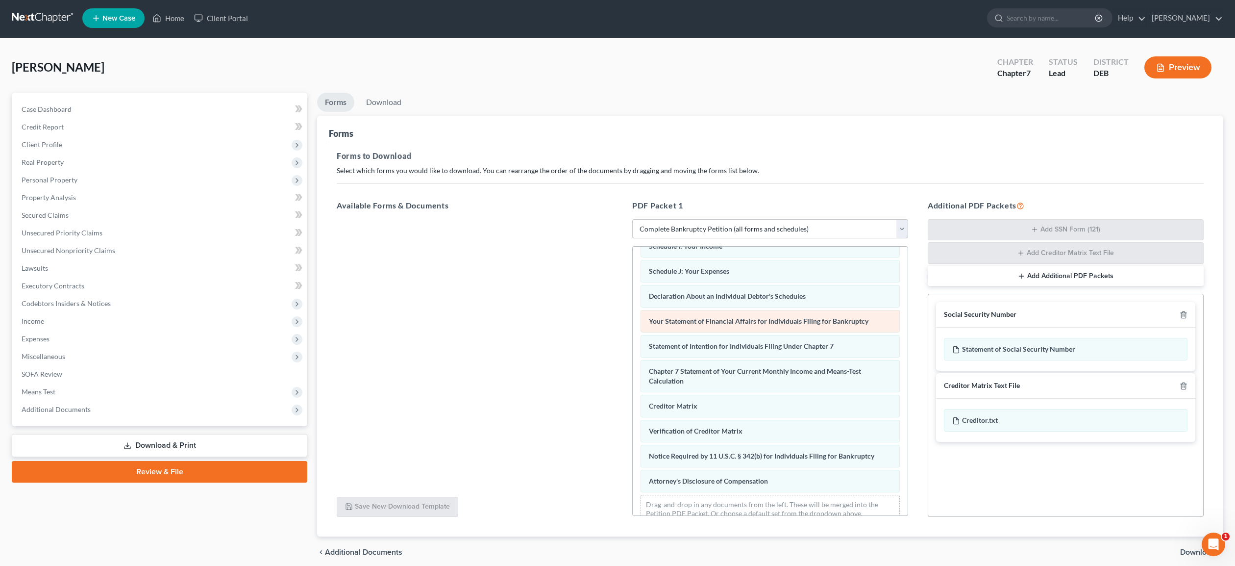
scroll to position [235, 0]
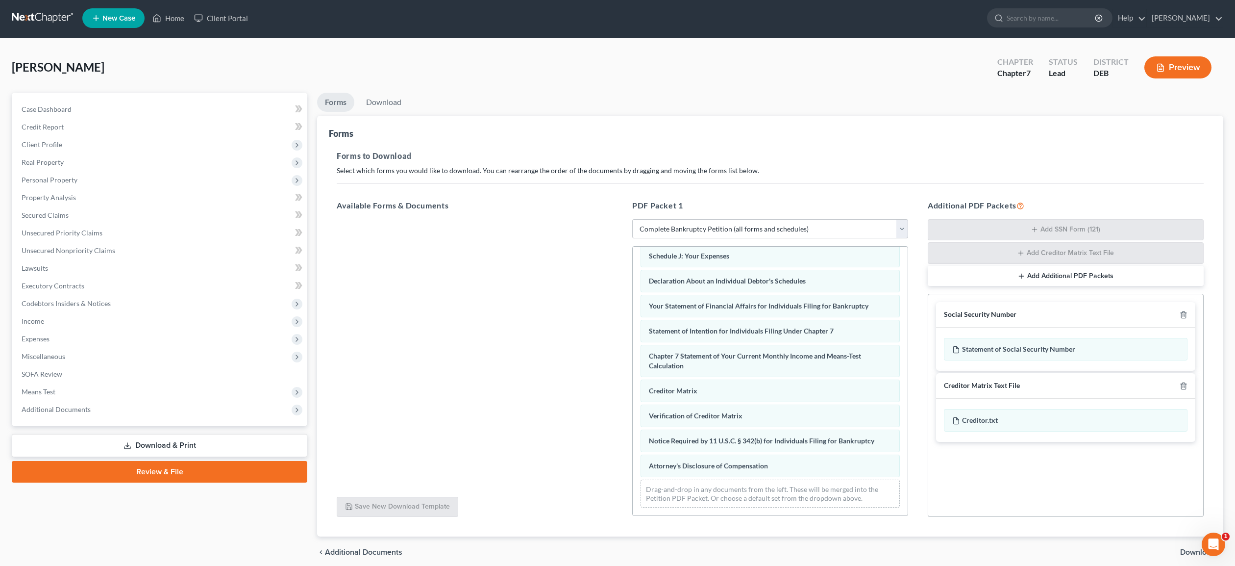
click at [1190, 550] on span "Download" at bounding box center [1197, 552] width 35 height 8
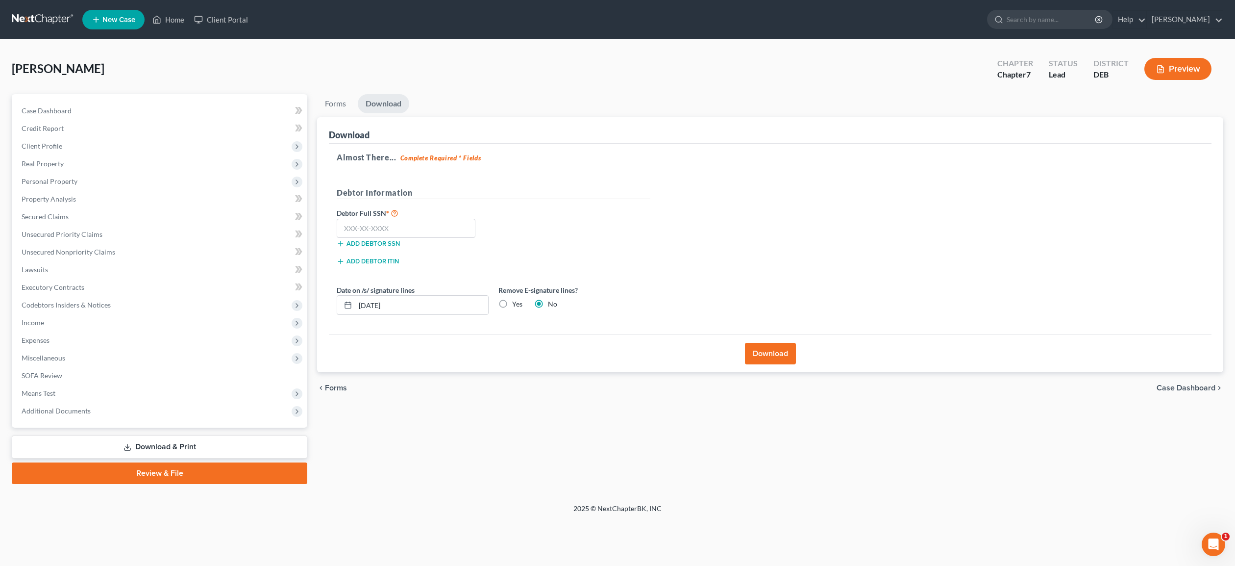
scroll to position [0, 0]
drag, startPoint x: 383, startPoint y: 216, endPoint x: 382, endPoint y: 223, distance: 6.9
click at [383, 217] on label "Debtor Full SSN *" at bounding box center [413, 213] width 162 height 12
click at [379, 224] on input "text" at bounding box center [406, 229] width 139 height 20
click at [56, 377] on span "SOFA Review" at bounding box center [42, 375] width 41 height 8
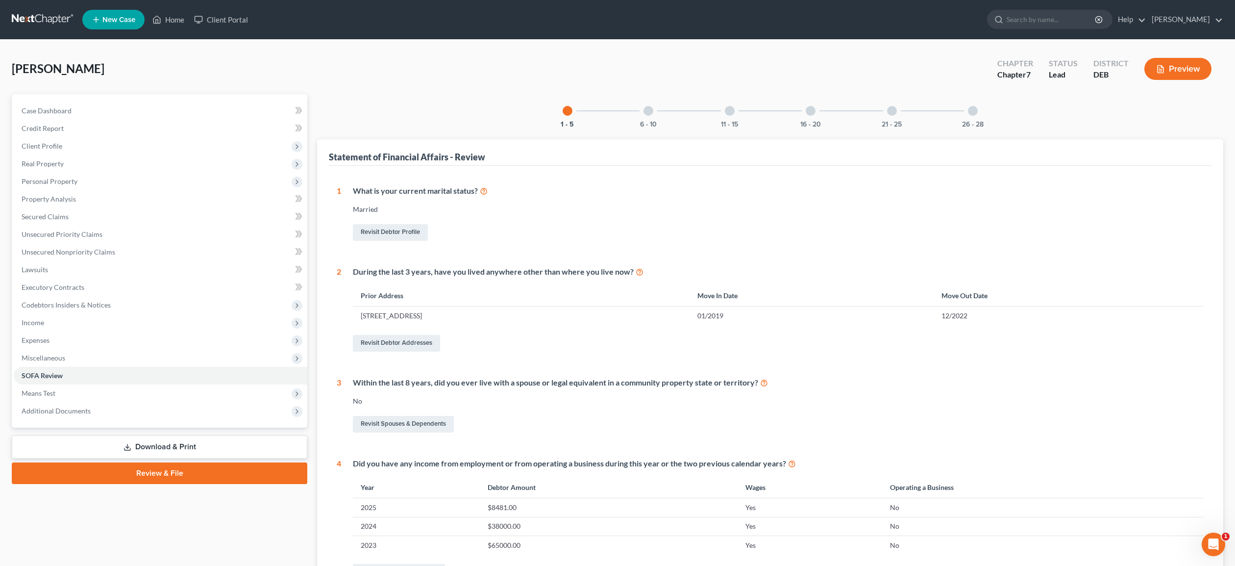
click at [649, 109] on div at bounding box center [649, 111] width 10 height 10
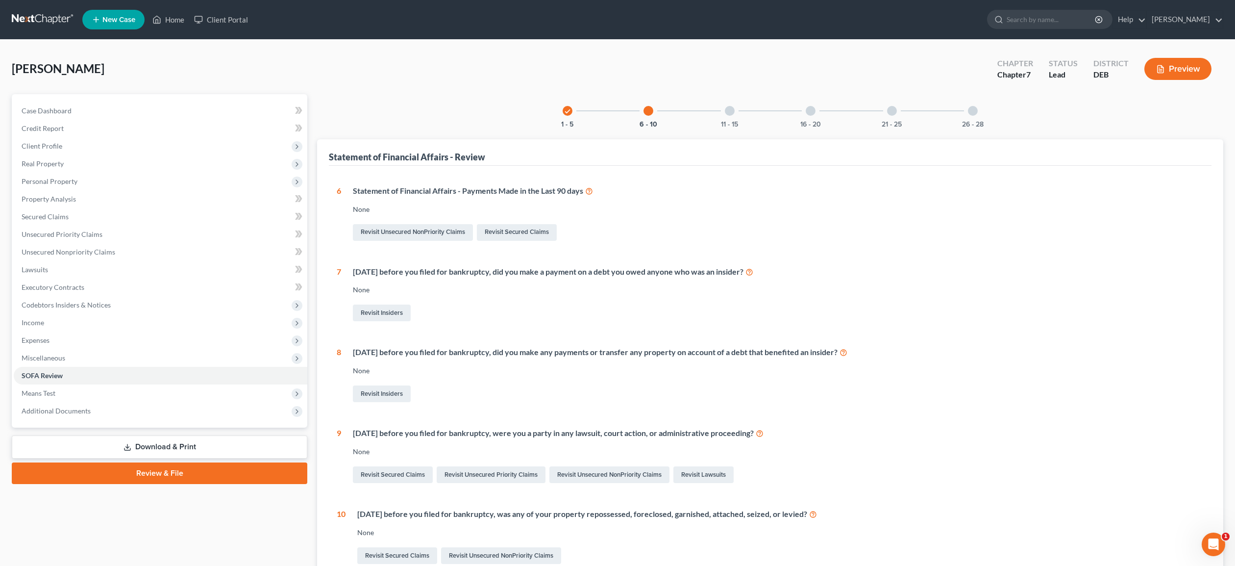
click at [730, 109] on div at bounding box center [730, 111] width 10 height 10
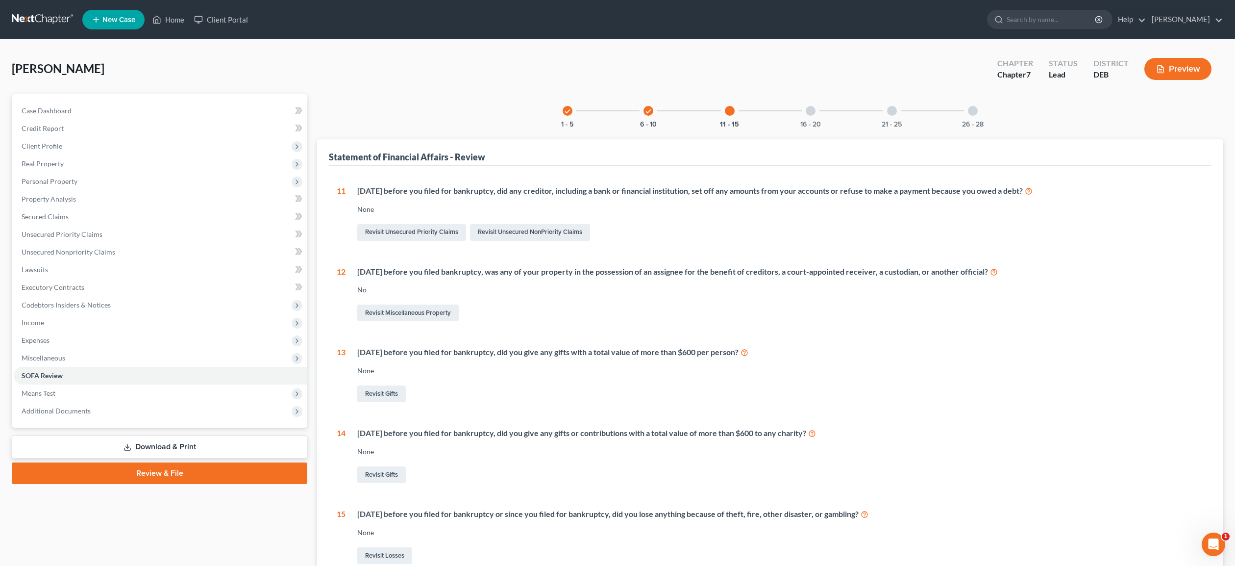
click at [811, 113] on div at bounding box center [811, 111] width 10 height 10
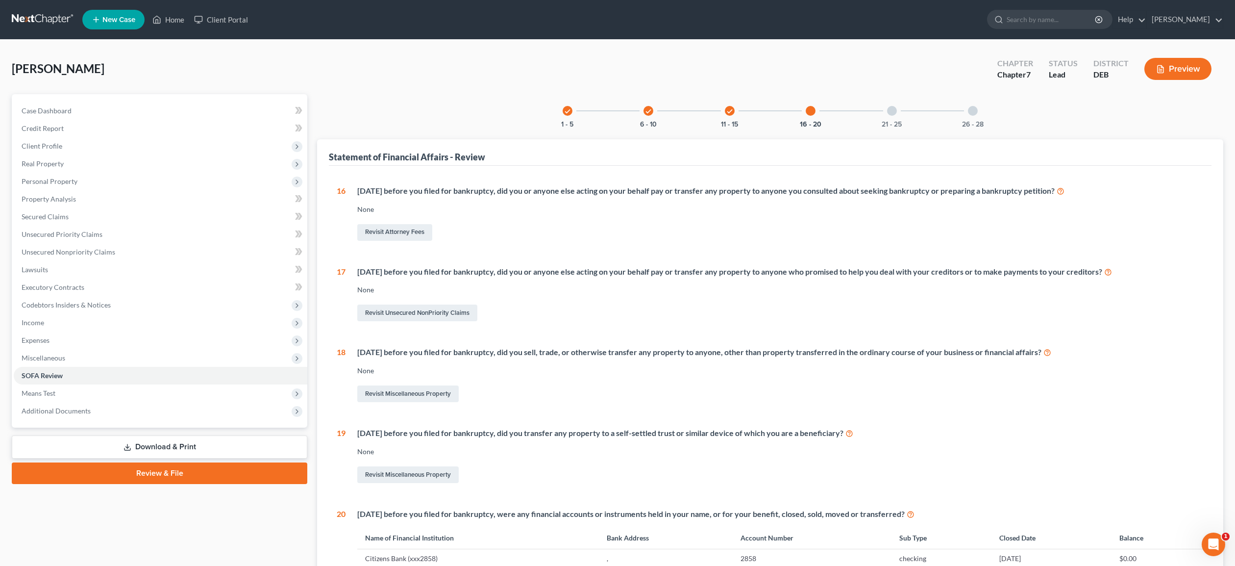
click at [810, 108] on div at bounding box center [811, 111] width 10 height 10
click at [890, 109] on div at bounding box center [892, 111] width 10 height 10
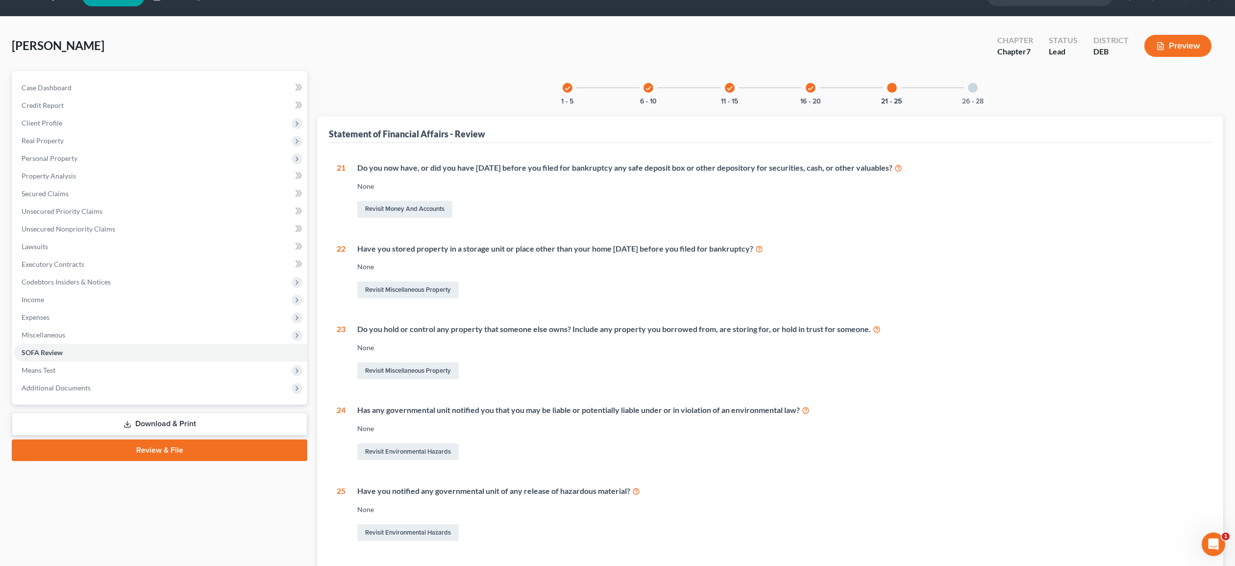
scroll to position [31, 0]
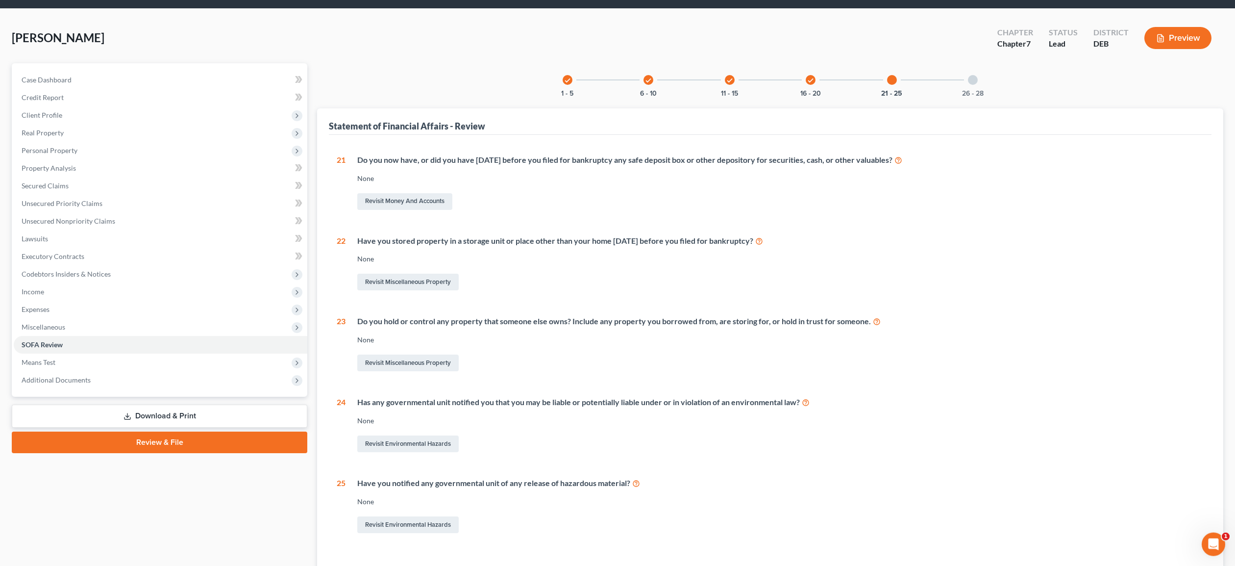
click at [972, 80] on div at bounding box center [973, 80] width 10 height 10
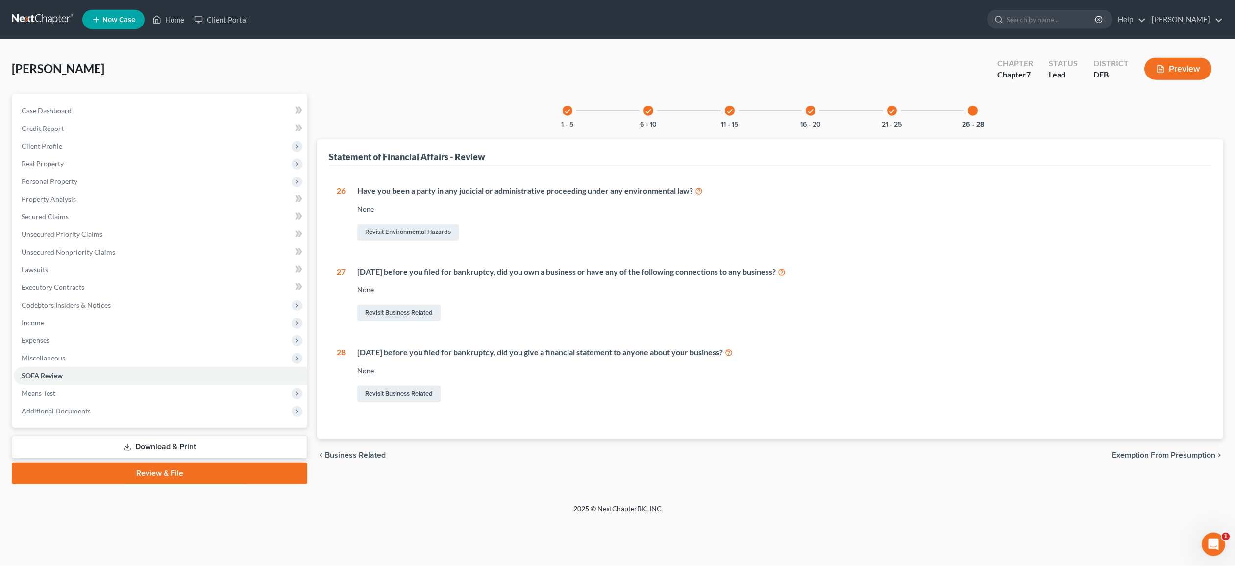
scroll to position [0, 0]
click at [413, 312] on link "Revisit Business Related" at bounding box center [398, 312] width 83 height 17
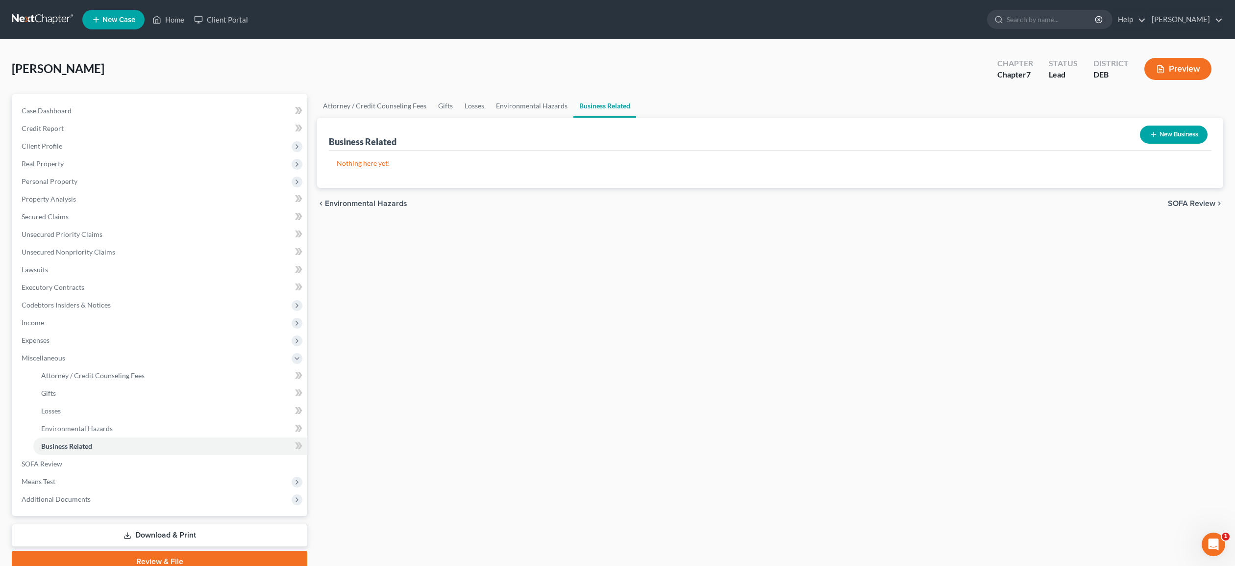
click at [1183, 129] on button "New Business" at bounding box center [1174, 134] width 68 height 18
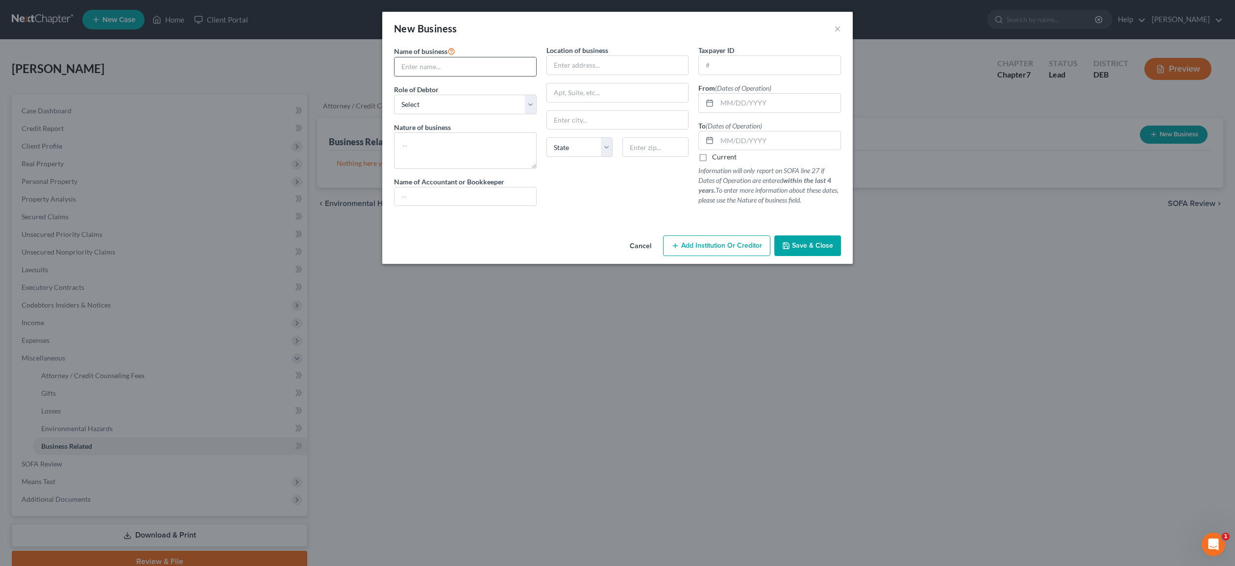
click at [437, 66] on input "text" at bounding box center [466, 66] width 142 height 19
type input "Mondz Zoom Bites & Inflatables LLC"
click at [555, 66] on input "text" at bounding box center [618, 65] width 142 height 19
type input "[STREET_ADDRESS]"
click at [558, 90] on input "text" at bounding box center [618, 92] width 142 height 19
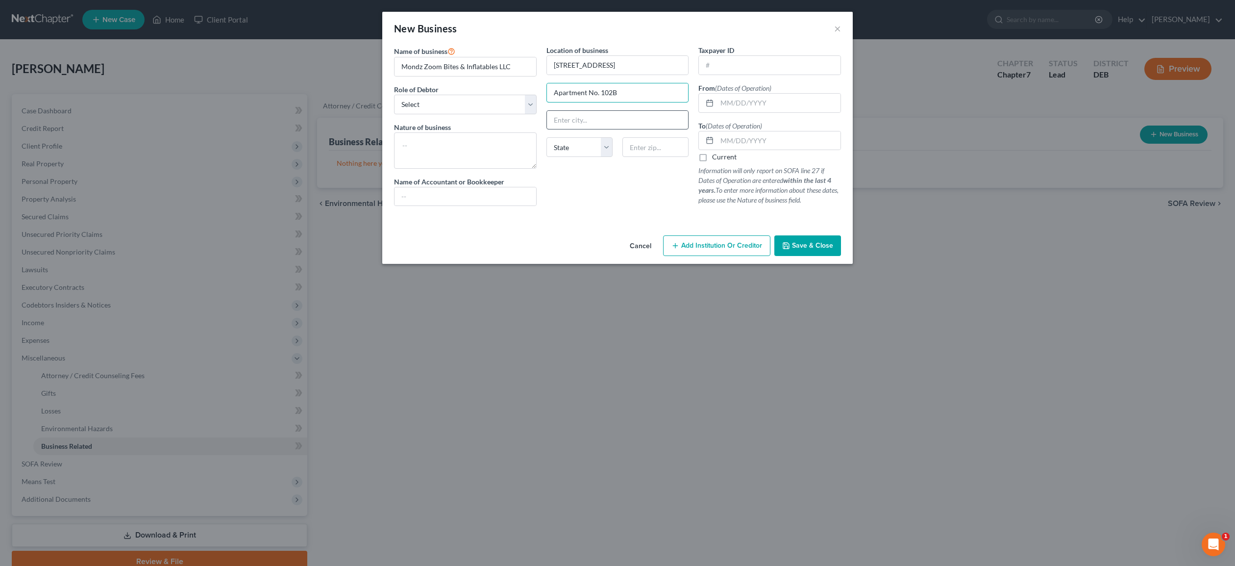
type input "Apartment No. 102B"
click at [588, 118] on input "text" at bounding box center [618, 120] width 142 height 19
type input "[GEOGRAPHIC_DATA]"
select select "7"
type input "19904-9766"
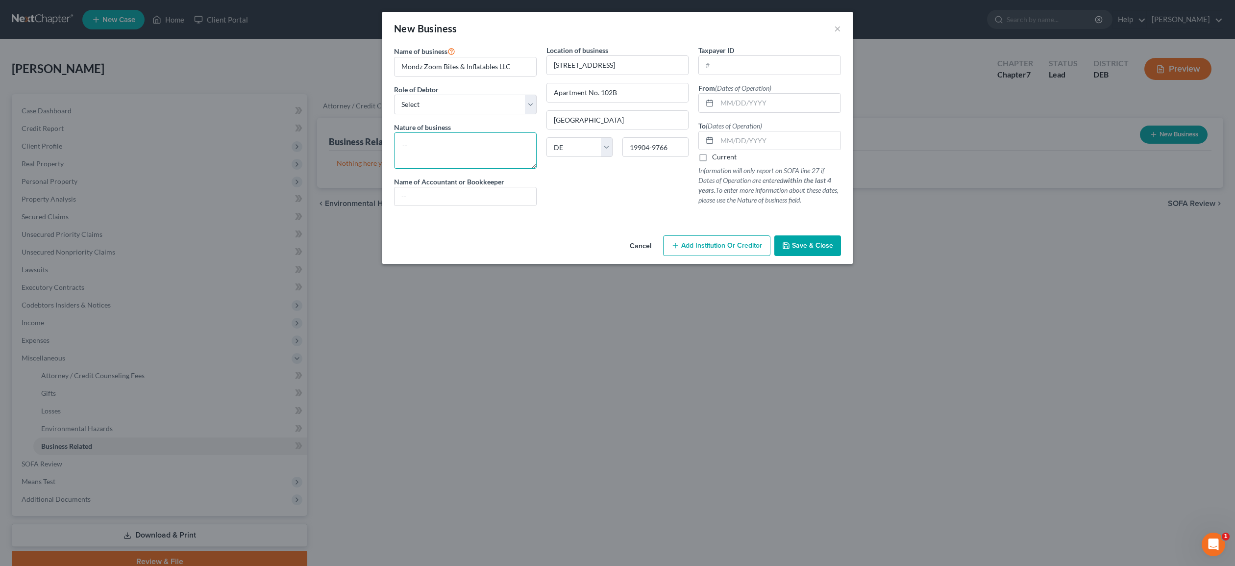
click at [455, 147] on textarea at bounding box center [465, 150] width 143 height 36
type textarea "Party Rentals"
click at [720, 68] on input "text" at bounding box center [770, 65] width 142 height 19
type input "[US_EMPLOYER_IDENTIFICATION_NUMBER]"
click at [746, 107] on input "text" at bounding box center [779, 103] width 124 height 19
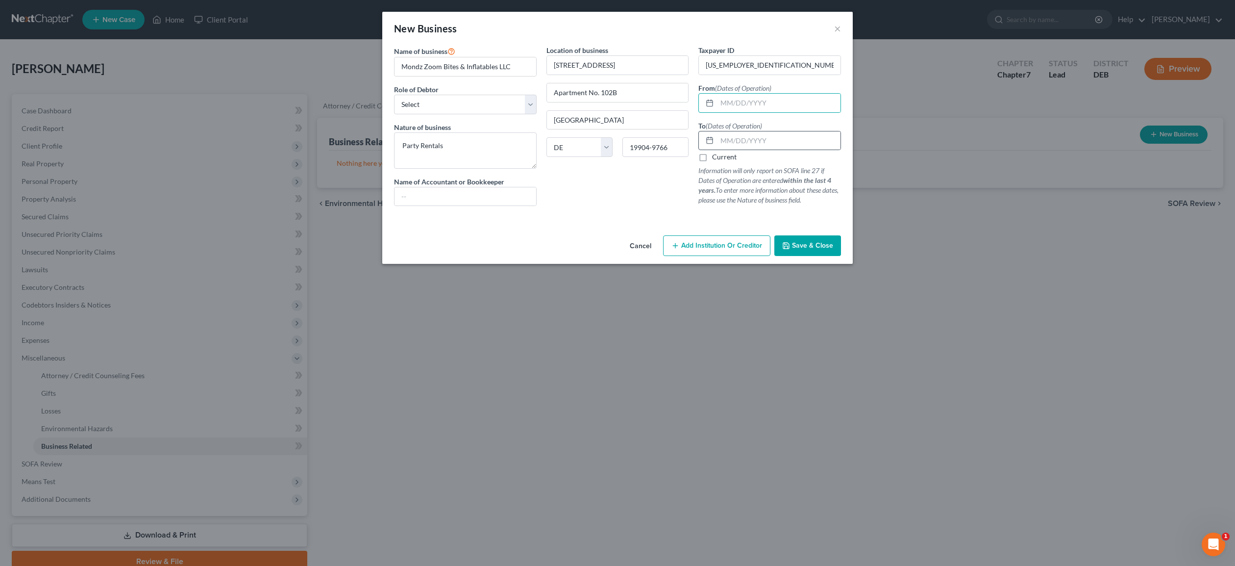
drag, startPoint x: 704, startPoint y: 161, endPoint x: 726, endPoint y: 150, distance: 25.2
click at [712, 161] on label "Current" at bounding box center [724, 157] width 25 height 10
click at [716, 158] on input "Current" at bounding box center [719, 155] width 6 height 6
checkbox input "true"
click at [727, 101] on input "text" at bounding box center [779, 103] width 124 height 19
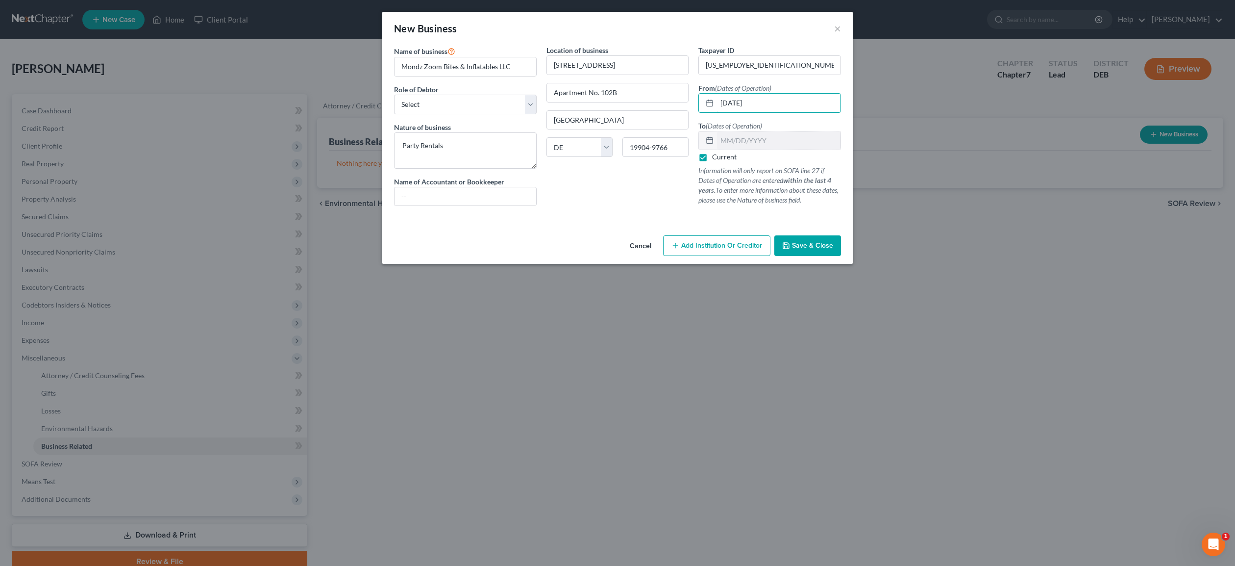
type input "[DATE]"
click at [826, 249] on span "Save & Close" at bounding box center [812, 245] width 41 height 8
select select "member"
click option "A member of a limited liability company (LLC) or limited liability partnership …" at bounding box center [0, 0] width 0 height 0
click at [812, 248] on span "Save & Close" at bounding box center [812, 245] width 41 height 8
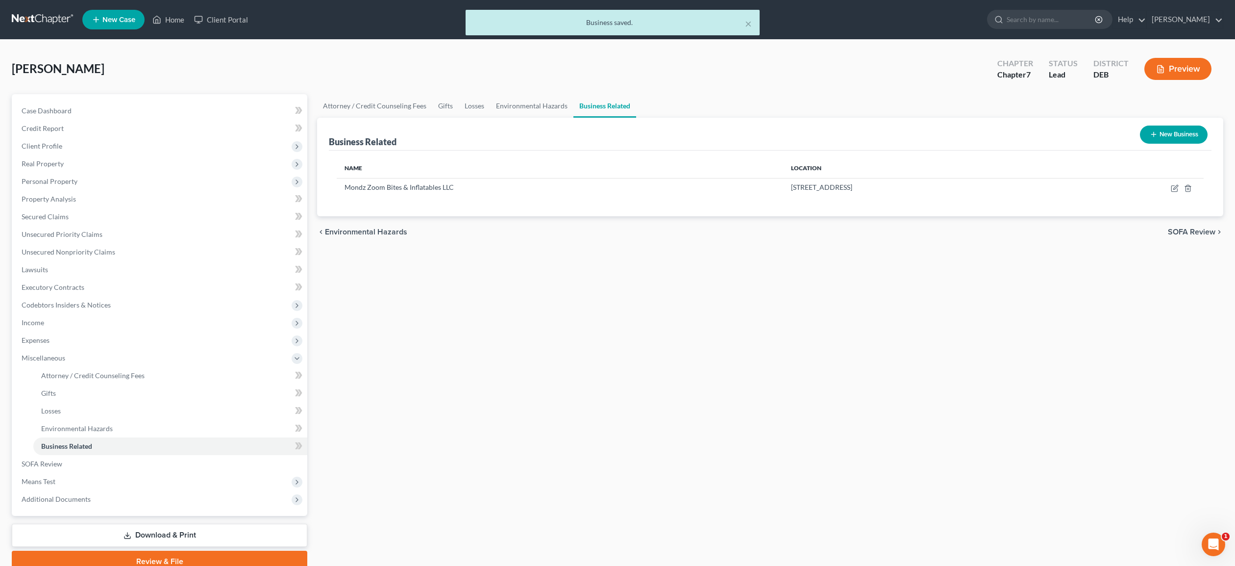
click at [168, 537] on link "Download & Print" at bounding box center [160, 534] width 296 height 23
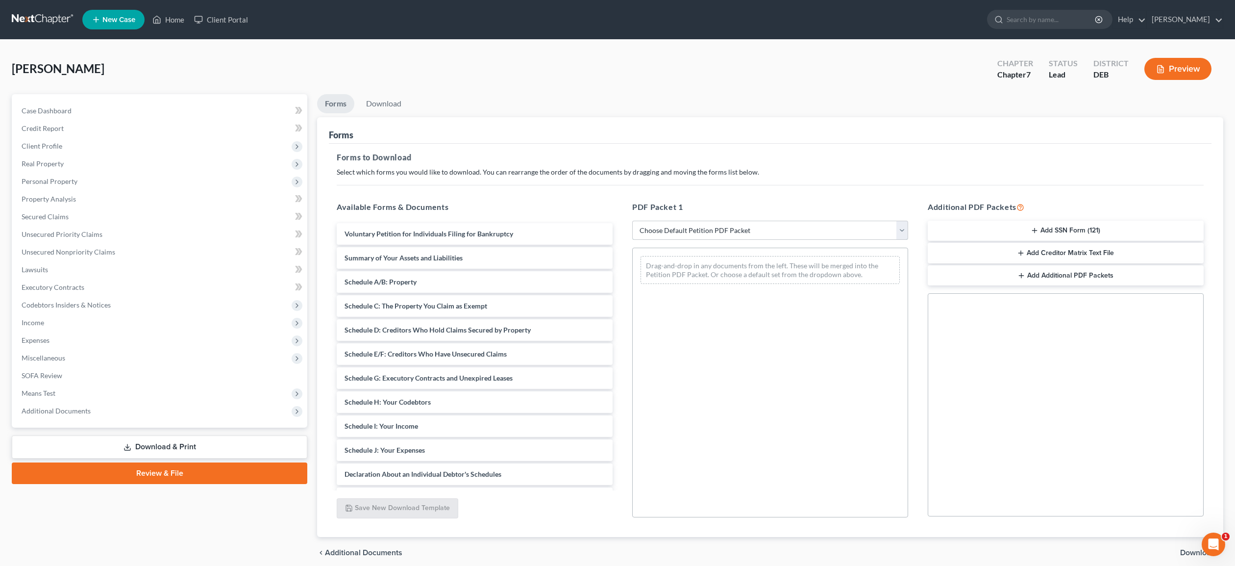
select select "0"
click option "Complete Bankruptcy Petition (all forms and schedules)" at bounding box center [0, 0] width 0 height 0
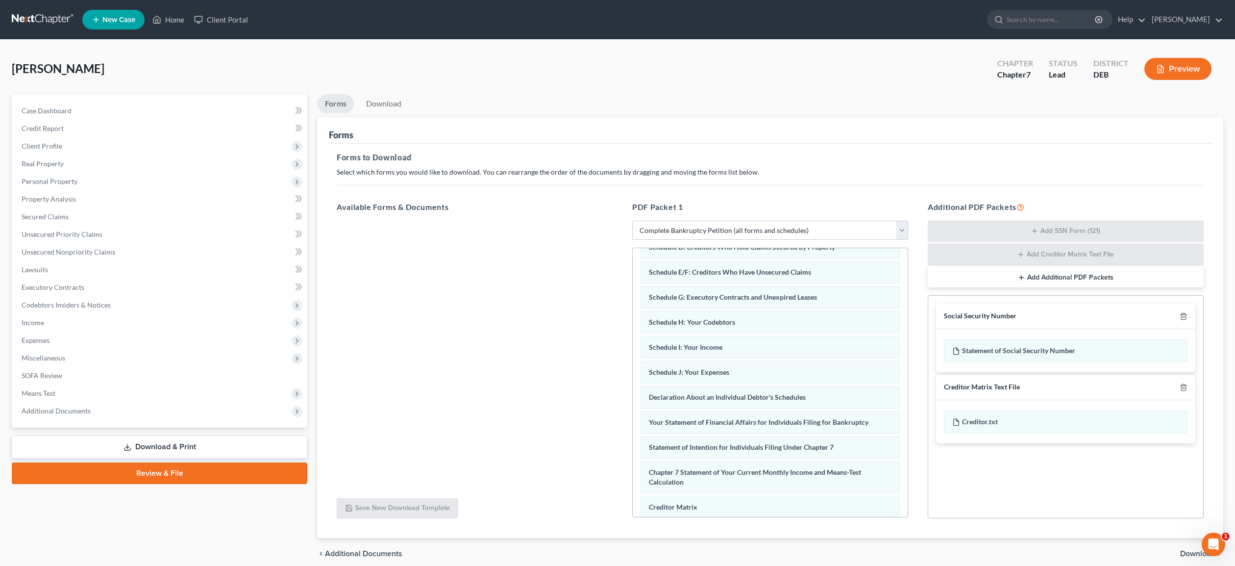
scroll to position [121, 0]
click at [1195, 554] on span "Download" at bounding box center [1197, 553] width 35 height 8
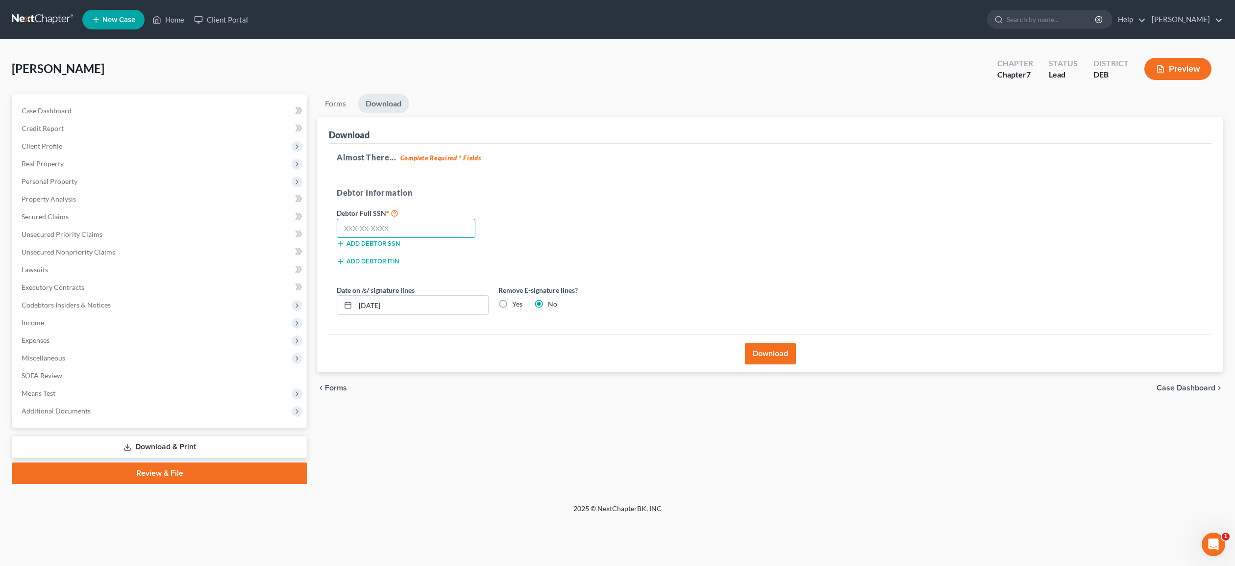
click at [410, 230] on input "text" at bounding box center [406, 229] width 139 height 20
type input "222-82-0246"
drag, startPoint x: 501, startPoint y: 303, endPoint x: 753, endPoint y: 340, distance: 254.1
click at [512, 303] on label "Yes" at bounding box center [517, 304] width 10 height 10
click at [516, 303] on input "Yes" at bounding box center [519, 302] width 6 height 6
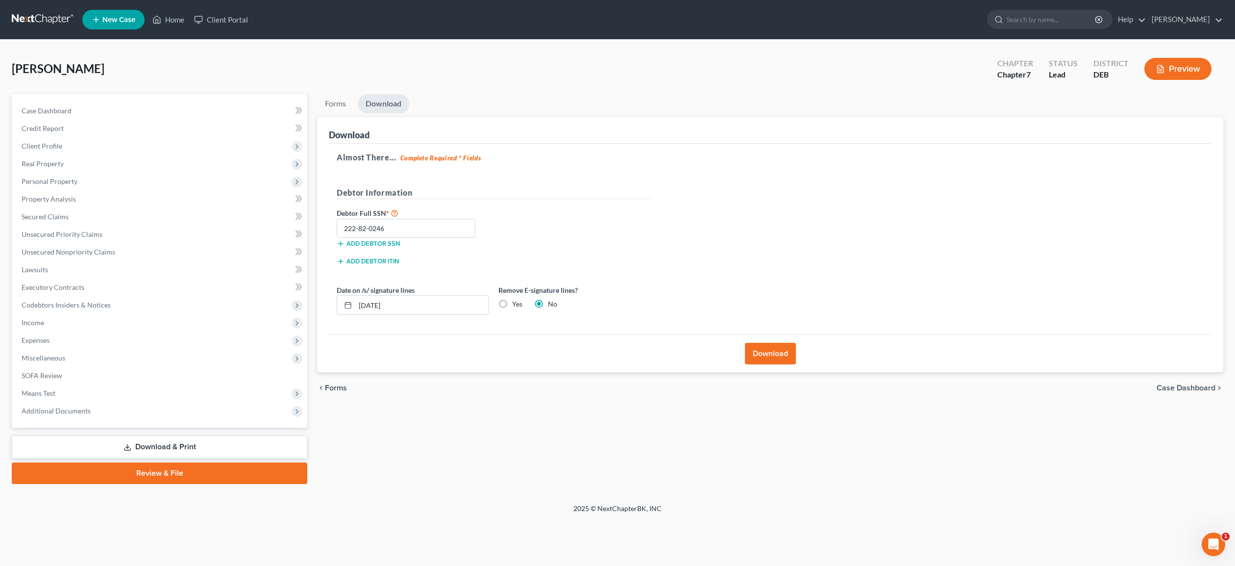
radio input "true"
radio input "false"
click at [779, 352] on button "Download" at bounding box center [770, 354] width 51 height 22
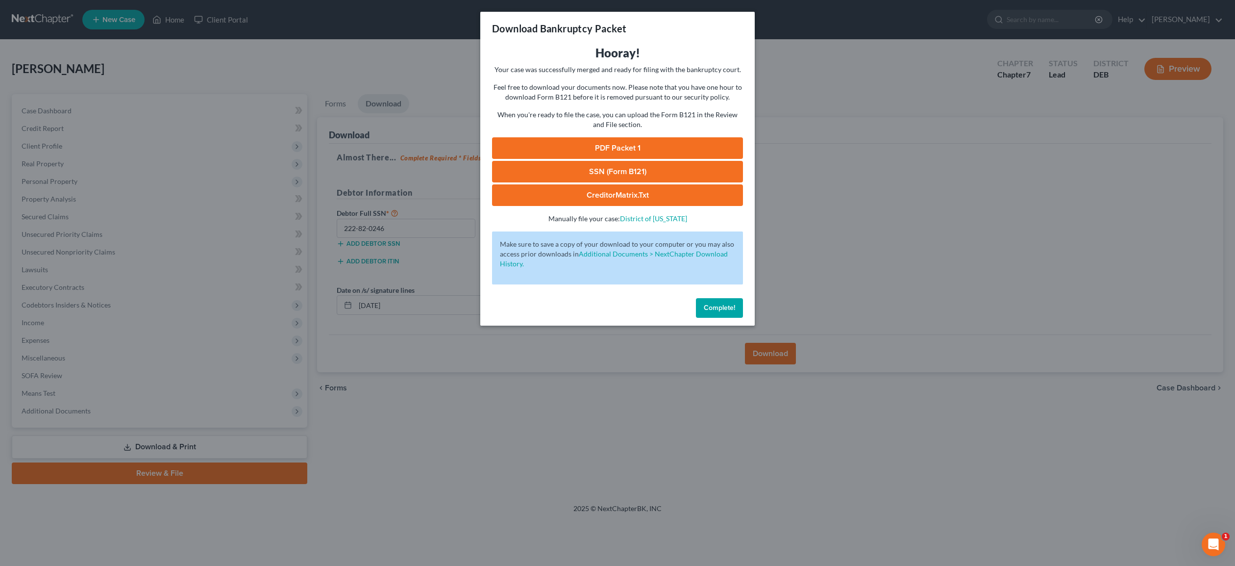
click at [627, 139] on link "PDF Packet 1" at bounding box center [617, 148] width 251 height 22
